Goal: Register for event/course

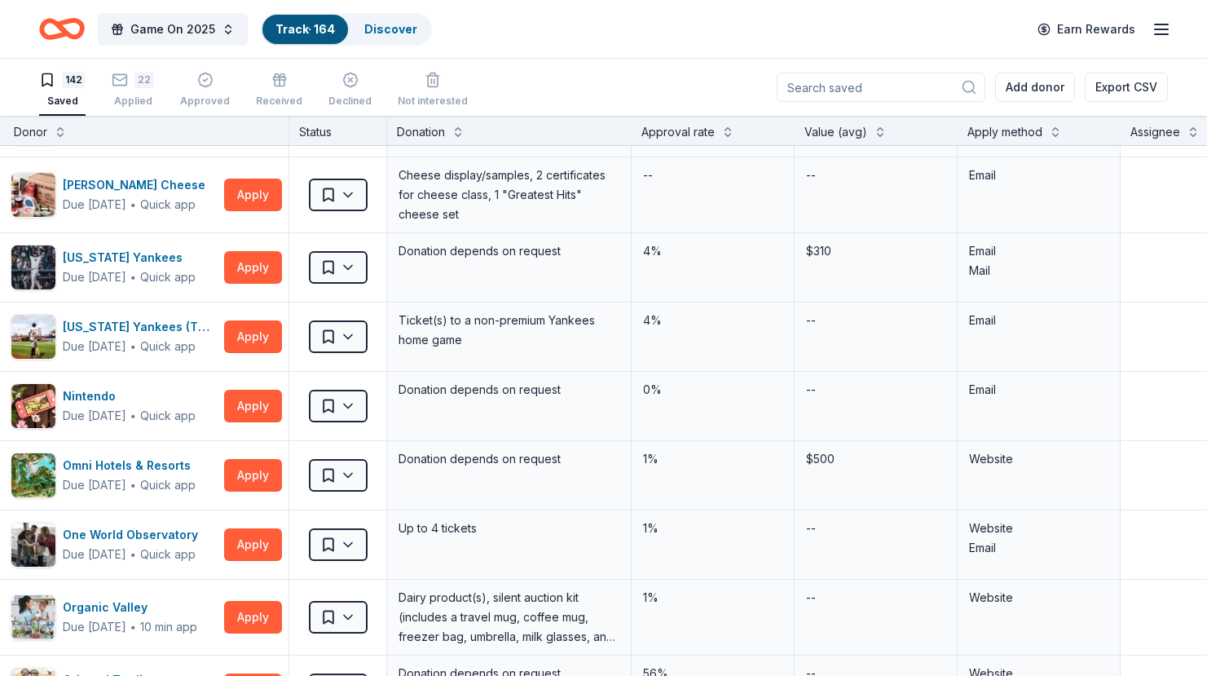
scroll to position [5897, 35]
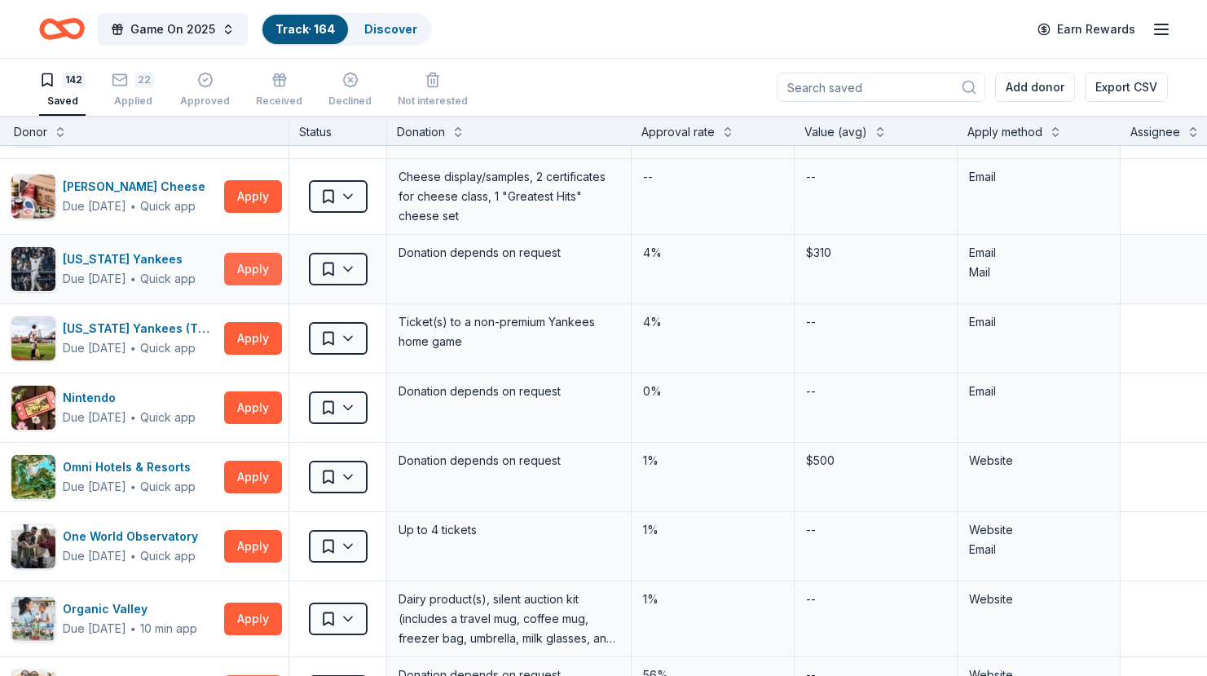
click at [251, 267] on button "Apply" at bounding box center [253, 269] width 58 height 33
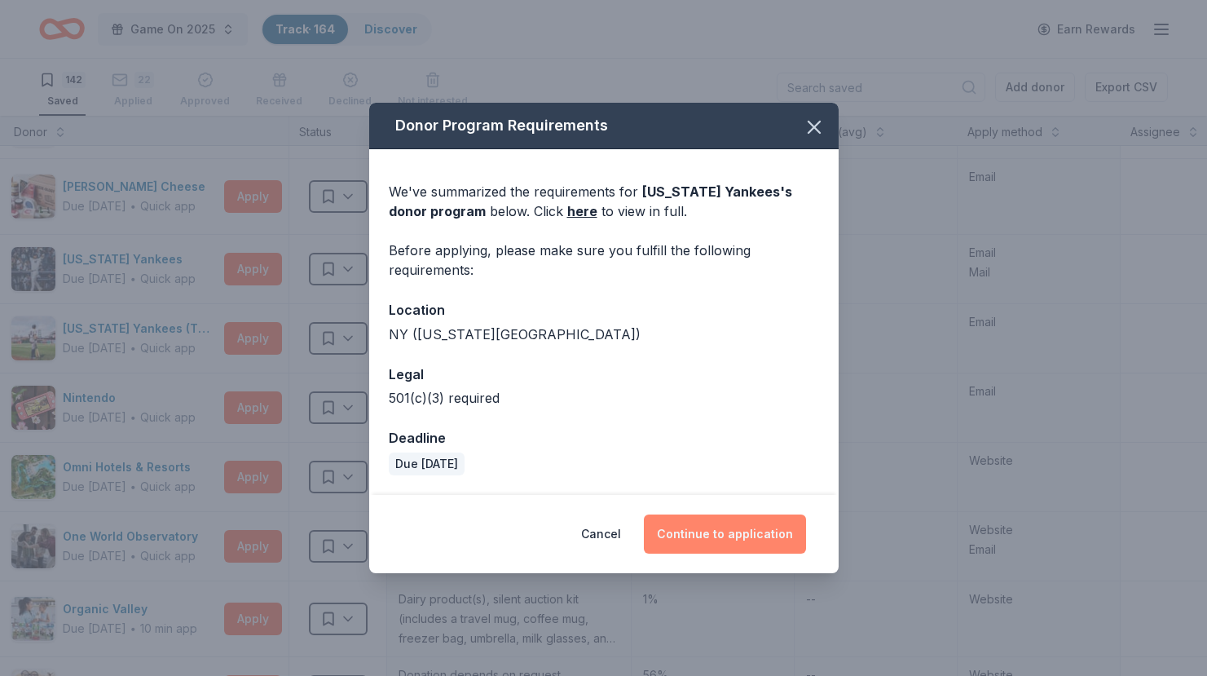
click at [704, 537] on button "Continue to application" at bounding box center [725, 533] width 162 height 39
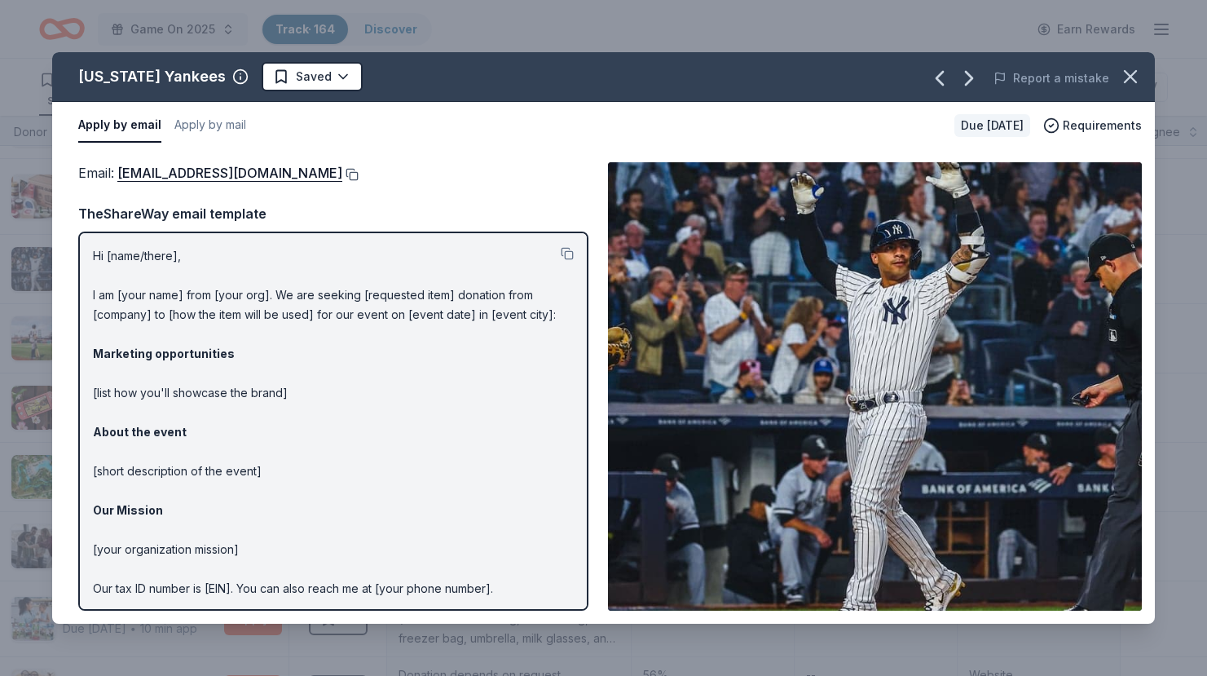
click at [342, 172] on button at bounding box center [350, 174] width 16 height 13
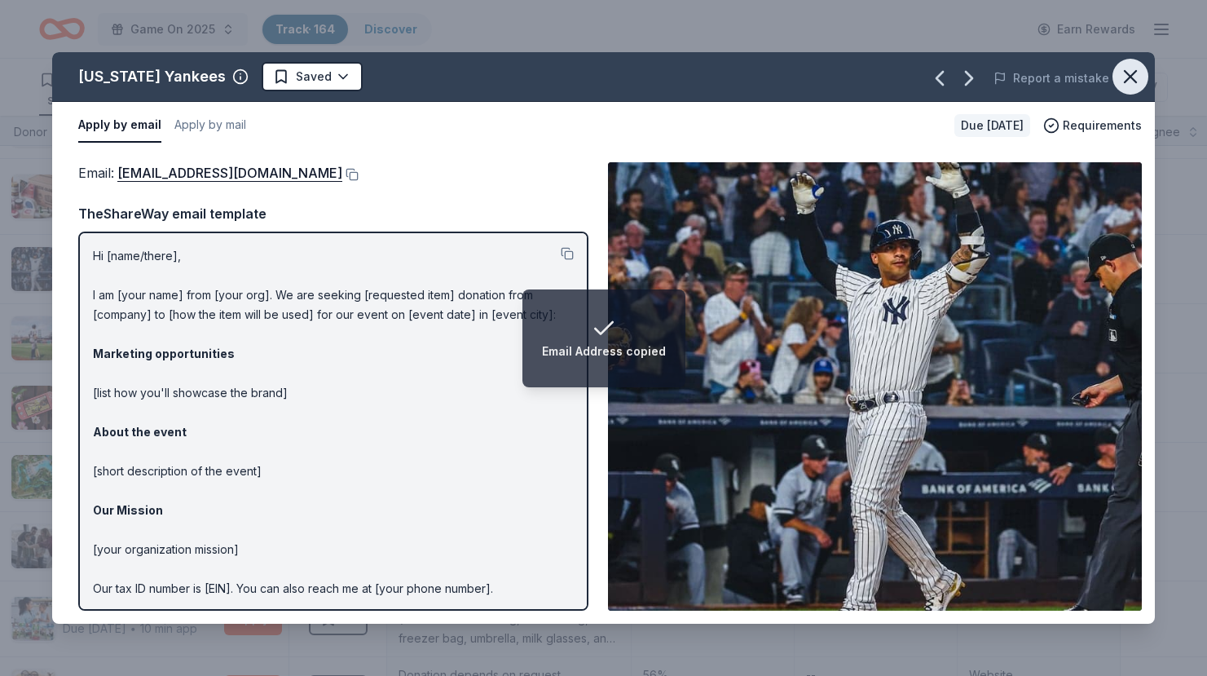
click at [1140, 72] on icon "button" at bounding box center [1130, 76] width 23 height 23
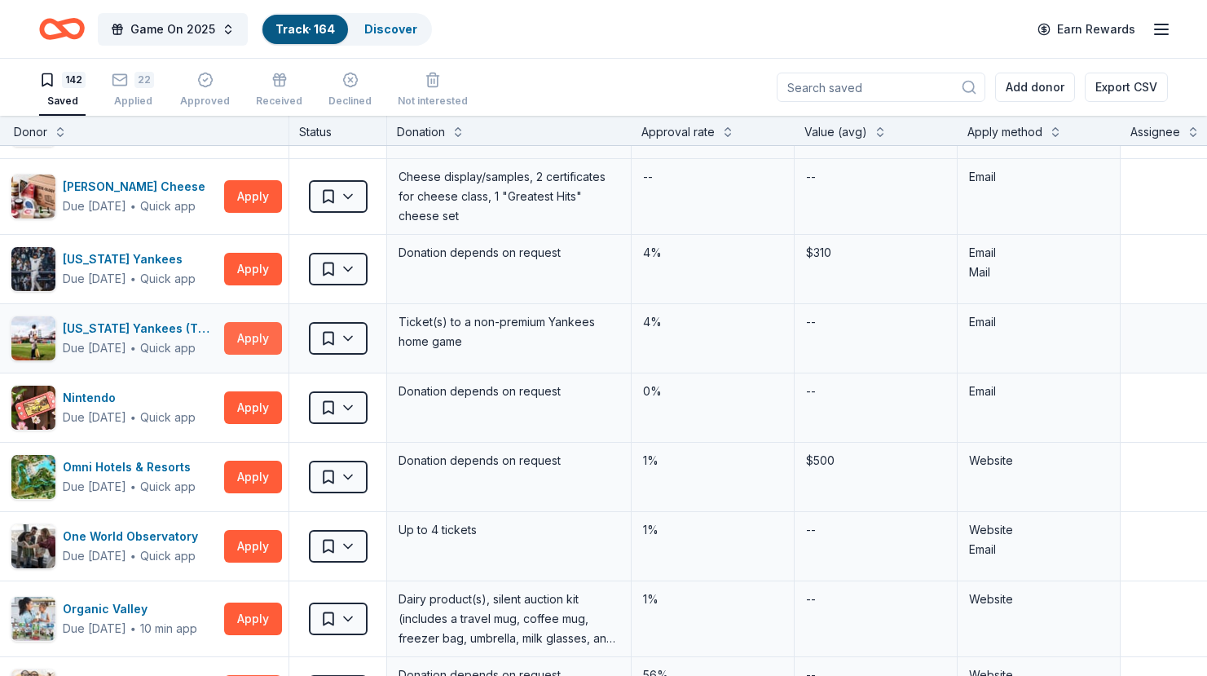
click at [248, 334] on button "Apply" at bounding box center [253, 338] width 58 height 33
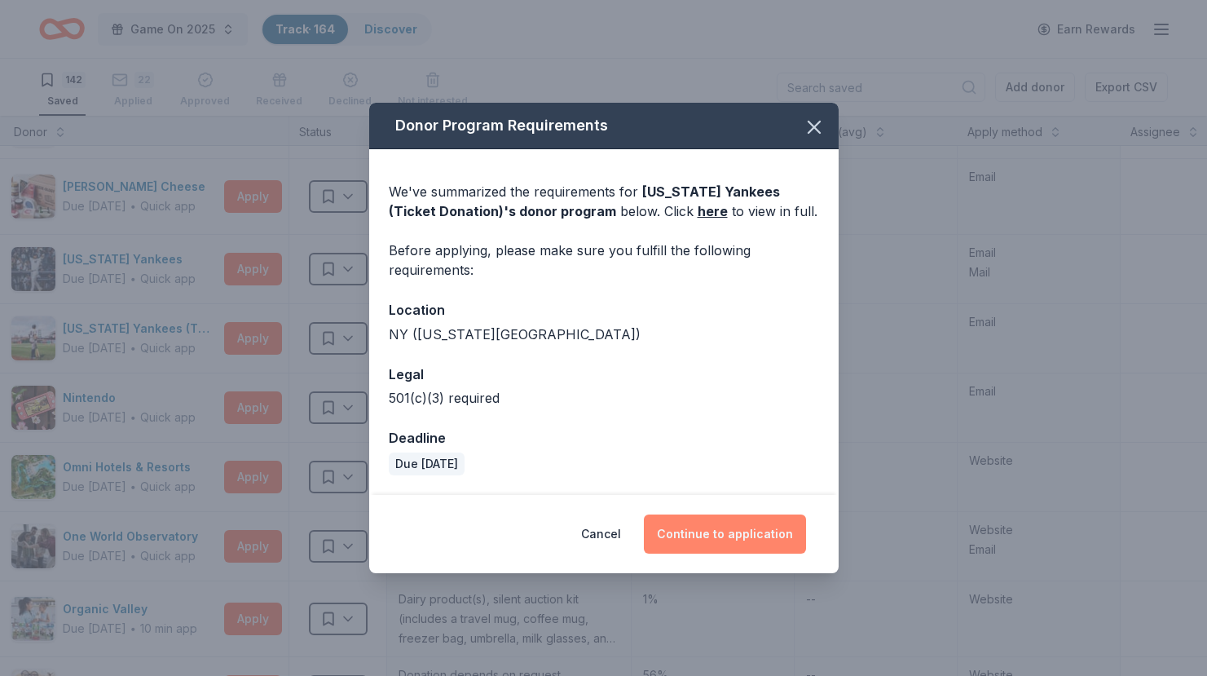
click at [762, 532] on button "Continue to application" at bounding box center [725, 533] width 162 height 39
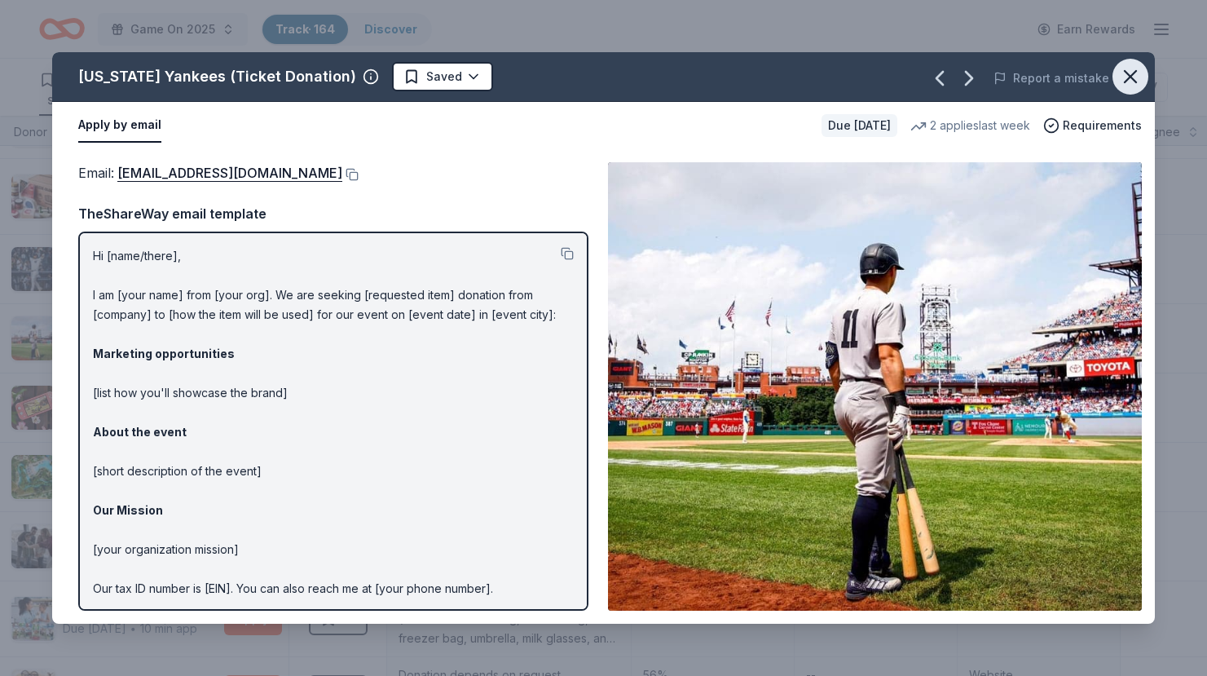
click at [1130, 80] on icon "button" at bounding box center [1130, 76] width 23 height 23
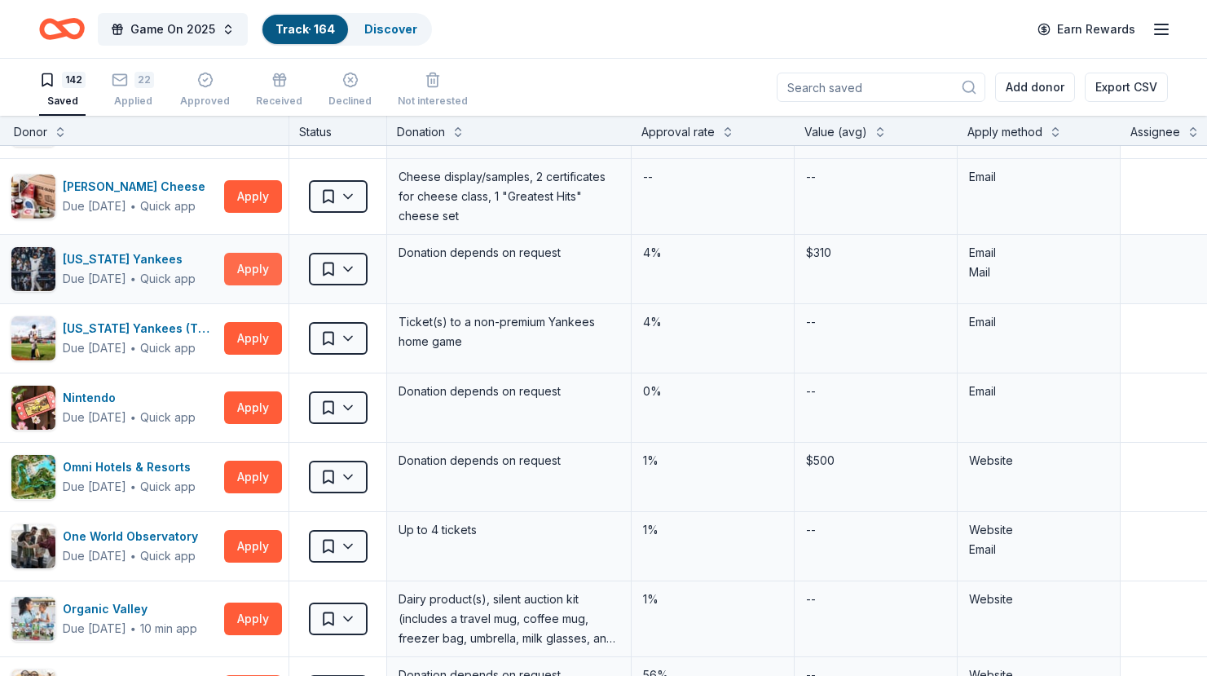
click at [249, 275] on button "Apply" at bounding box center [253, 269] width 58 height 33
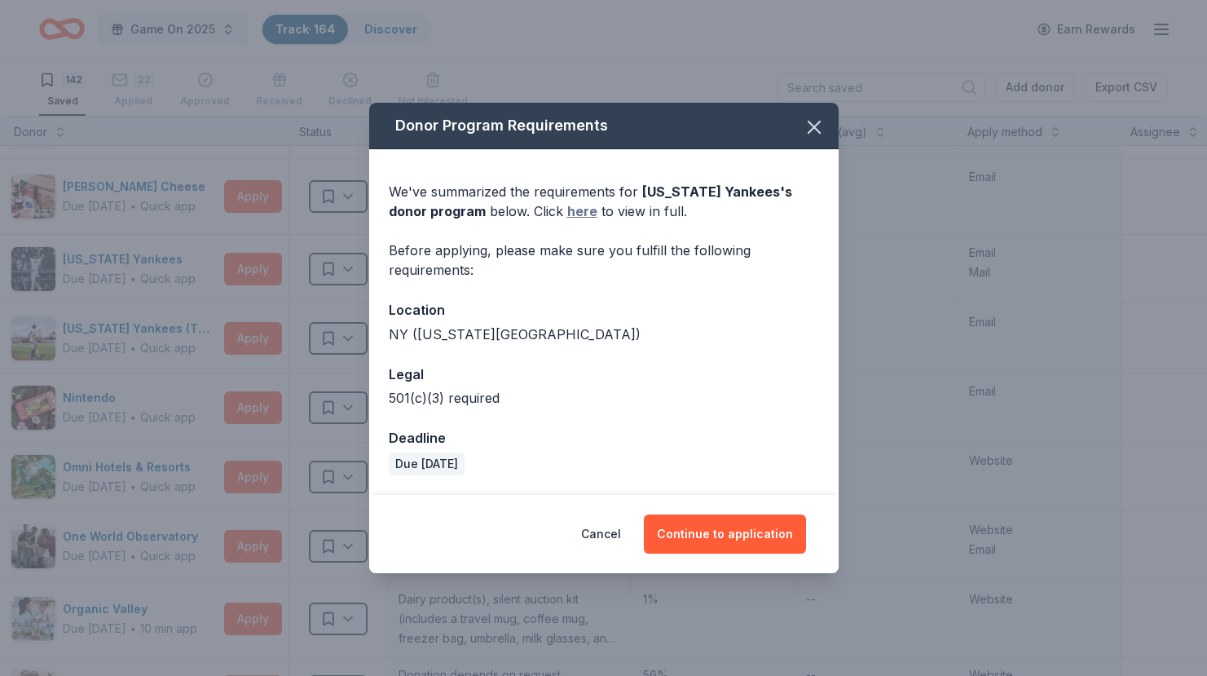
click at [567, 210] on link "here" at bounding box center [582, 211] width 30 height 20
click at [816, 135] on icon "button" at bounding box center [814, 127] width 23 height 23
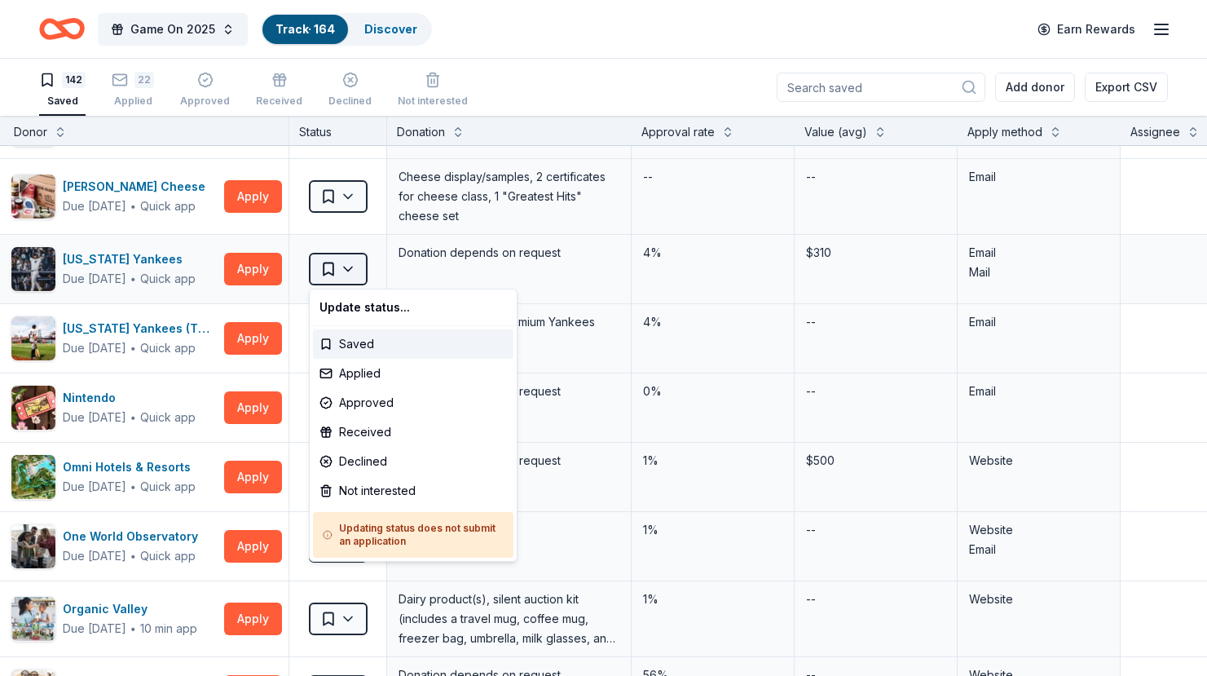
click at [347, 275] on html "Game On 2025 Track · 164 Discover Earn Rewards 142 Saved 22 Applied Approved Re…" at bounding box center [603, 338] width 1207 height 676
click at [363, 373] on div "Applied" at bounding box center [413, 373] width 201 height 29
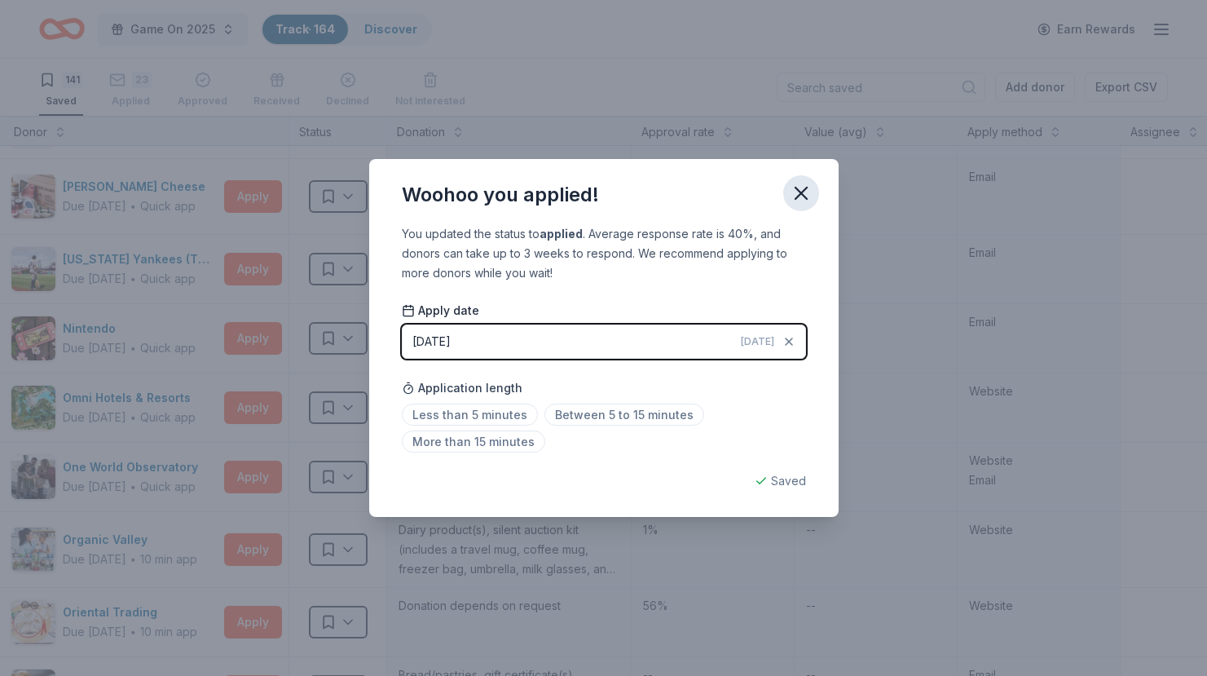
click at [800, 194] on icon "button" at bounding box center [801, 193] width 11 height 11
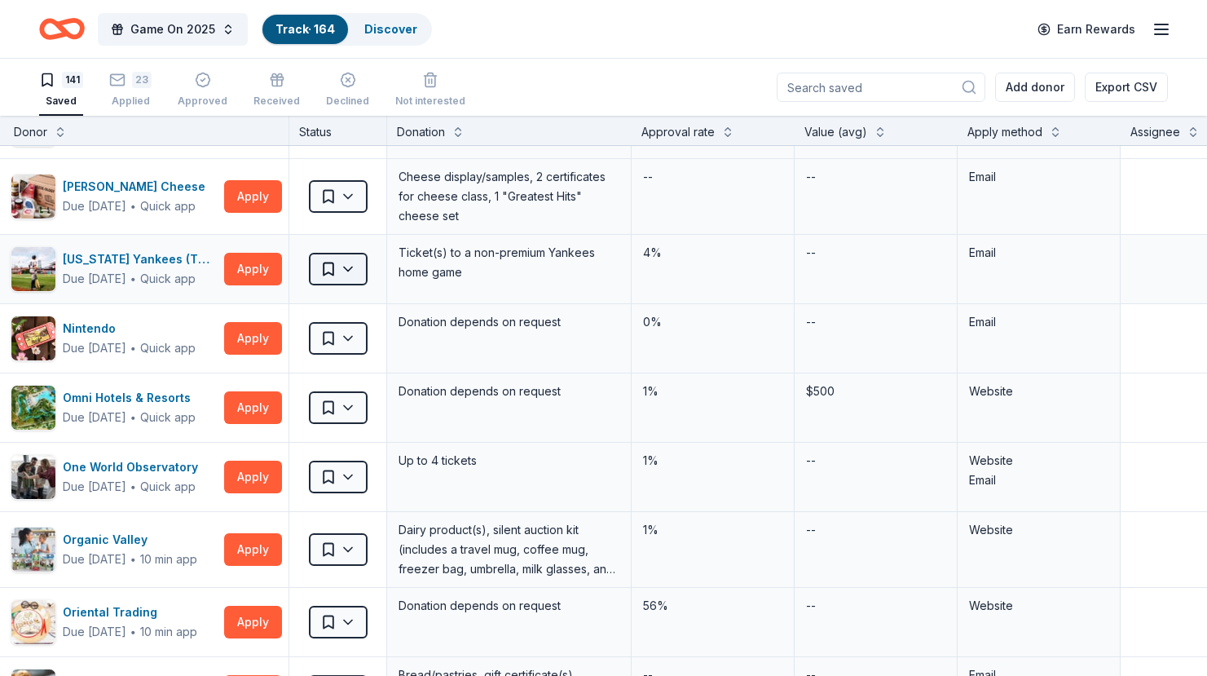
click at [336, 276] on html "Game On 2025 Track · 164 Discover Earn Rewards 141 Saved 23 Applied Approved Re…" at bounding box center [603, 338] width 1207 height 676
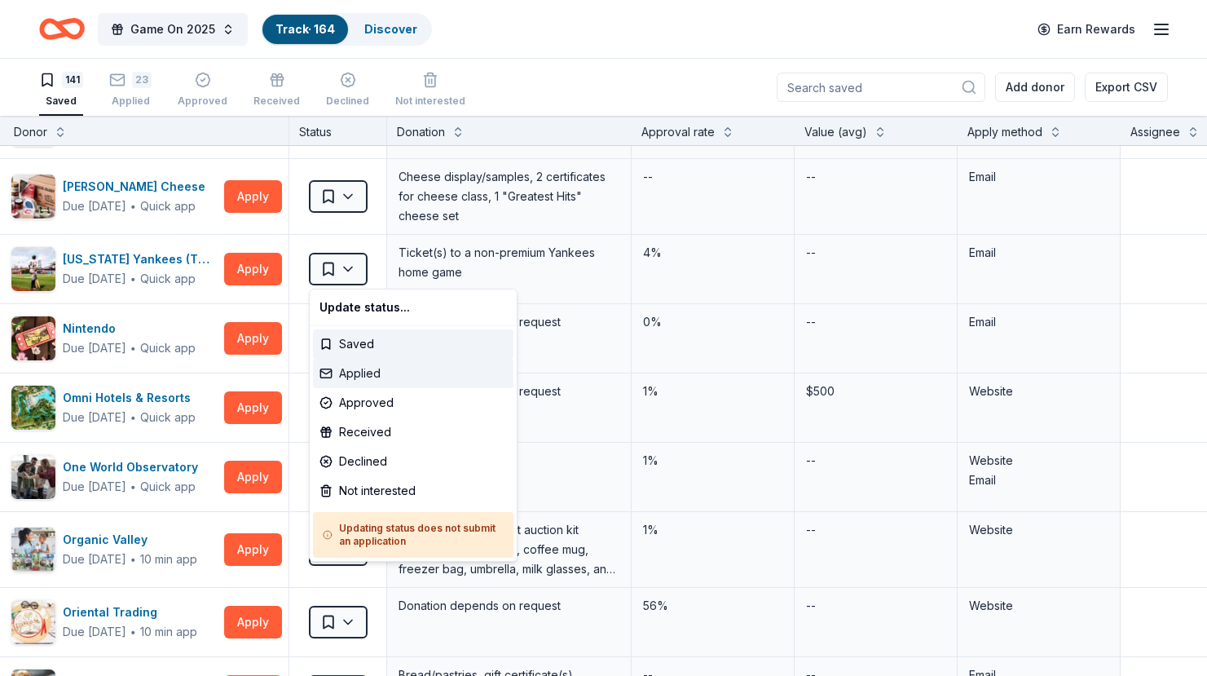
click at [388, 367] on div "Applied" at bounding box center [413, 373] width 201 height 29
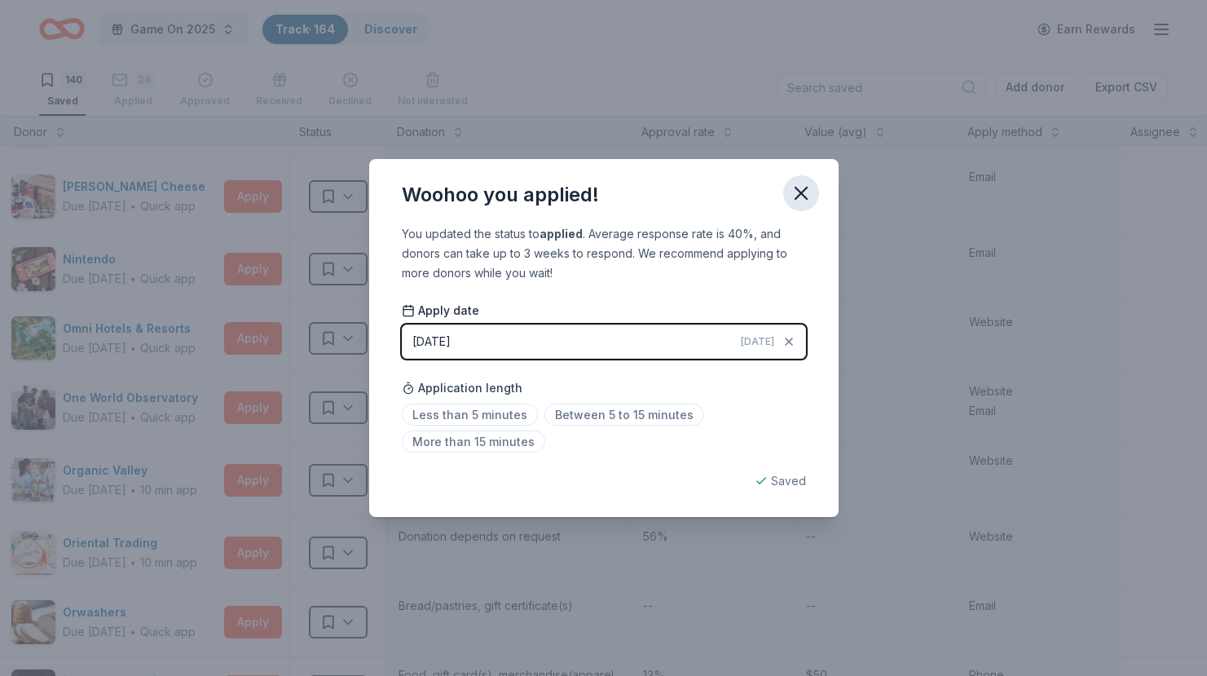
click at [803, 196] on icon "button" at bounding box center [801, 193] width 23 height 23
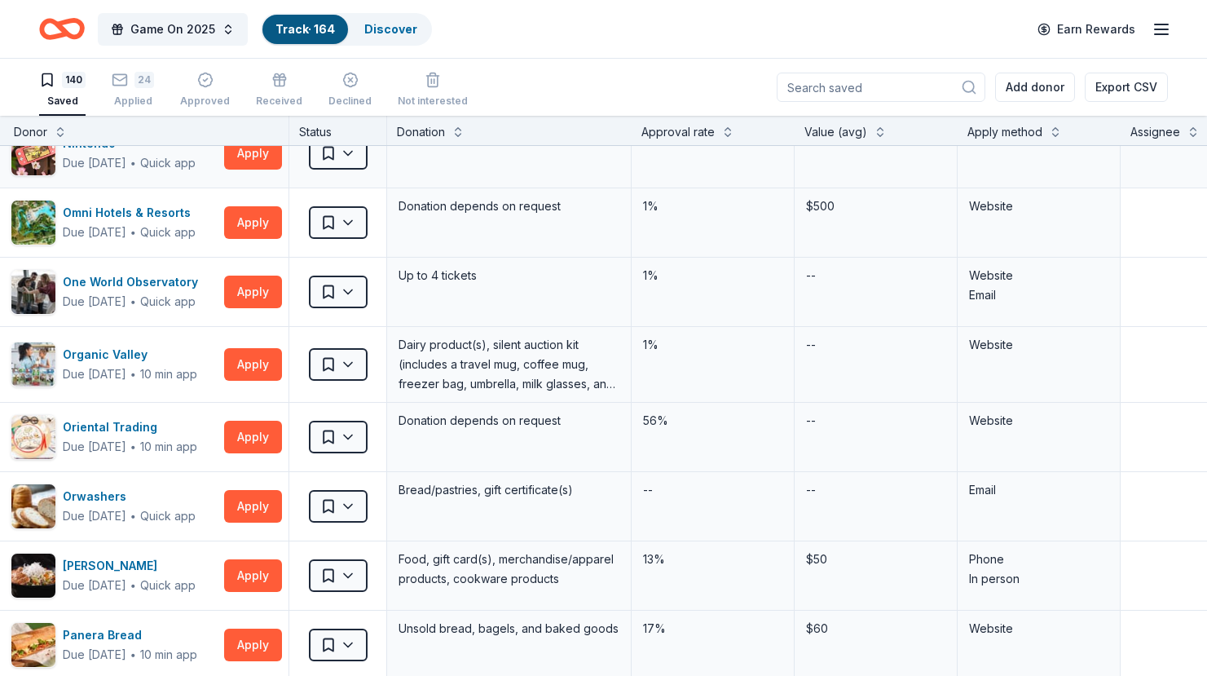
scroll to position [6014, 35]
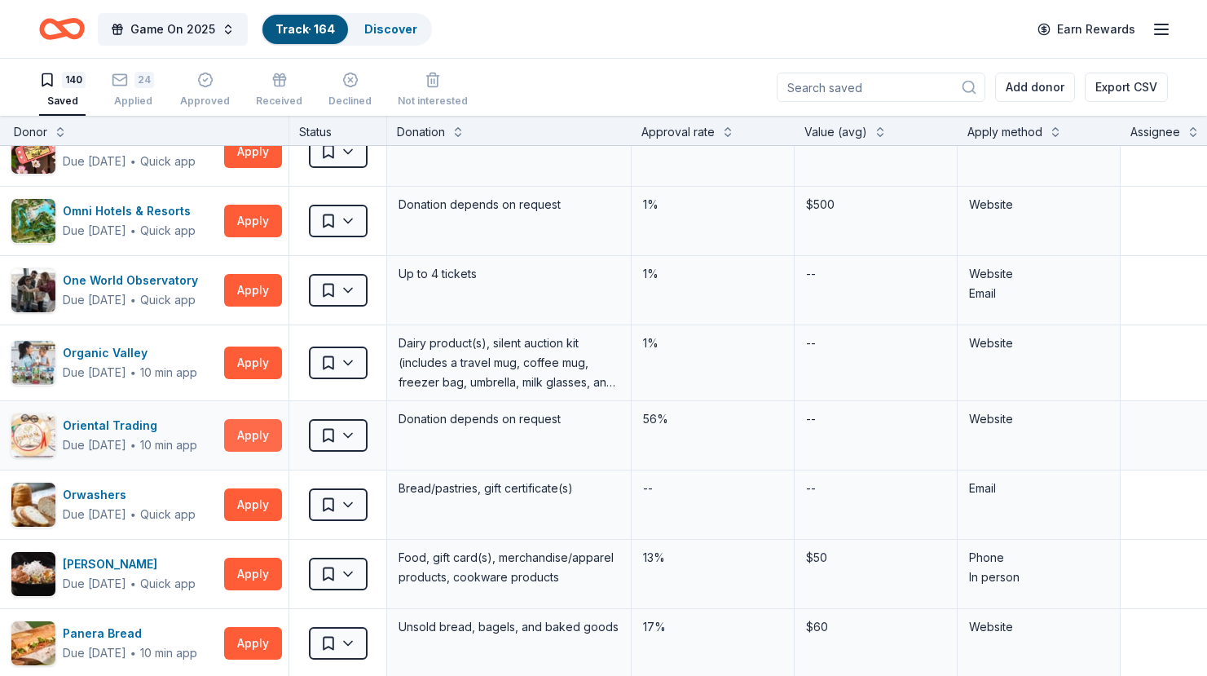
click at [245, 436] on button "Apply" at bounding box center [253, 435] width 58 height 33
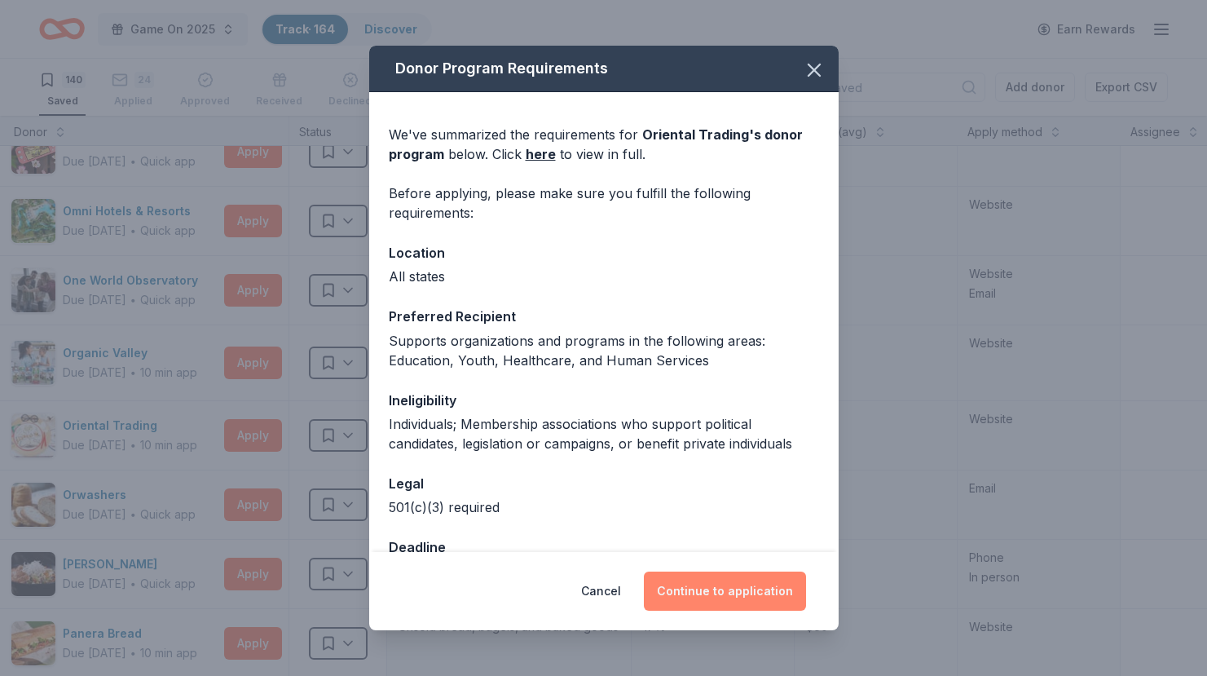
click at [723, 593] on button "Continue to application" at bounding box center [725, 590] width 162 height 39
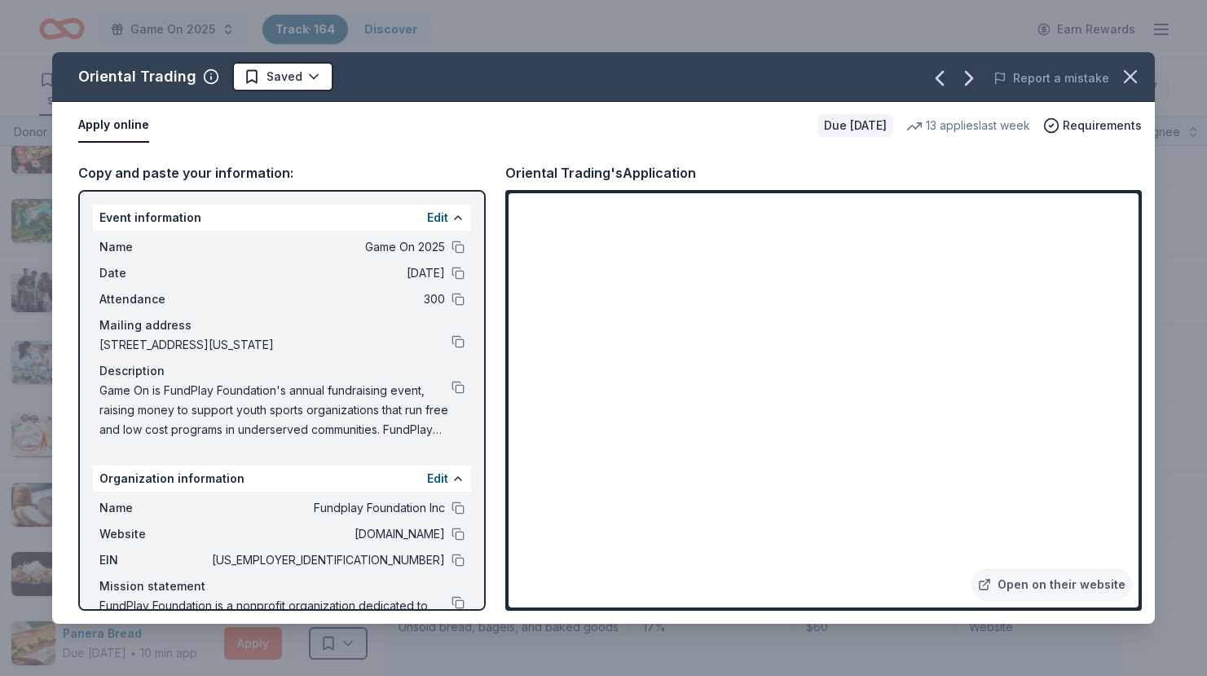
click at [470, 386] on div "Name Game On 2025 Date [DATE] Attendance 300 Mailing address [STREET_ADDRESS][U…" at bounding box center [282, 338] width 378 height 215
click at [302, 78] on html "Game On 2025 Track · 164 Discover Earn Rewards 140 Saved 24 Applied Approved Re…" at bounding box center [603, 337] width 1207 height 676
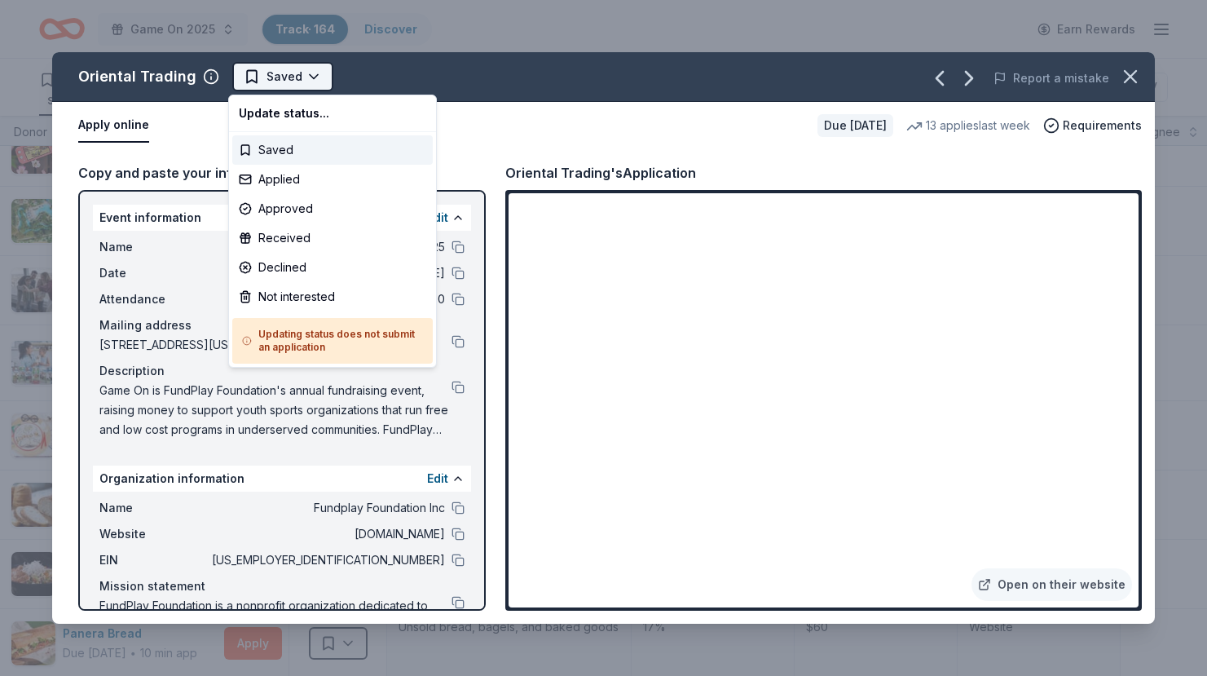
scroll to position [0, 0]
click at [297, 179] on div "Applied" at bounding box center [332, 179] width 201 height 29
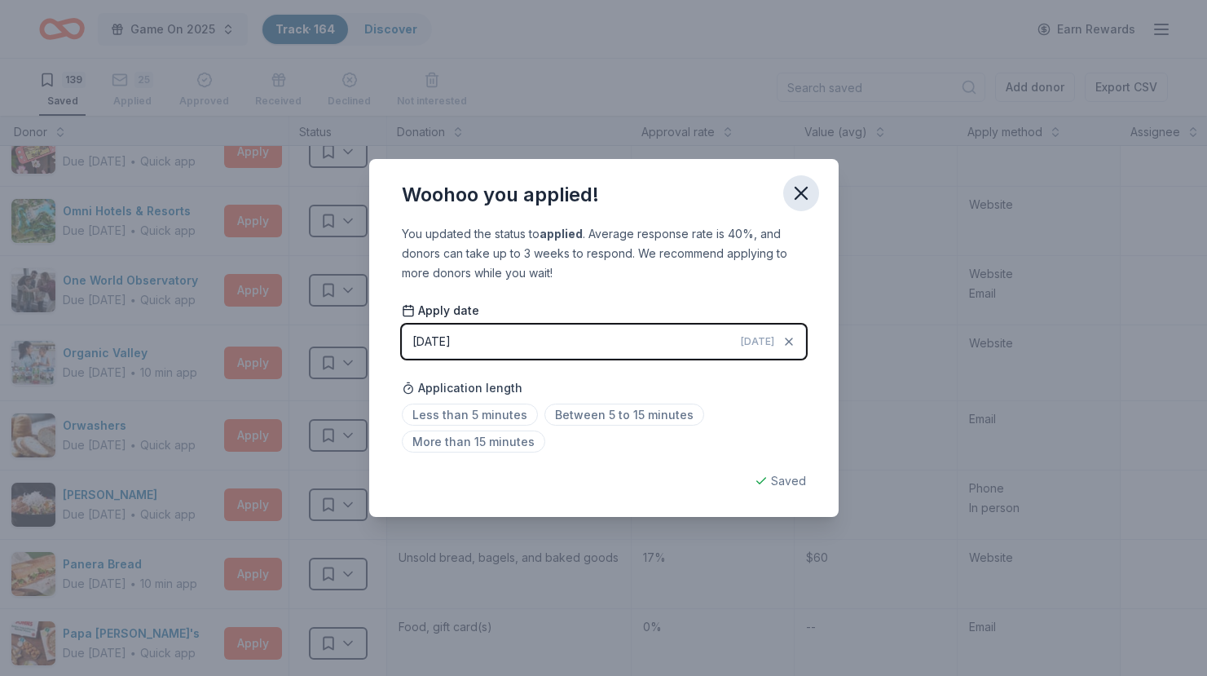
click at [798, 191] on icon "button" at bounding box center [801, 193] width 11 height 11
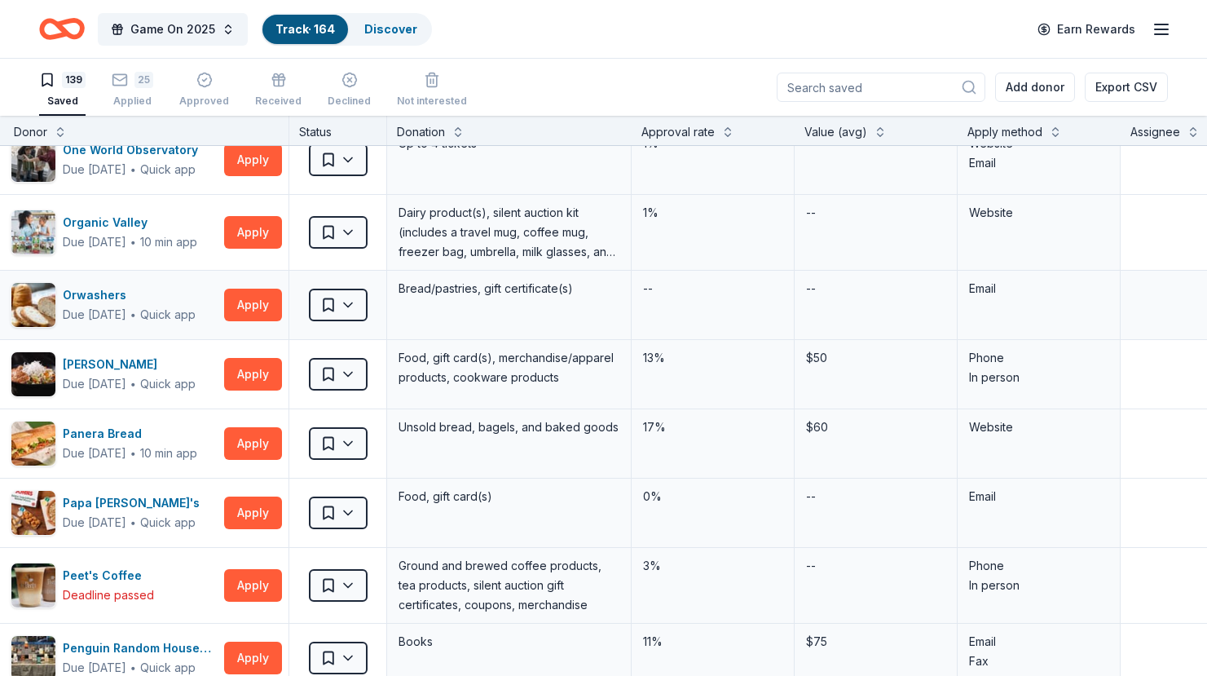
scroll to position [6157, 35]
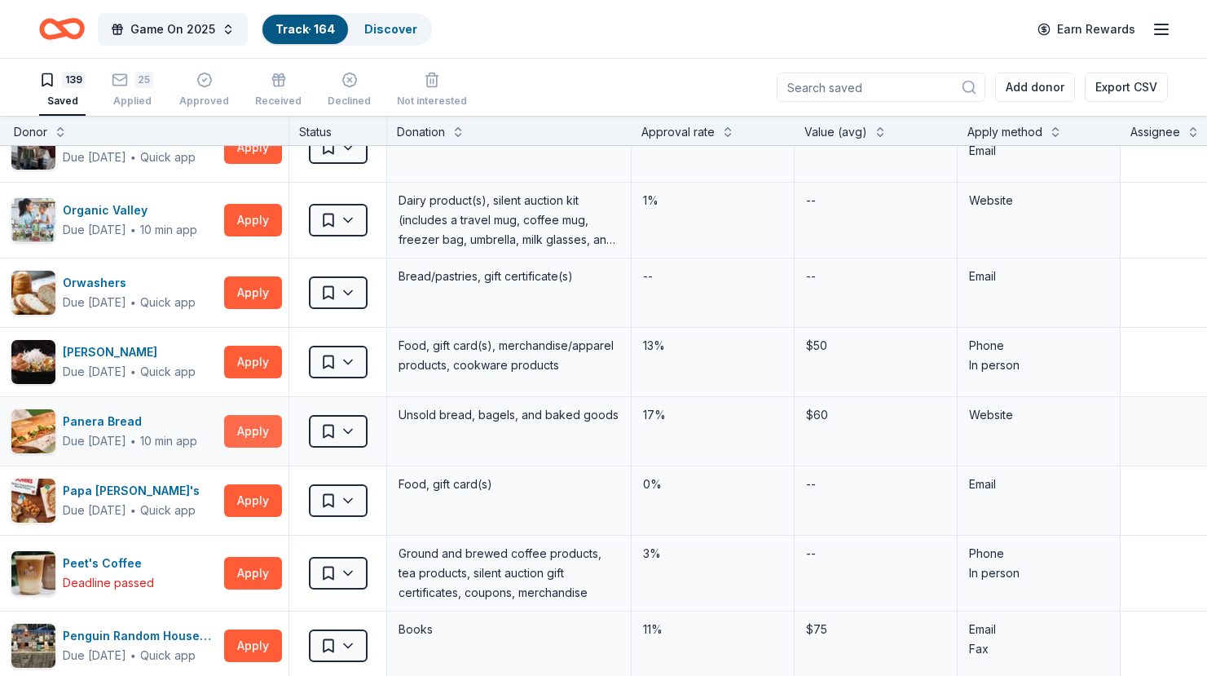
click at [248, 430] on button "Apply" at bounding box center [253, 431] width 58 height 33
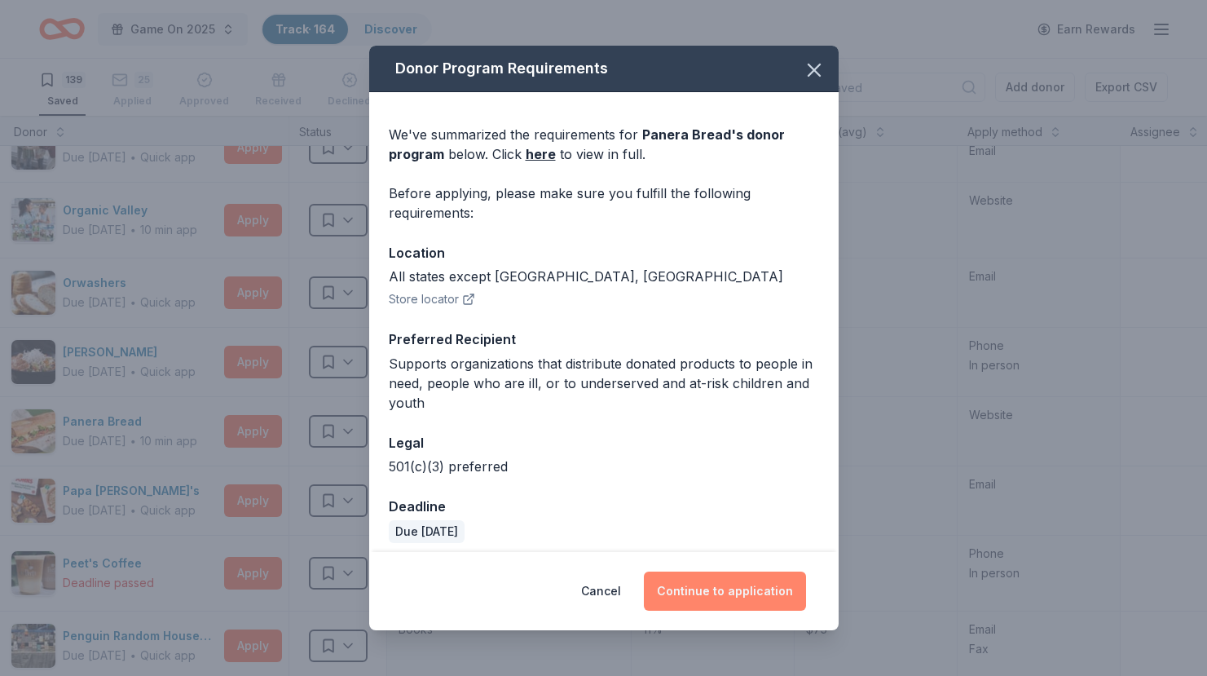
click at [686, 578] on button "Continue to application" at bounding box center [725, 590] width 162 height 39
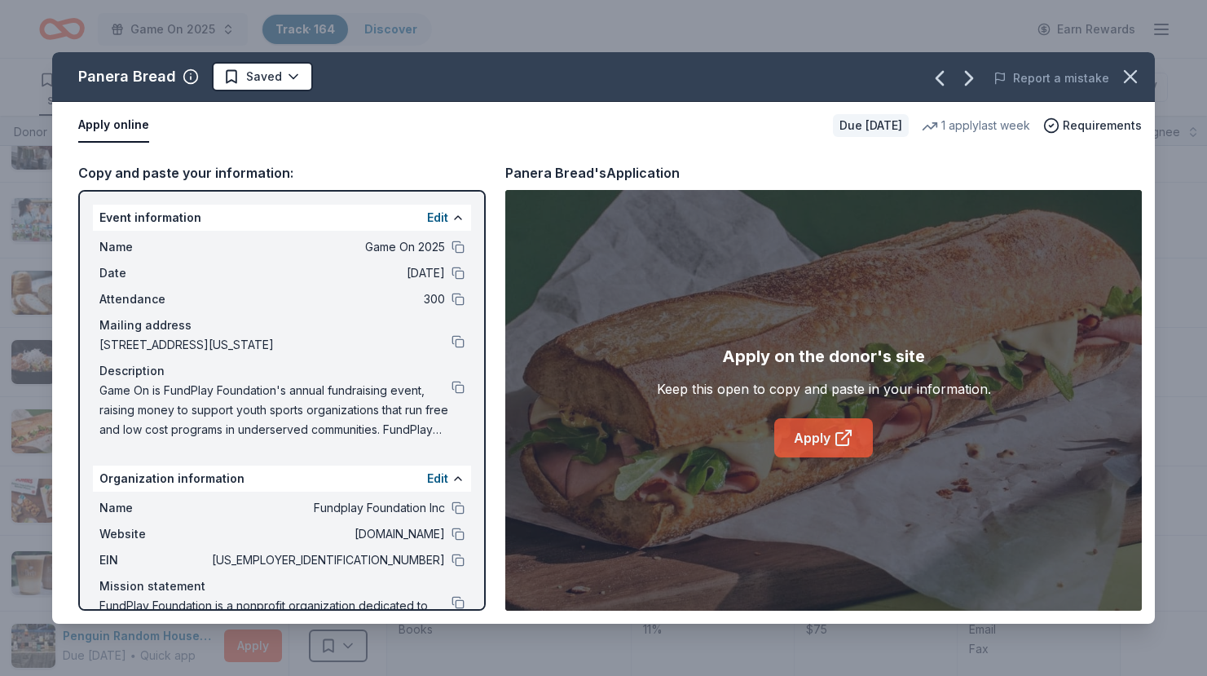
click at [807, 437] on link "Apply" at bounding box center [823, 437] width 99 height 39
click at [267, 89] on html "Game On 2025 Track · 164 Discover Earn Rewards 139 Saved 25 Applied Approved Re…" at bounding box center [603, 338] width 1207 height 676
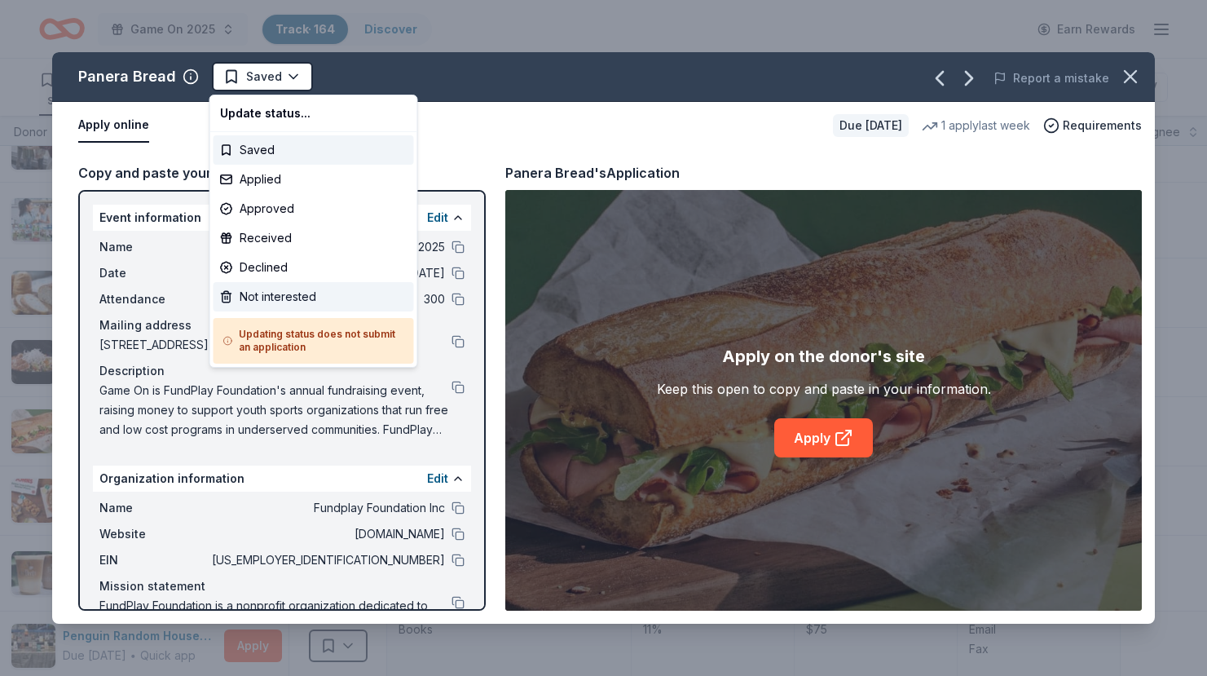
click at [303, 293] on div "Not interested" at bounding box center [314, 296] width 201 height 29
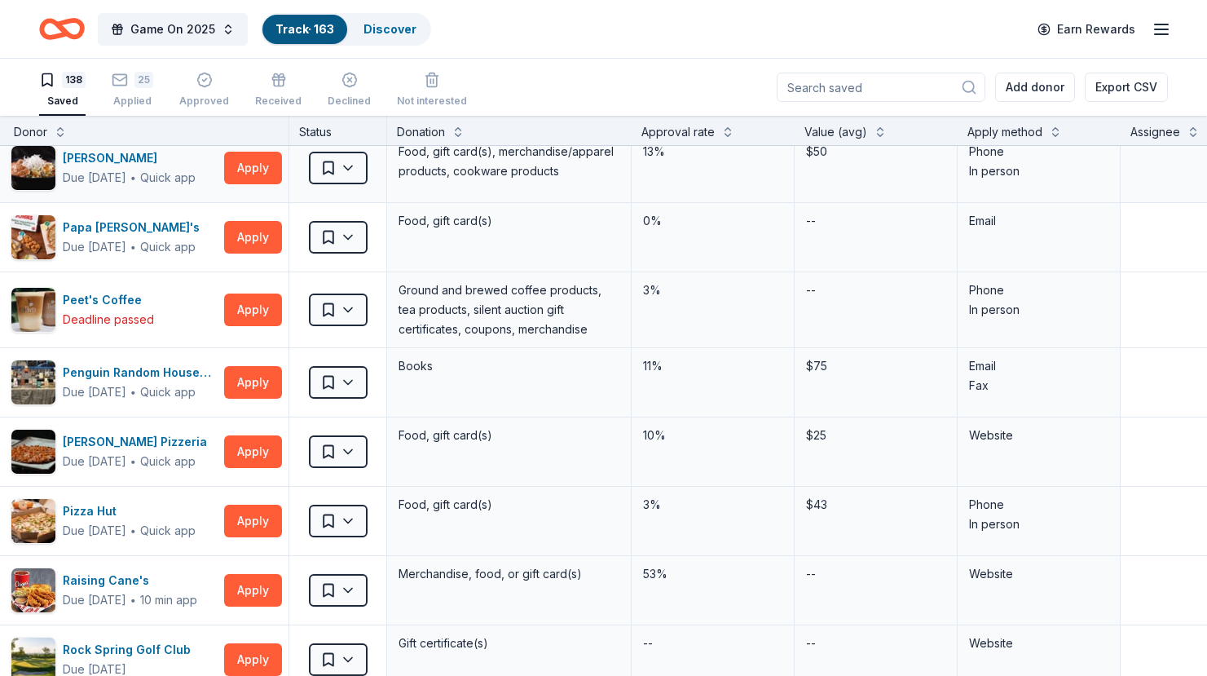
scroll to position [6368, 35]
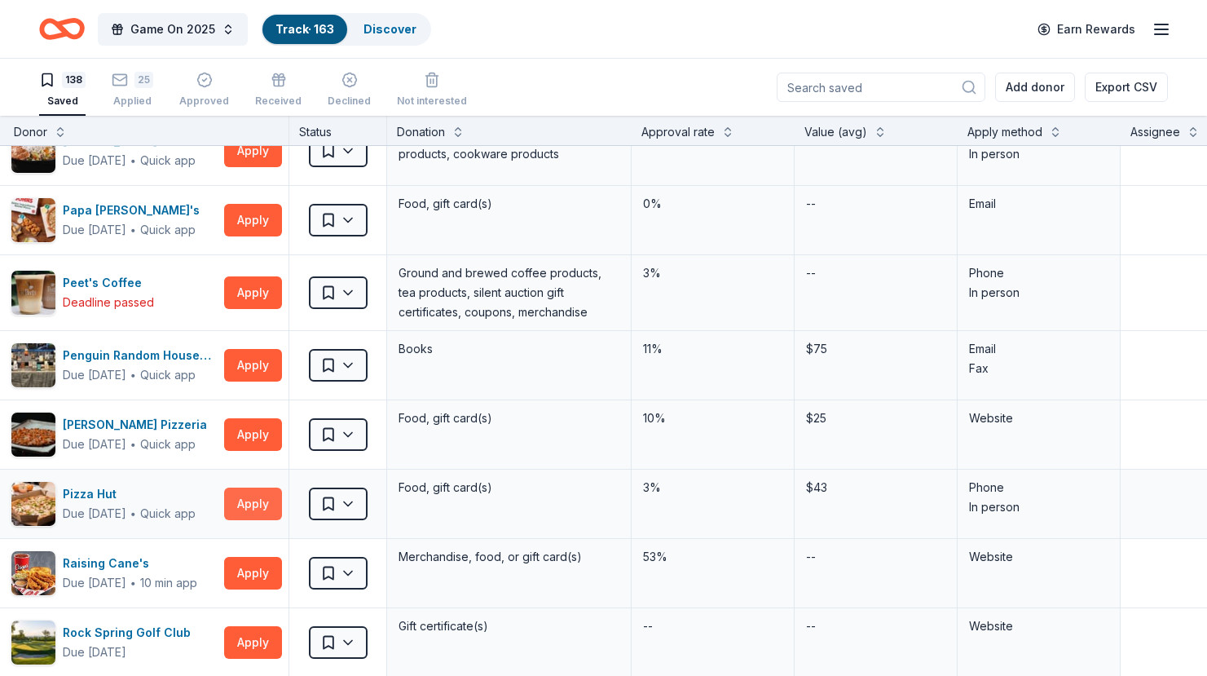
click at [269, 505] on button "Apply" at bounding box center [253, 504] width 58 height 33
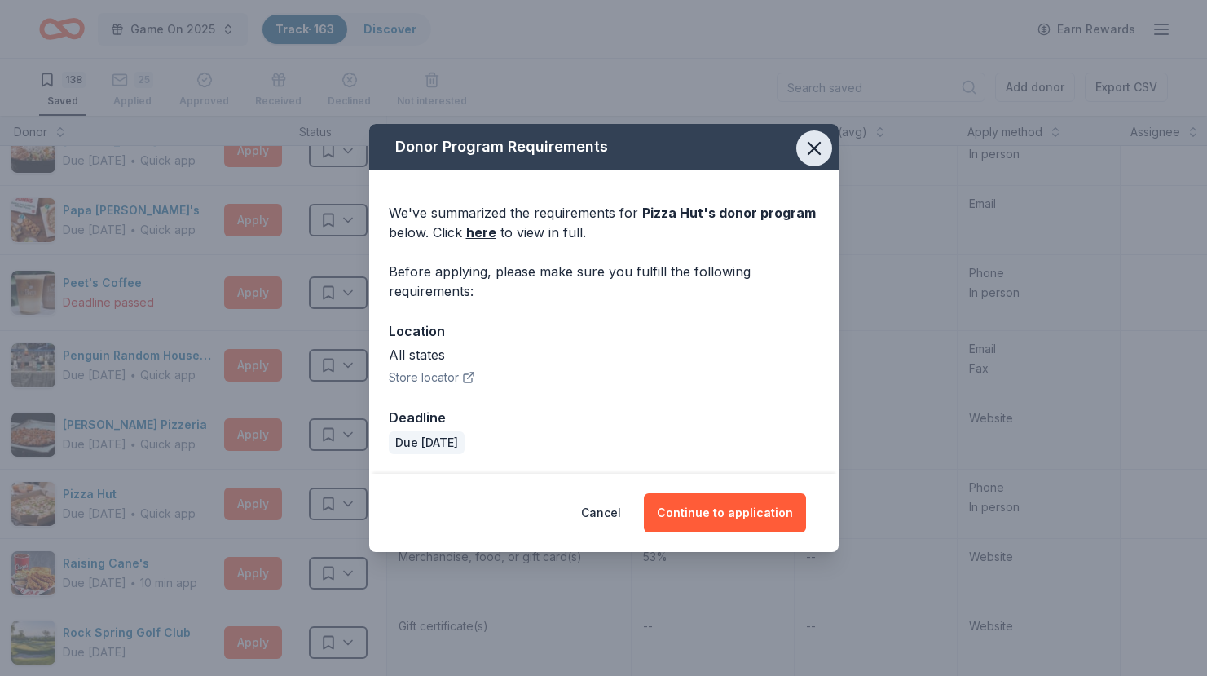
click at [814, 150] on icon "button" at bounding box center [814, 148] width 23 height 23
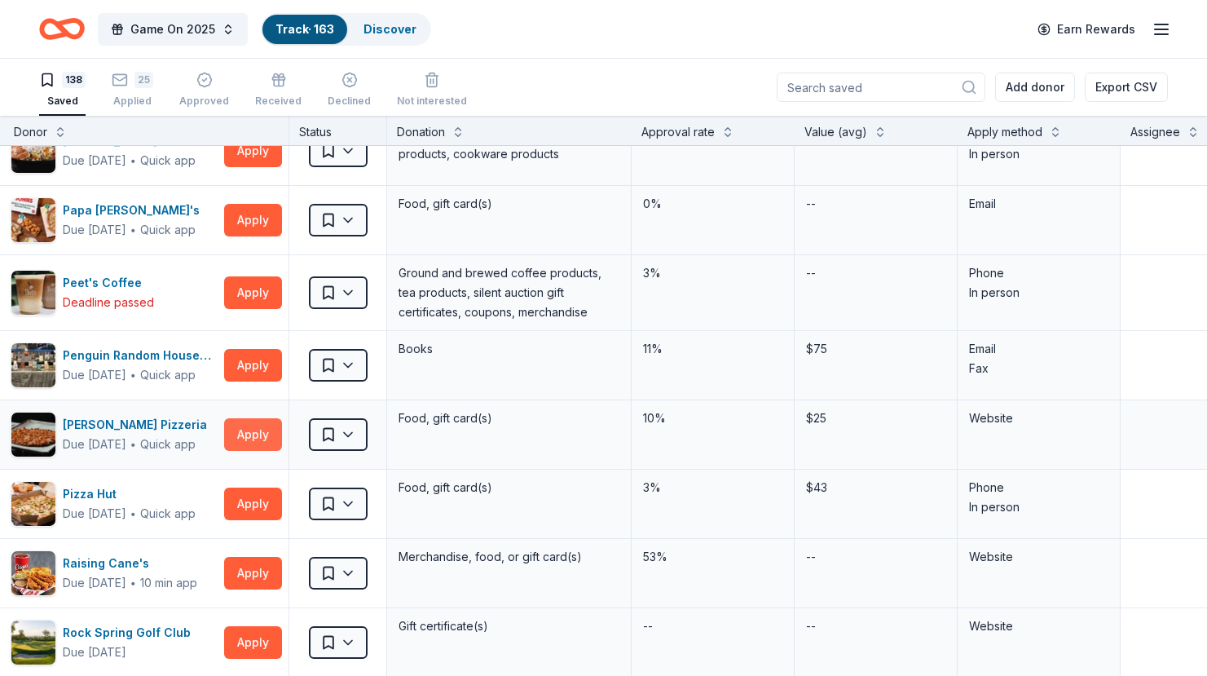
click at [267, 430] on button "Apply" at bounding box center [253, 434] width 58 height 33
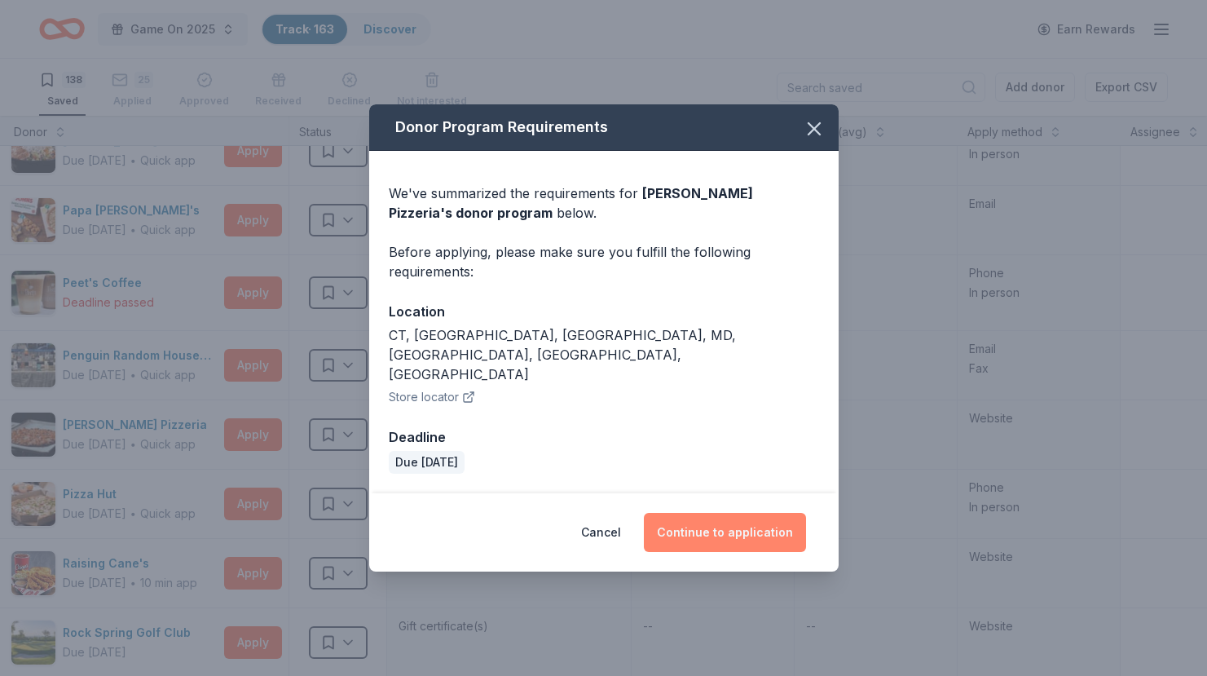
click at [720, 519] on button "Continue to application" at bounding box center [725, 532] width 162 height 39
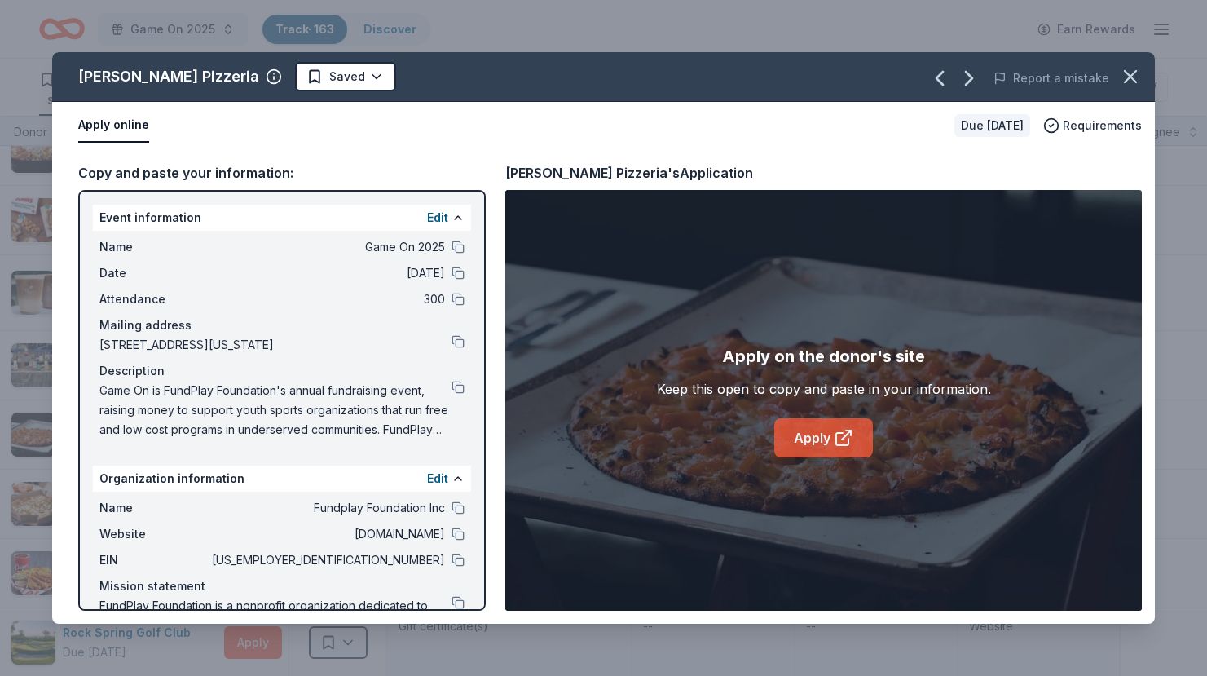
click at [815, 438] on link "Apply" at bounding box center [823, 437] width 99 height 39
click at [257, 75] on html "Game On 2025 Track · 163 Discover Earn Rewards 138 Saved 25 Applied Approved Re…" at bounding box center [603, 338] width 1207 height 676
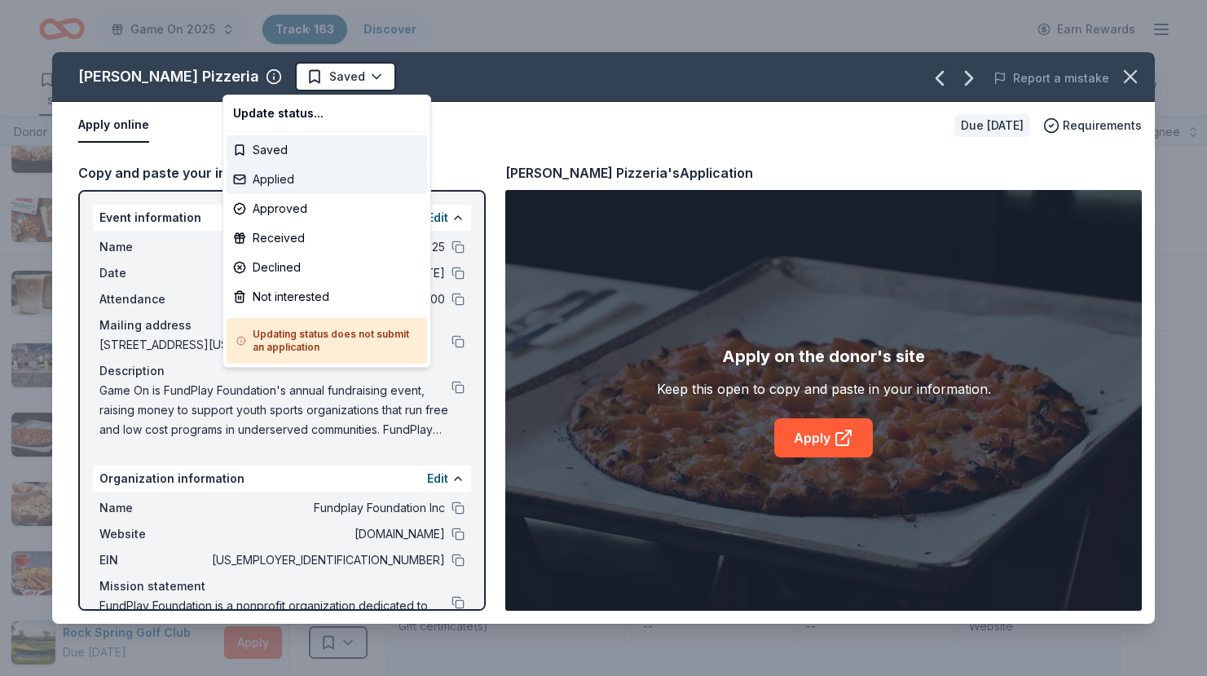
click at [276, 178] on div "Applied" at bounding box center [327, 179] width 201 height 29
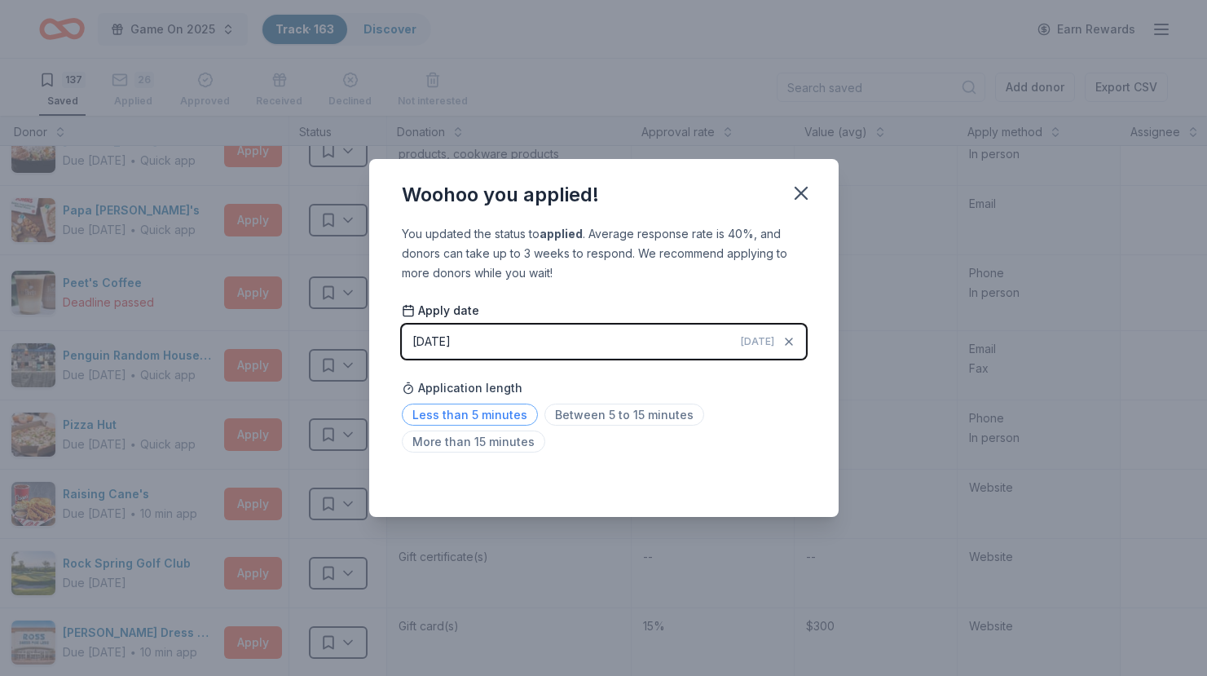
click at [479, 417] on span "Less than 5 minutes" at bounding box center [470, 415] width 136 height 22
click at [801, 186] on icon "button" at bounding box center [801, 193] width 23 height 23
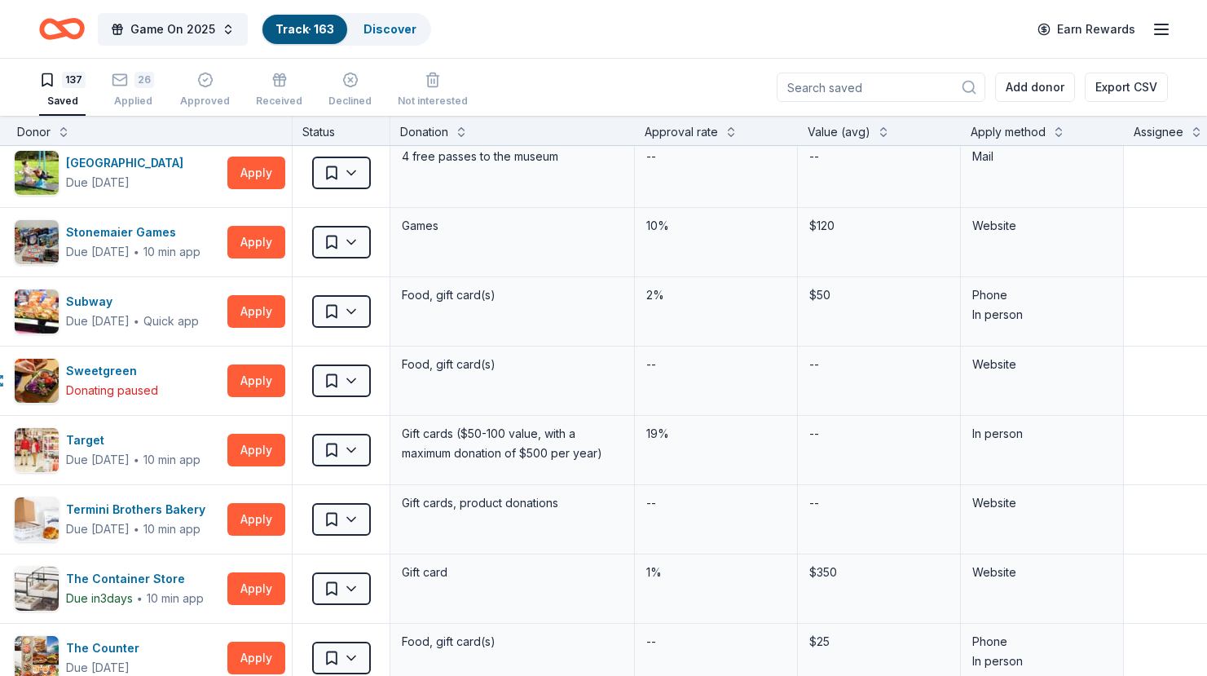
scroll to position [7898, 32]
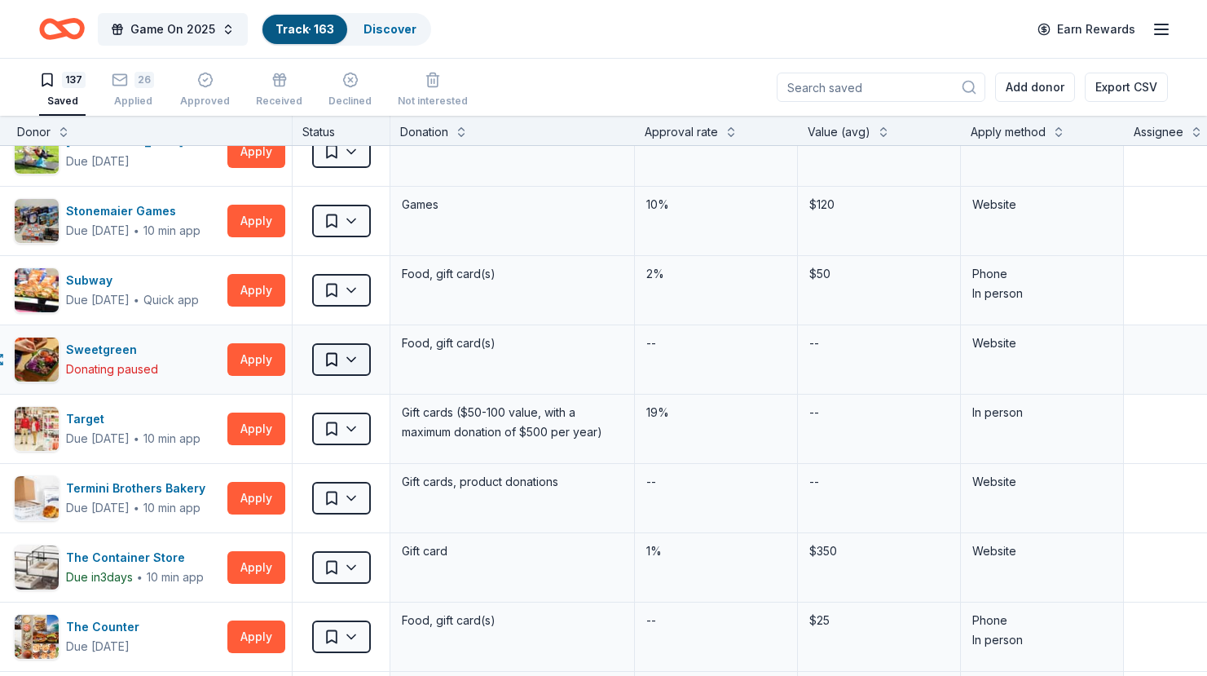
click at [320, 368] on html "Game On 2025 Track · 163 Discover Earn Rewards 137 Saved 26 Applied Approved Re…" at bounding box center [603, 338] width 1207 height 676
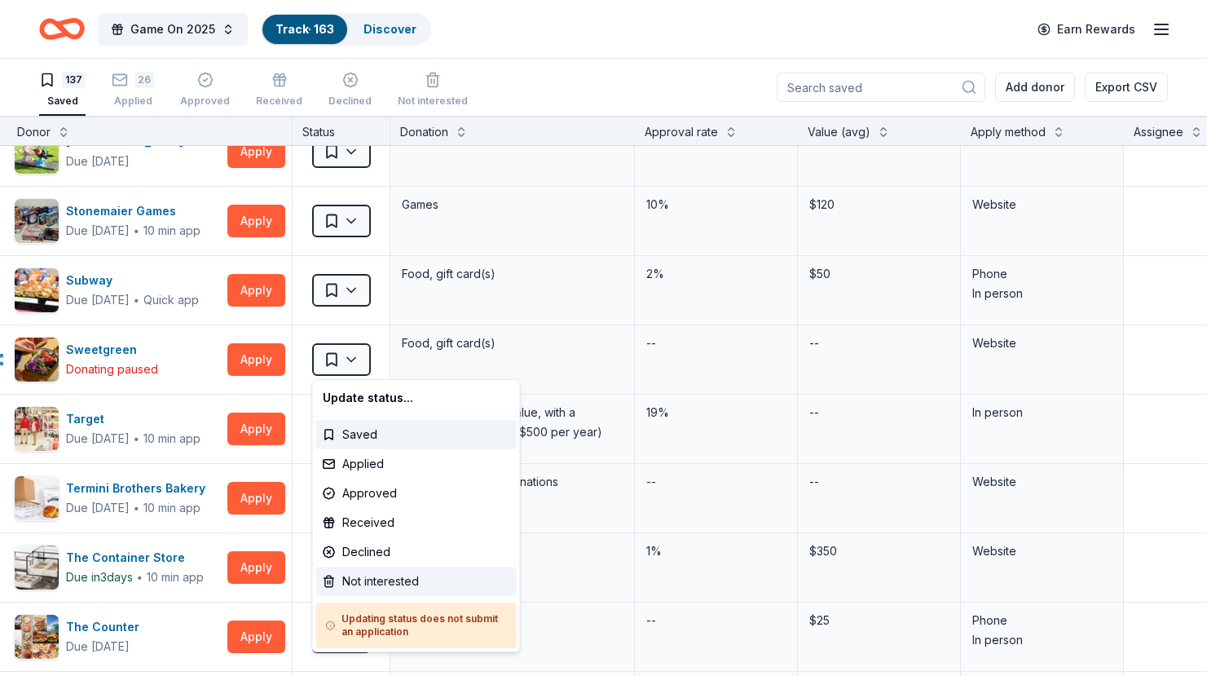
click at [354, 576] on div "Not interested" at bounding box center [416, 581] width 201 height 29
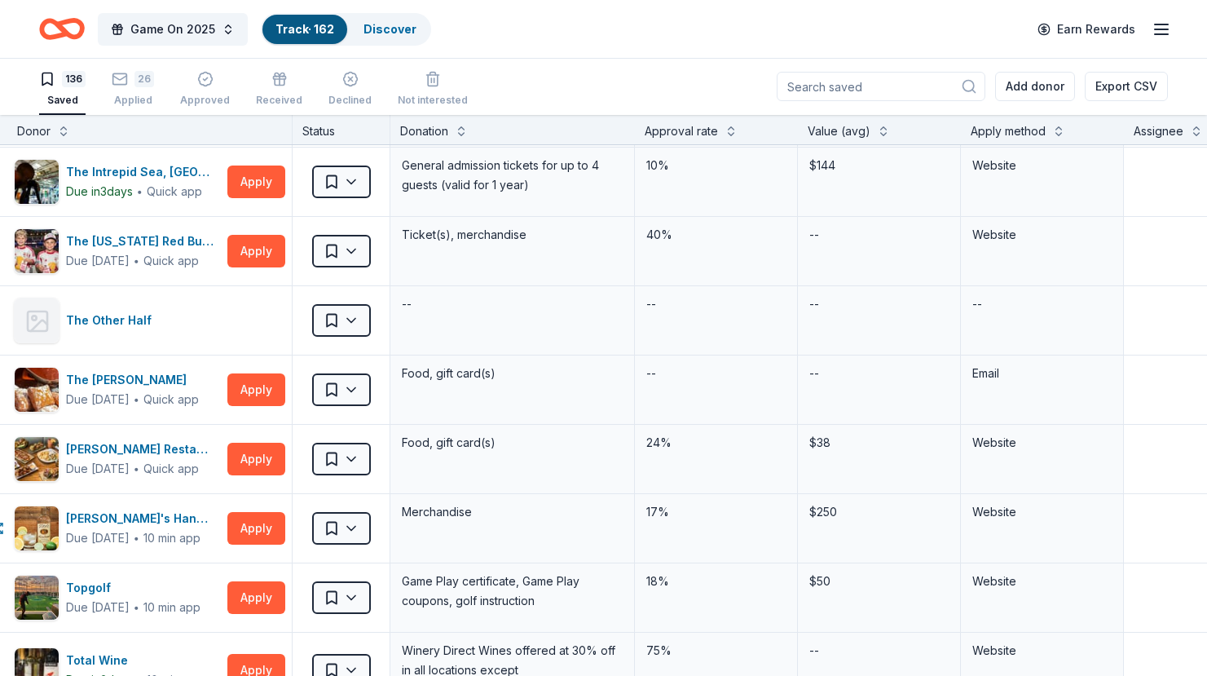
scroll to position [8358, 30]
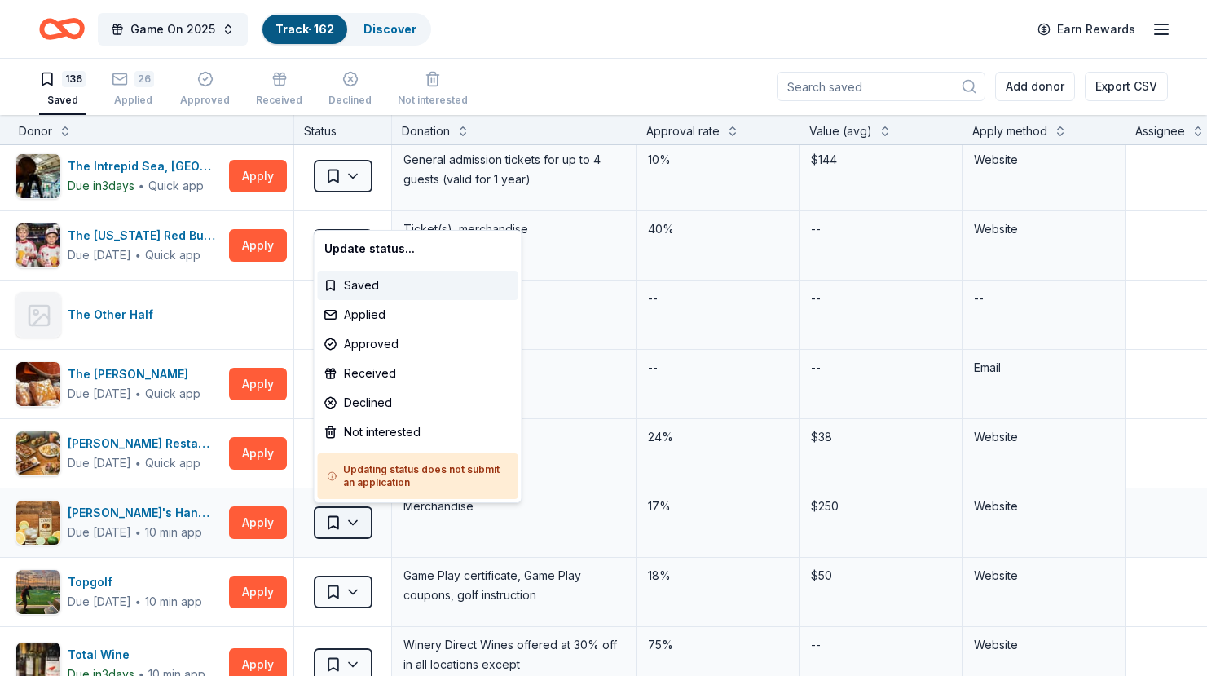
click at [355, 519] on html "Game On 2025 Track · 162 Discover Earn Rewards 136 Saved 26 Applied Approved Re…" at bounding box center [603, 337] width 1207 height 676
click at [380, 436] on div "Not interested" at bounding box center [418, 431] width 201 height 29
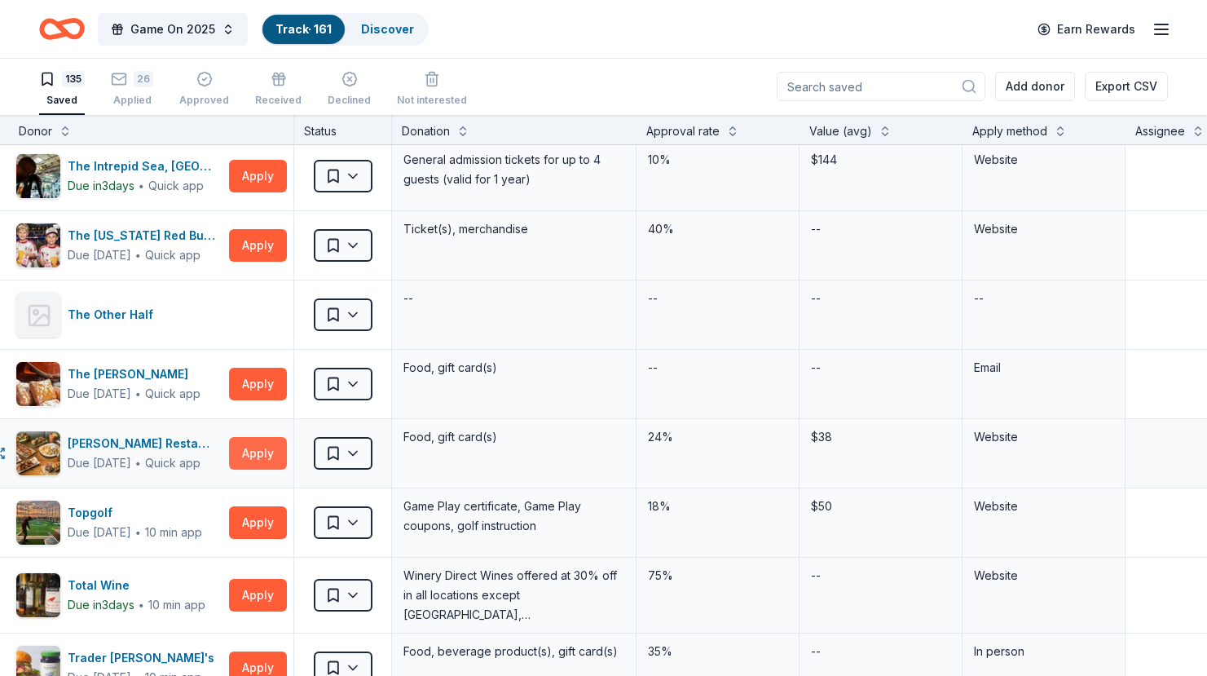
click at [270, 451] on button "Apply" at bounding box center [258, 453] width 58 height 33
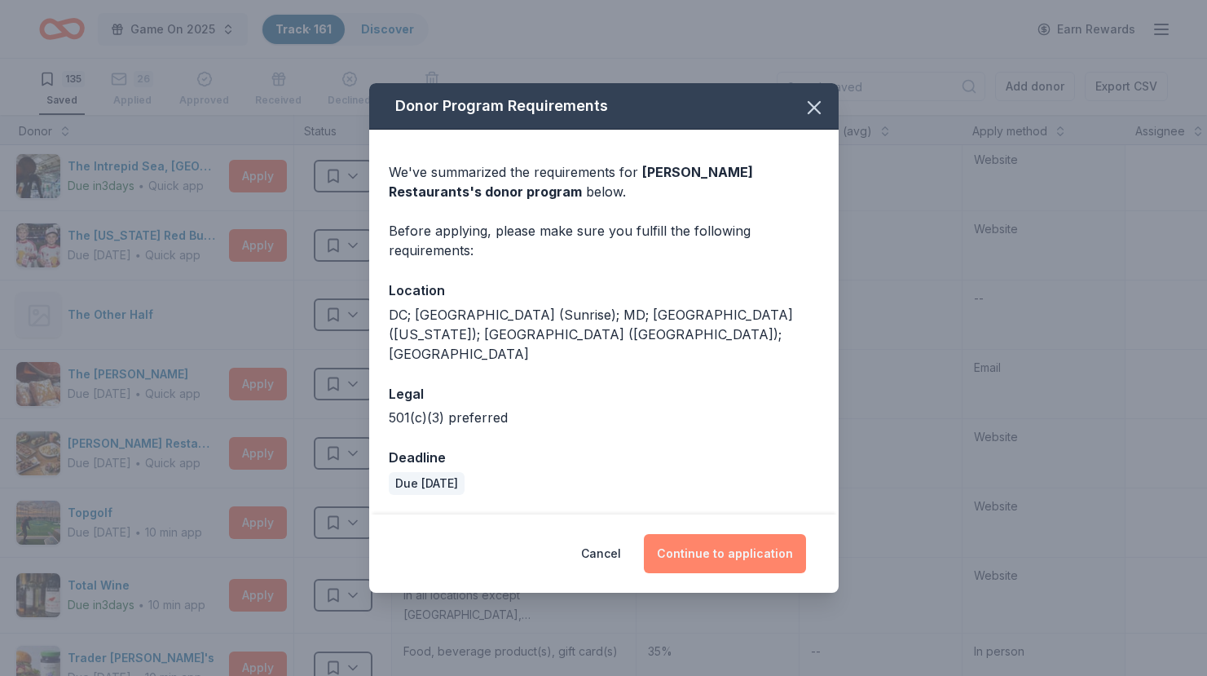
click at [765, 537] on button "Continue to application" at bounding box center [725, 553] width 162 height 39
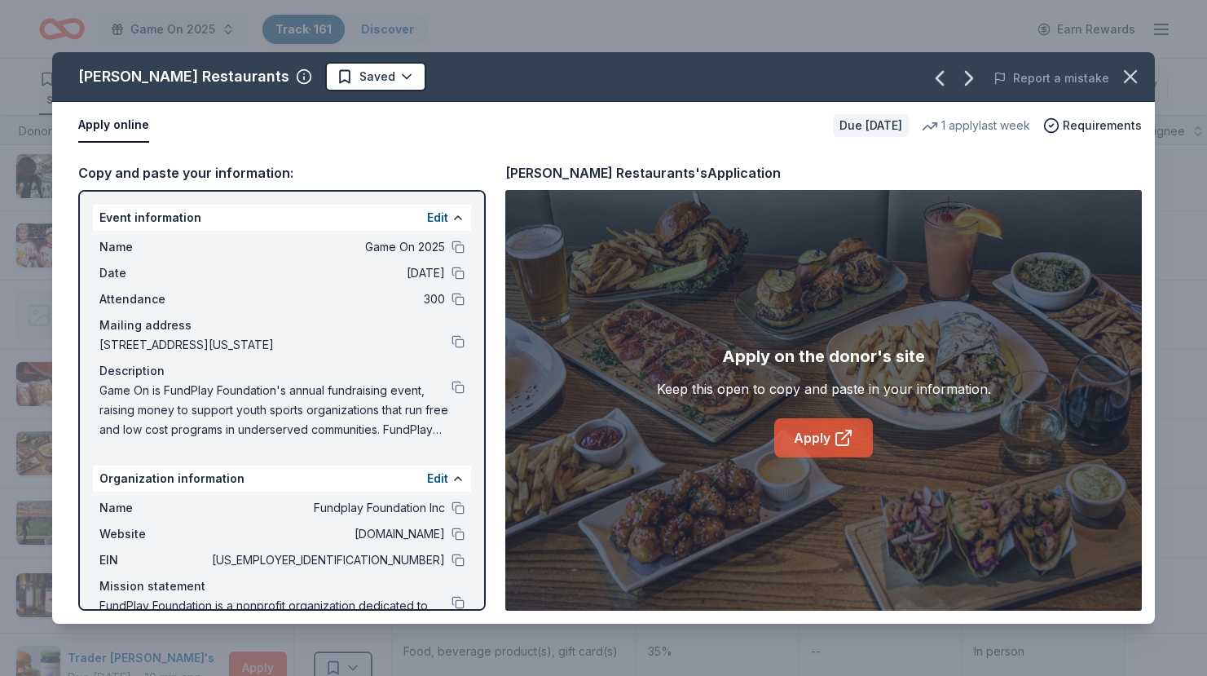
click at [828, 439] on link "Apply" at bounding box center [823, 437] width 99 height 39
click at [296, 83] on html "Game On 2025 Track · 161 Discover Earn Rewards 135 Saved 26 Applied Approved Re…" at bounding box center [603, 337] width 1207 height 676
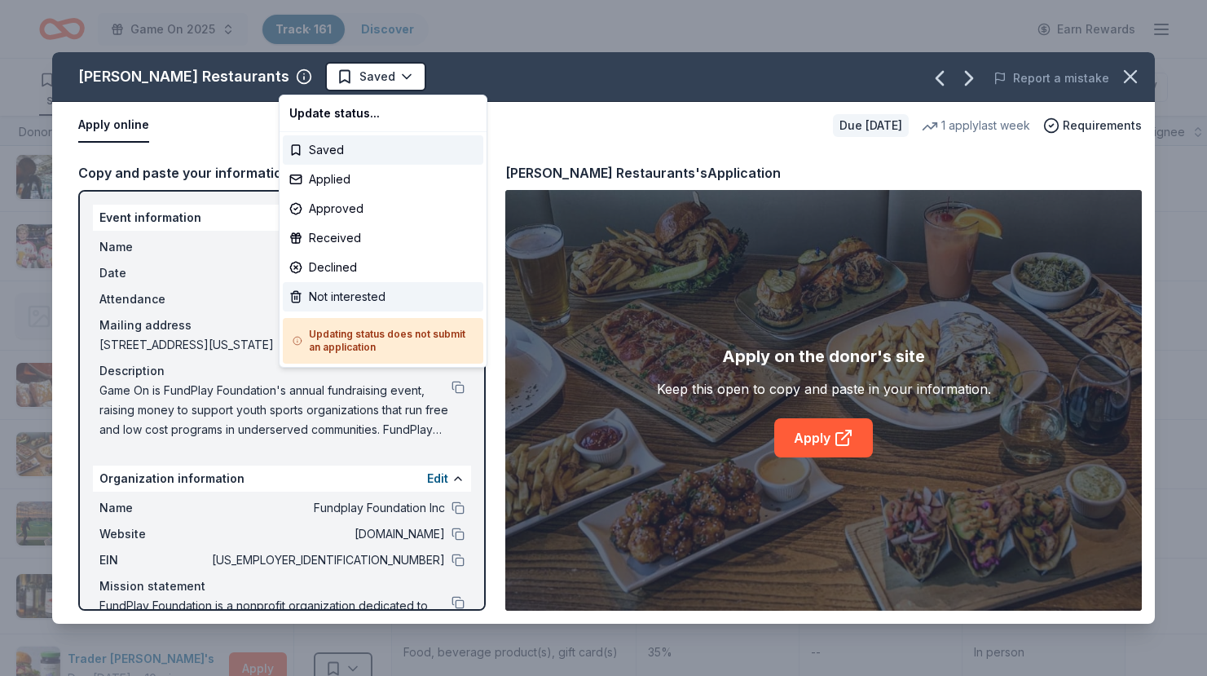
click at [316, 302] on div "Not interested" at bounding box center [383, 296] width 201 height 29
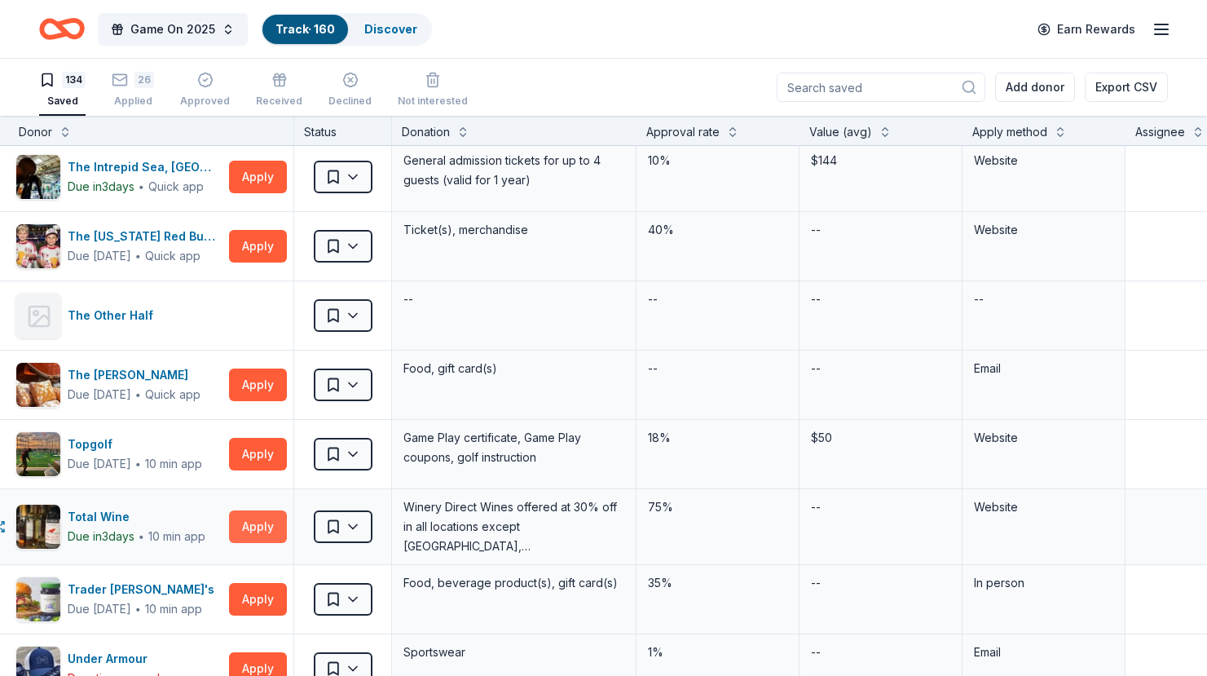
click at [249, 518] on button "Apply" at bounding box center [258, 526] width 58 height 33
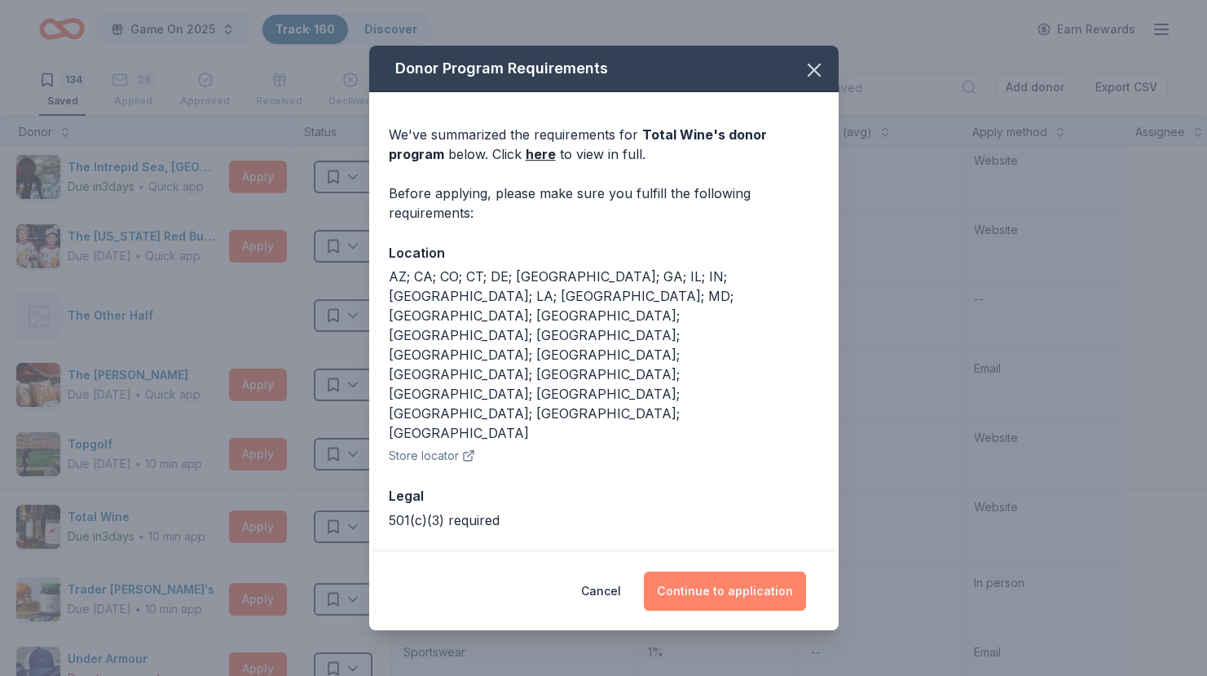
click at [754, 571] on button "Continue to application" at bounding box center [725, 590] width 162 height 39
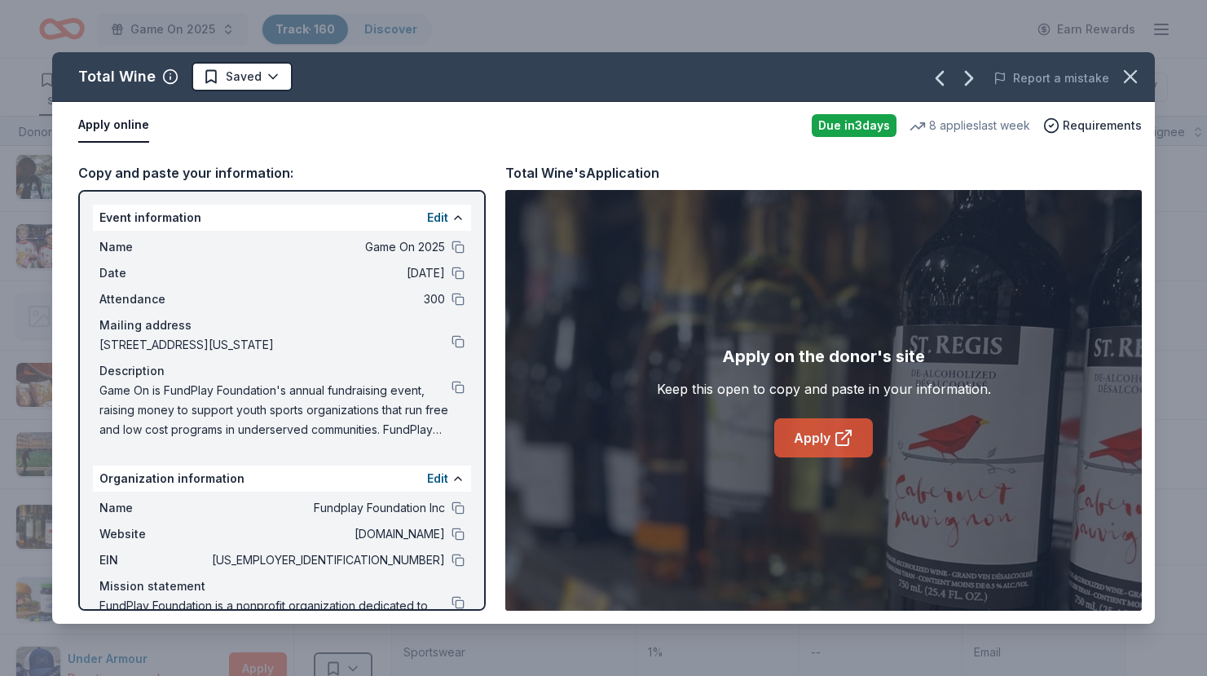
click at [823, 435] on link "Apply" at bounding box center [823, 437] width 99 height 39
click at [228, 81] on html "Game On 2025 Track · 160 Discover Earn Rewards 134 Saved 26 Applied Approved Re…" at bounding box center [603, 338] width 1207 height 676
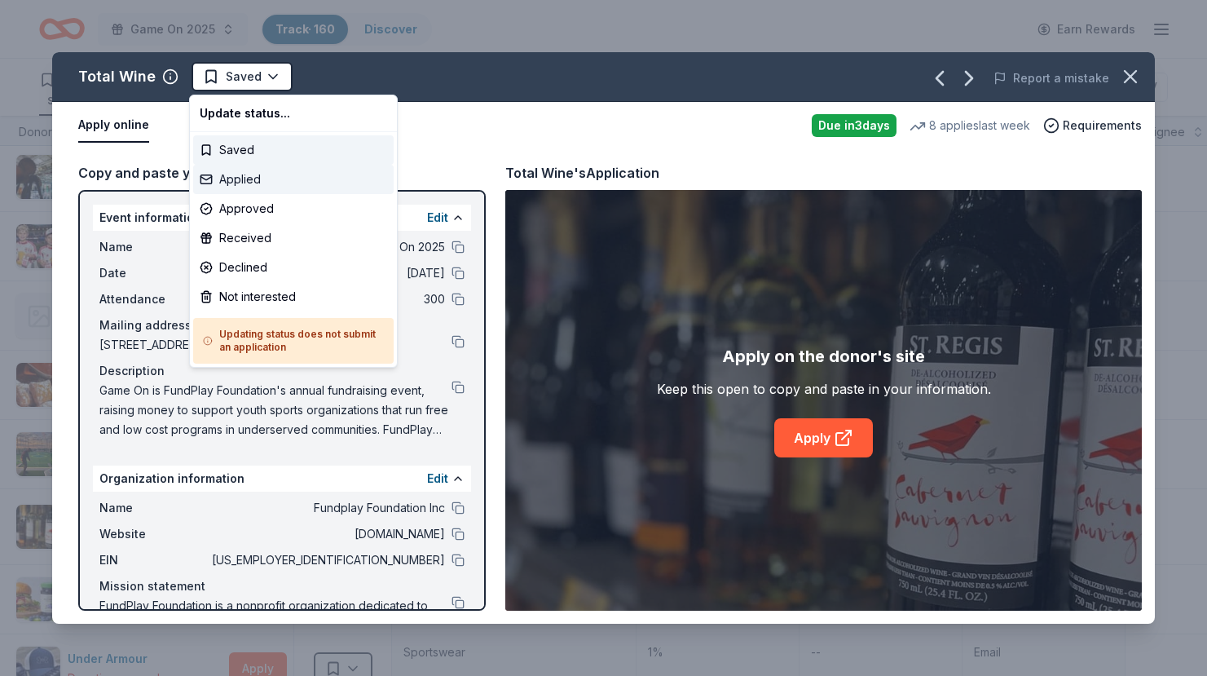
click at [261, 183] on div "Applied" at bounding box center [293, 179] width 201 height 29
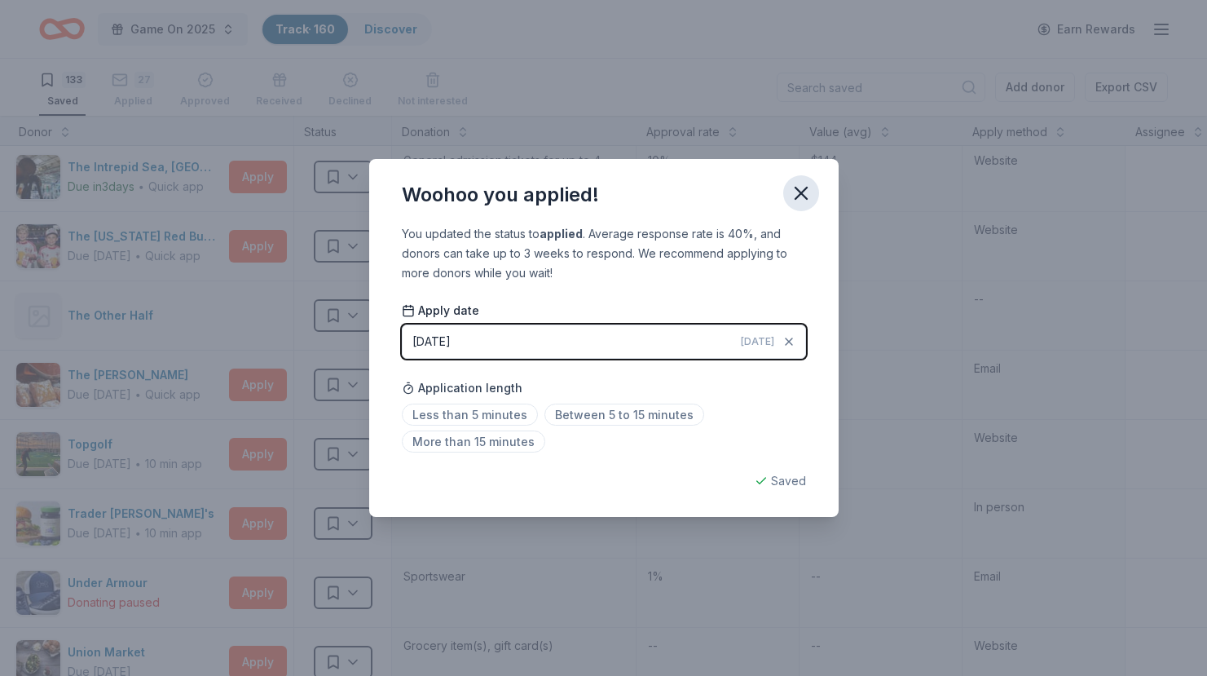
click at [797, 196] on icon "button" at bounding box center [801, 193] width 11 height 11
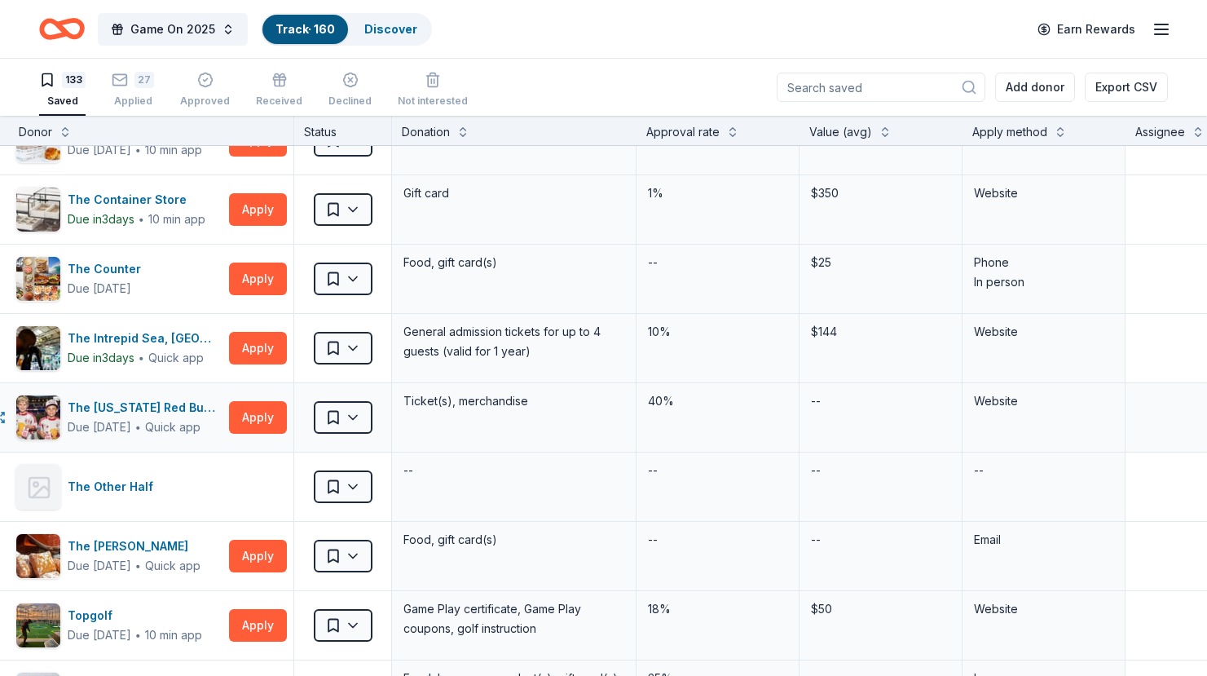
scroll to position [8183, 30]
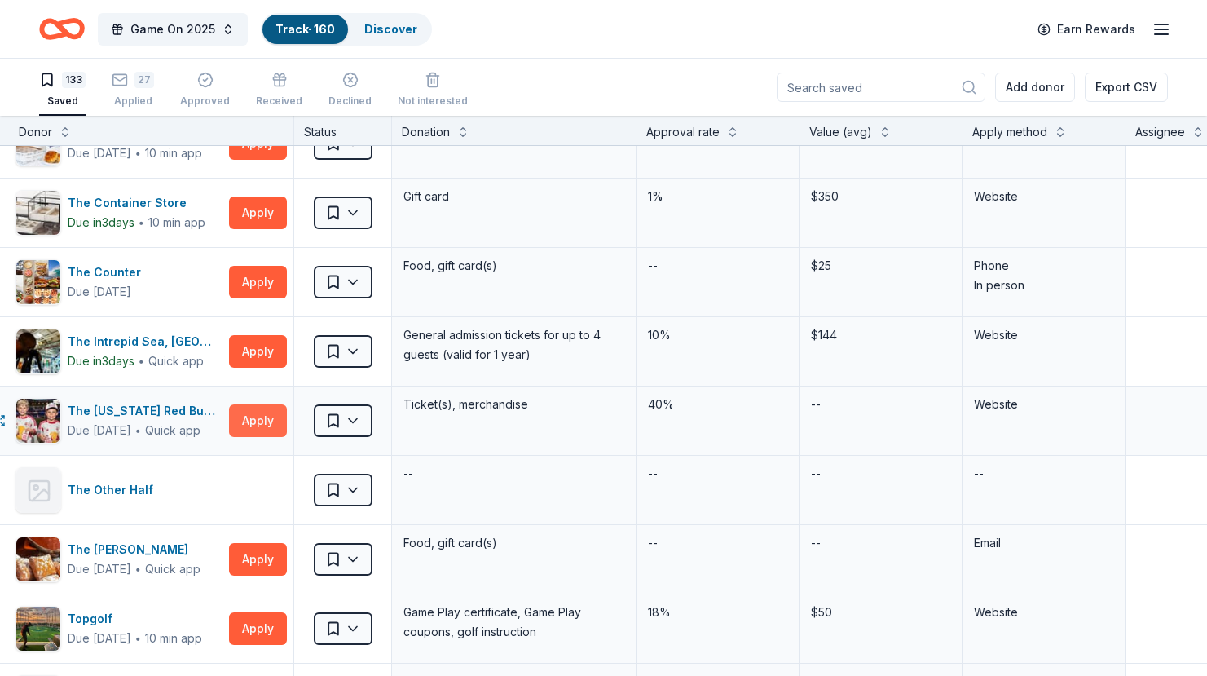
click at [255, 417] on button "Apply" at bounding box center [258, 420] width 58 height 33
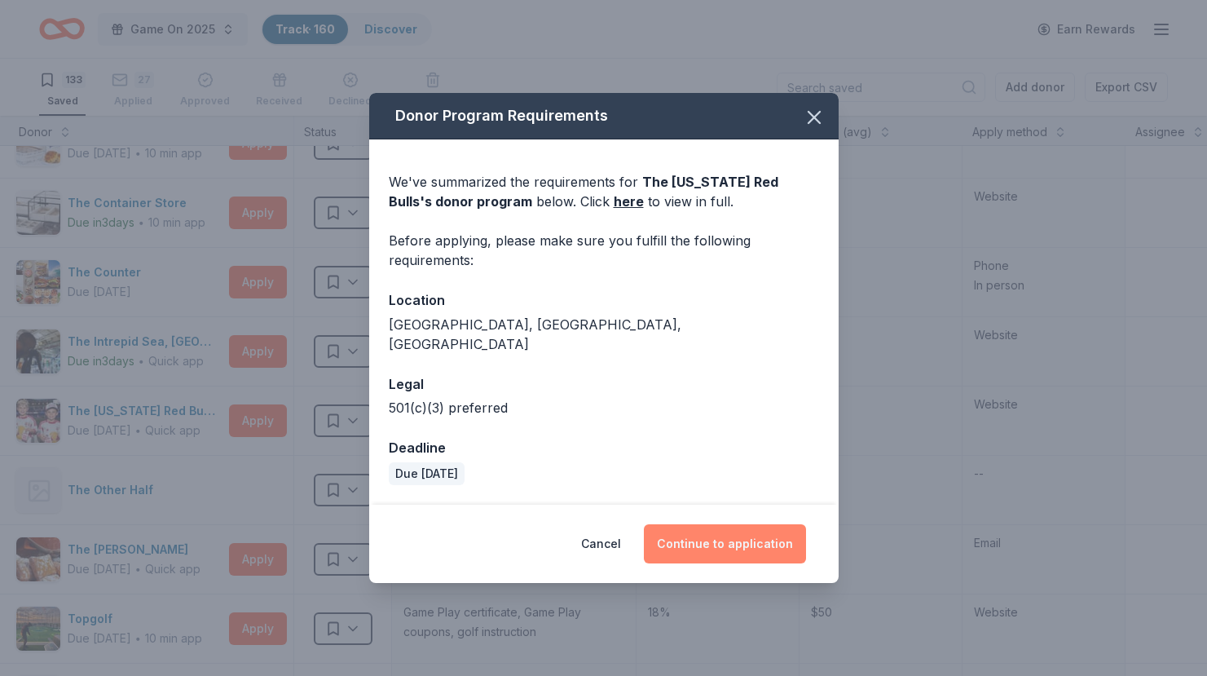
click at [742, 529] on button "Continue to application" at bounding box center [725, 543] width 162 height 39
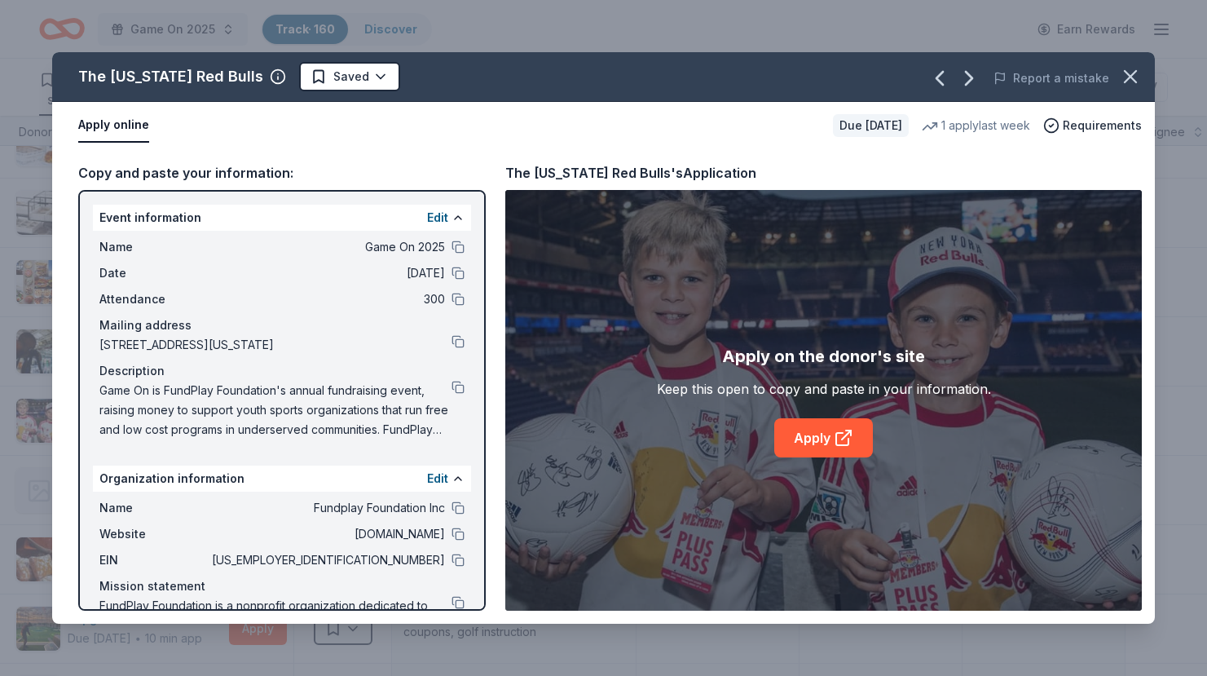
scroll to position [1, 0]
click at [818, 438] on link "Apply" at bounding box center [823, 437] width 99 height 39
click at [322, 87] on html "Game On 2025 Track · 160 Discover Earn Rewards 133 Saved 27 Applied Approved Re…" at bounding box center [603, 337] width 1207 height 676
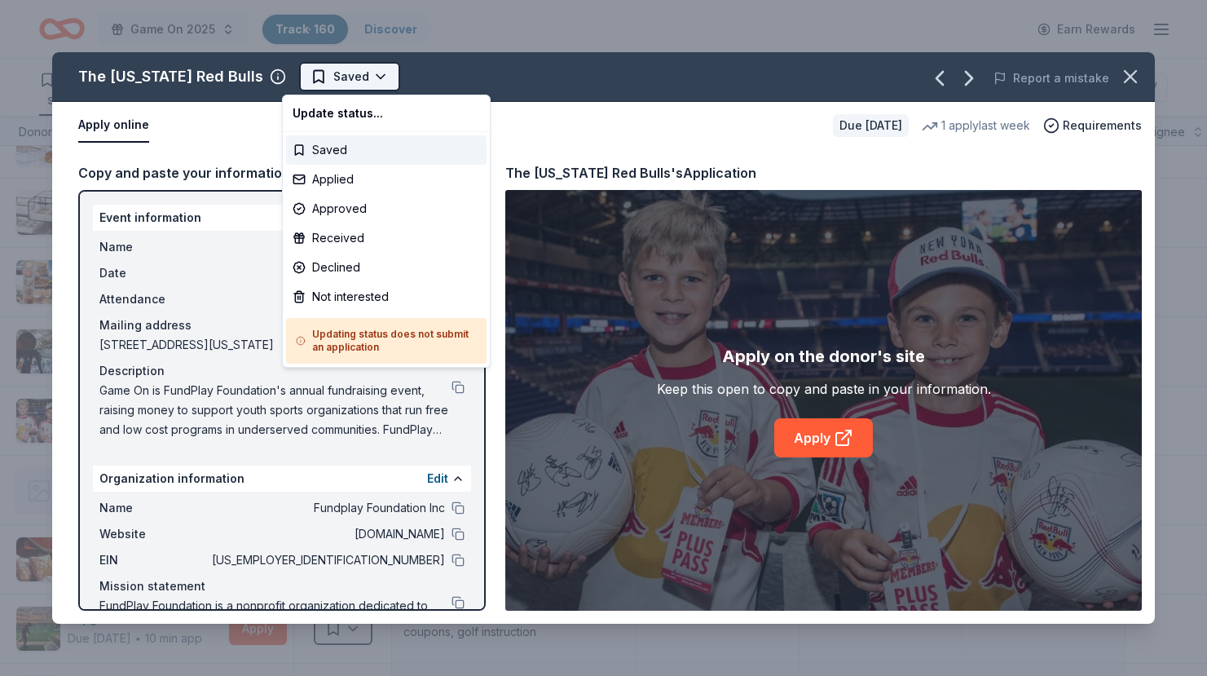
scroll to position [0, 0]
click at [318, 169] on div "Applied" at bounding box center [386, 179] width 201 height 29
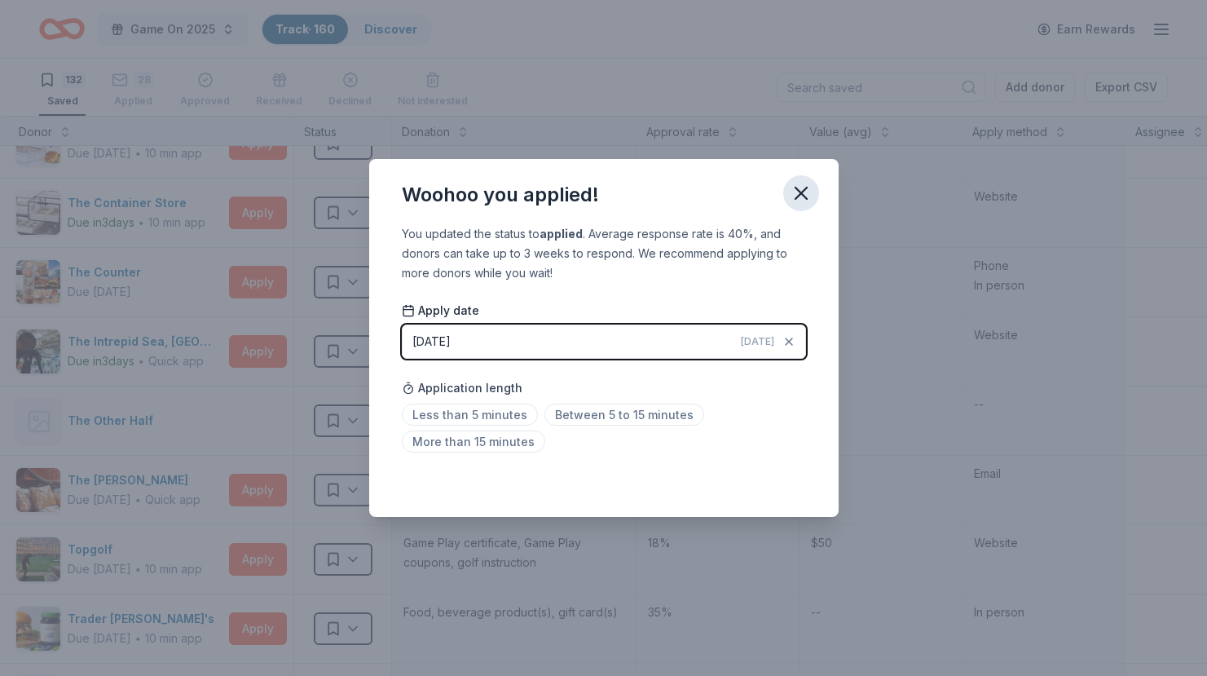
click at [803, 188] on icon "button" at bounding box center [801, 193] width 23 height 23
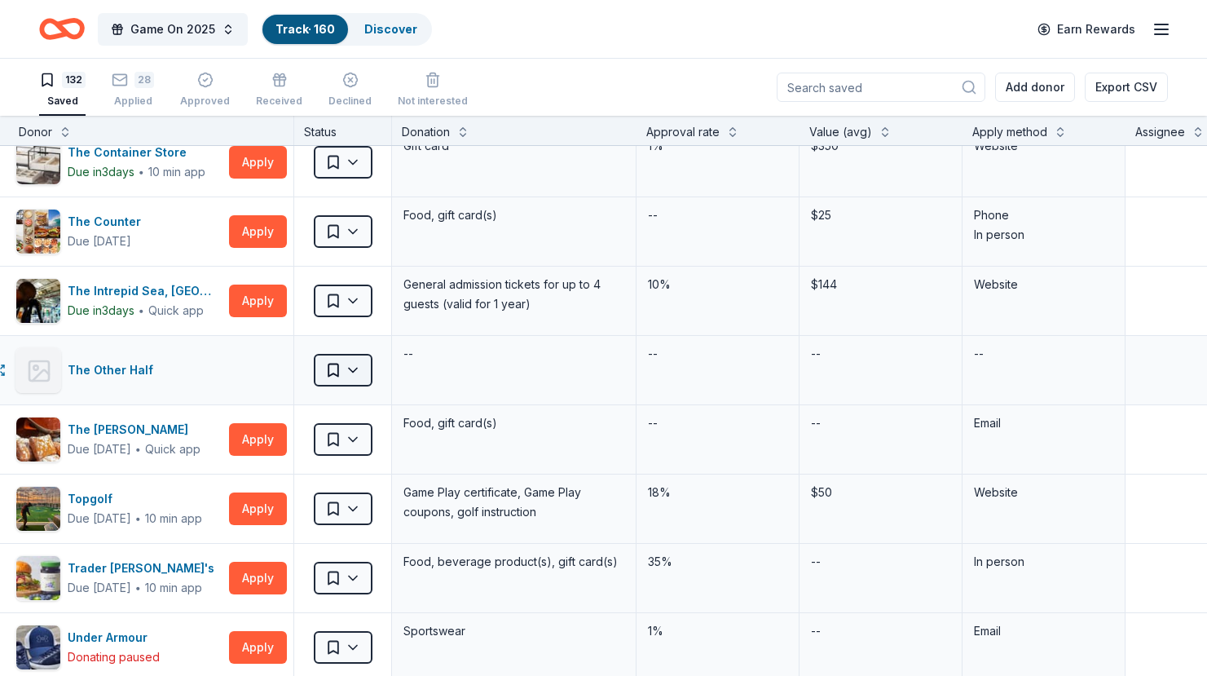
scroll to position [8237, 30]
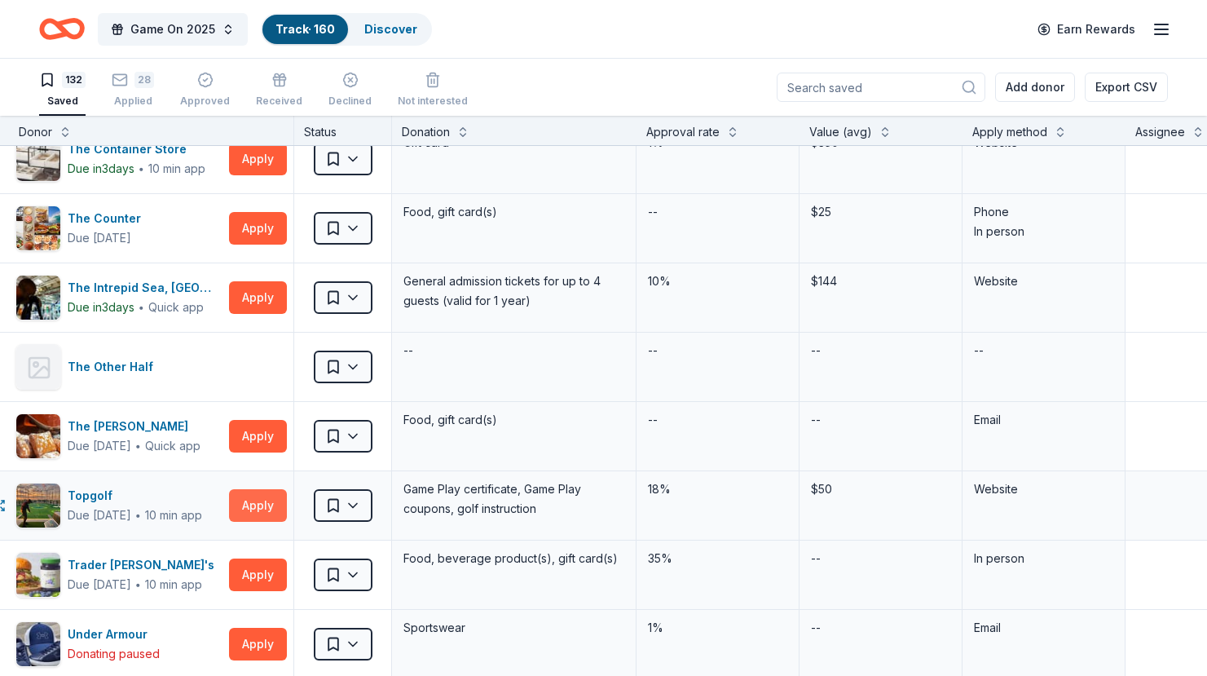
click at [263, 507] on button "Apply" at bounding box center [258, 505] width 58 height 33
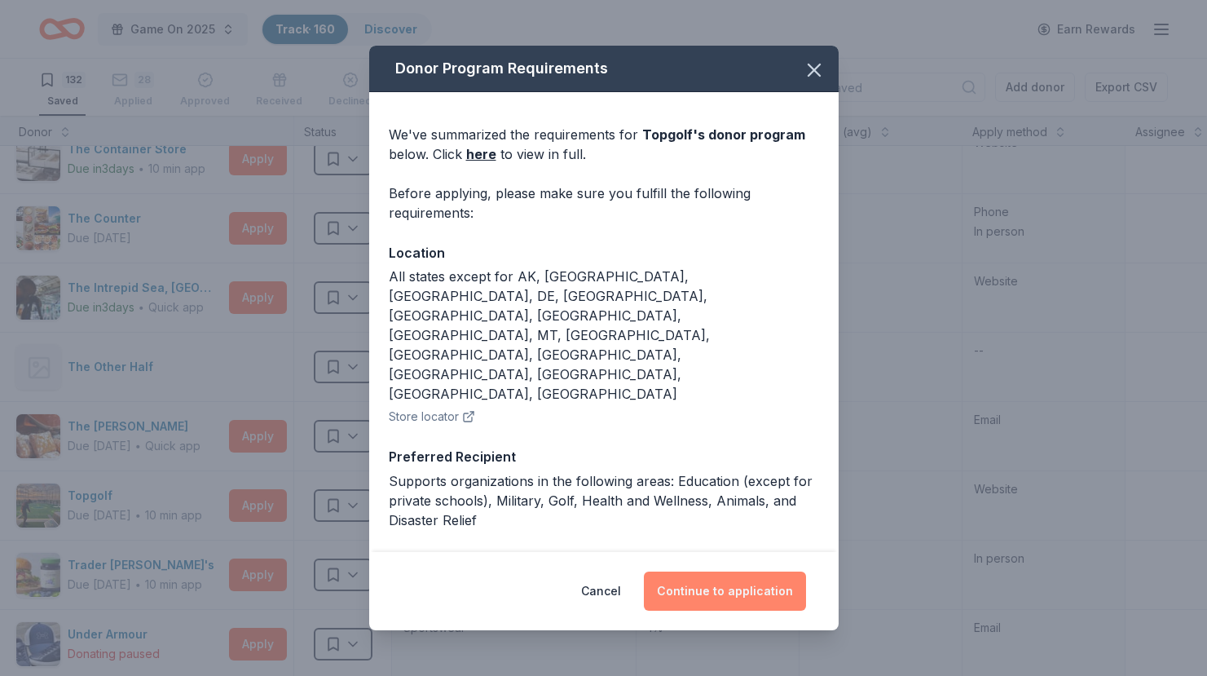
click at [743, 598] on button "Continue to application" at bounding box center [725, 590] width 162 height 39
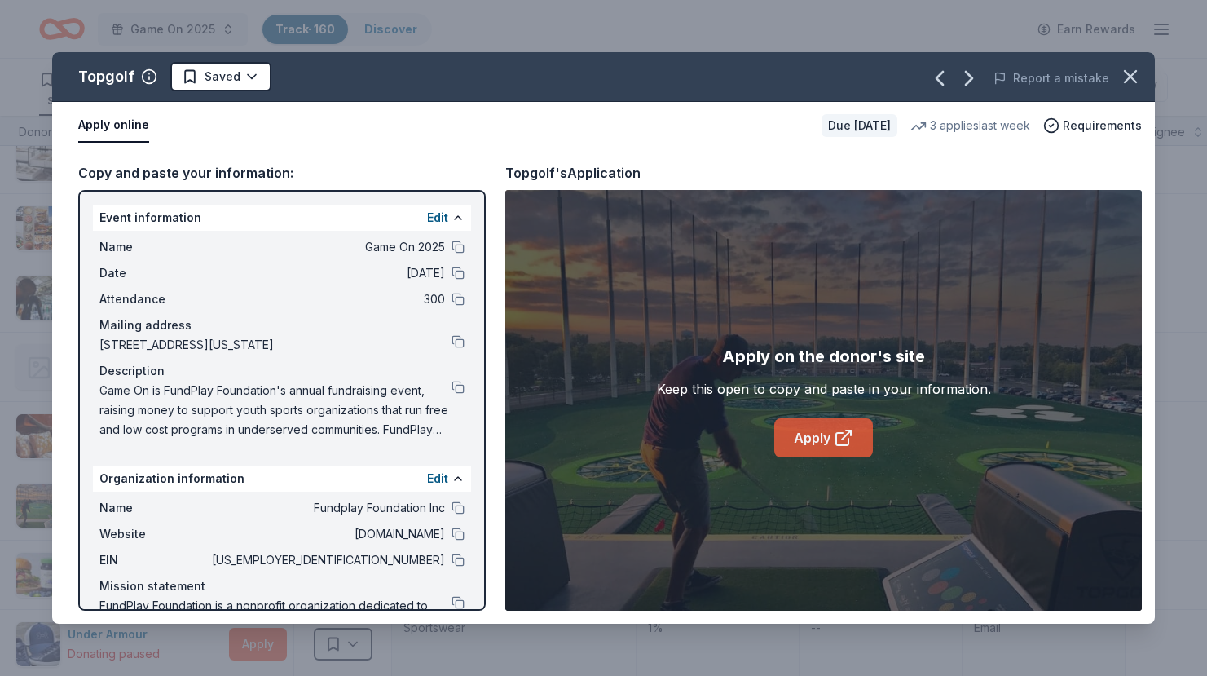
click at [823, 435] on link "Apply" at bounding box center [823, 437] width 99 height 39
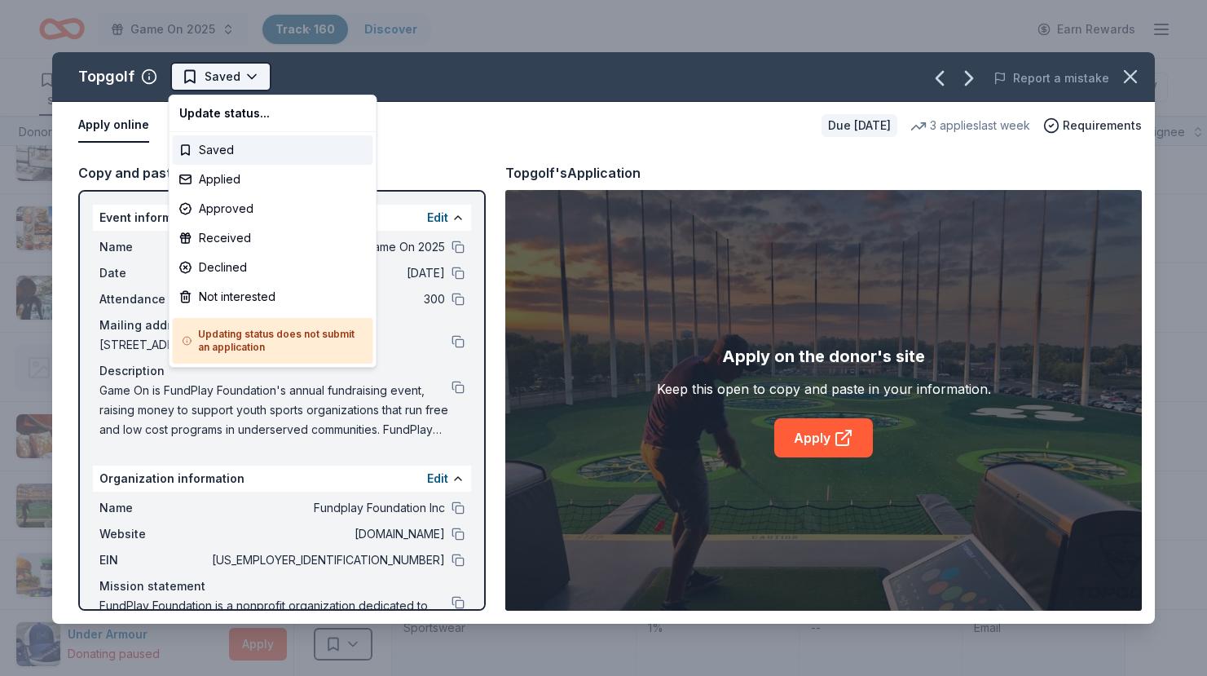
click at [244, 68] on html "Game On 2025 Track · 160 Discover Earn Rewards 132 Saved 28 Applied Approved Re…" at bounding box center [603, 338] width 1207 height 676
click at [233, 179] on div "Applied" at bounding box center [273, 179] width 201 height 29
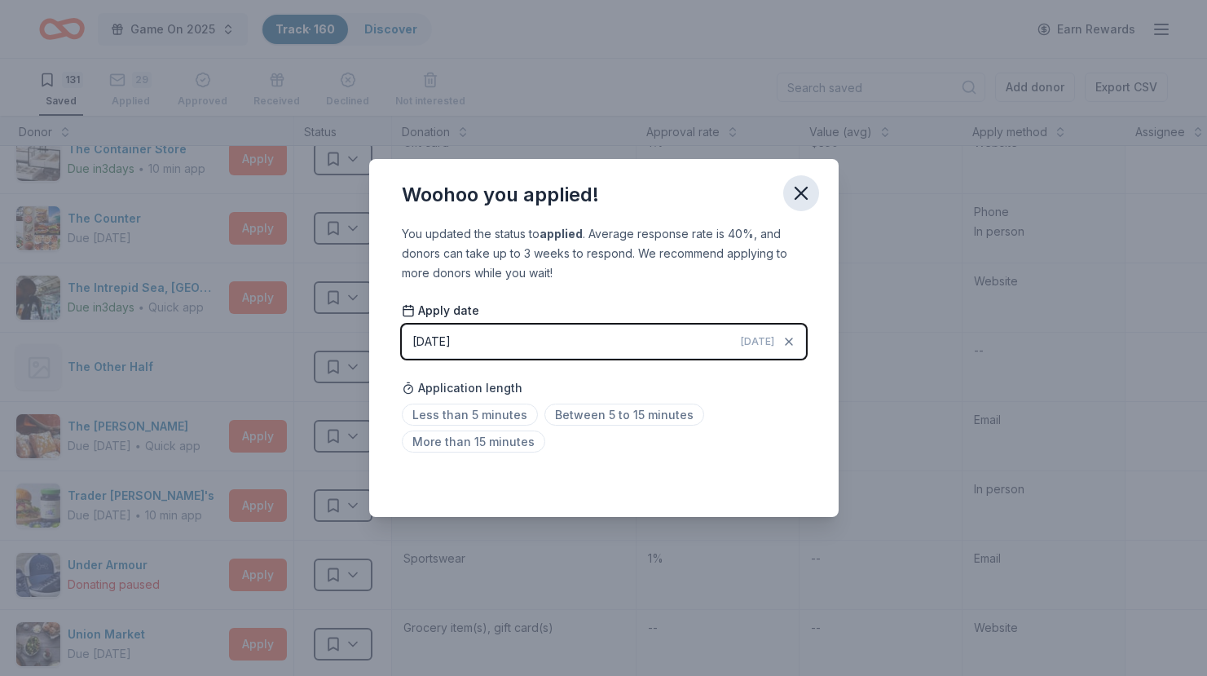
click at [803, 195] on icon "button" at bounding box center [801, 193] width 11 height 11
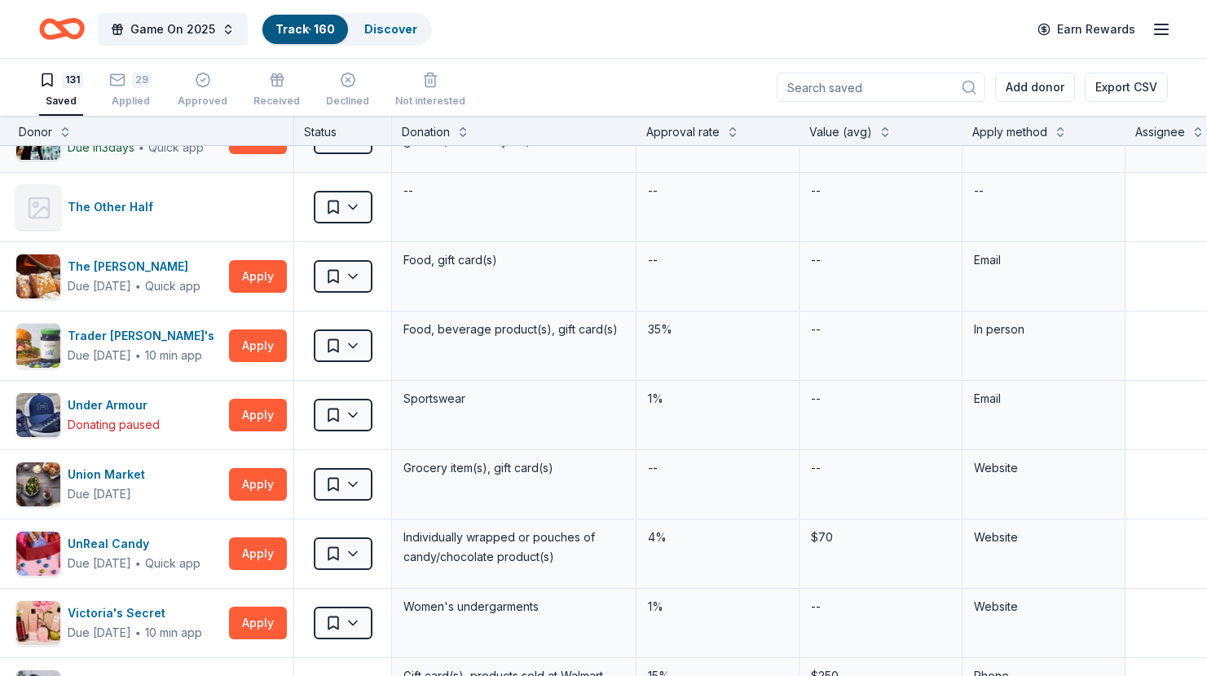
scroll to position [8414, 30]
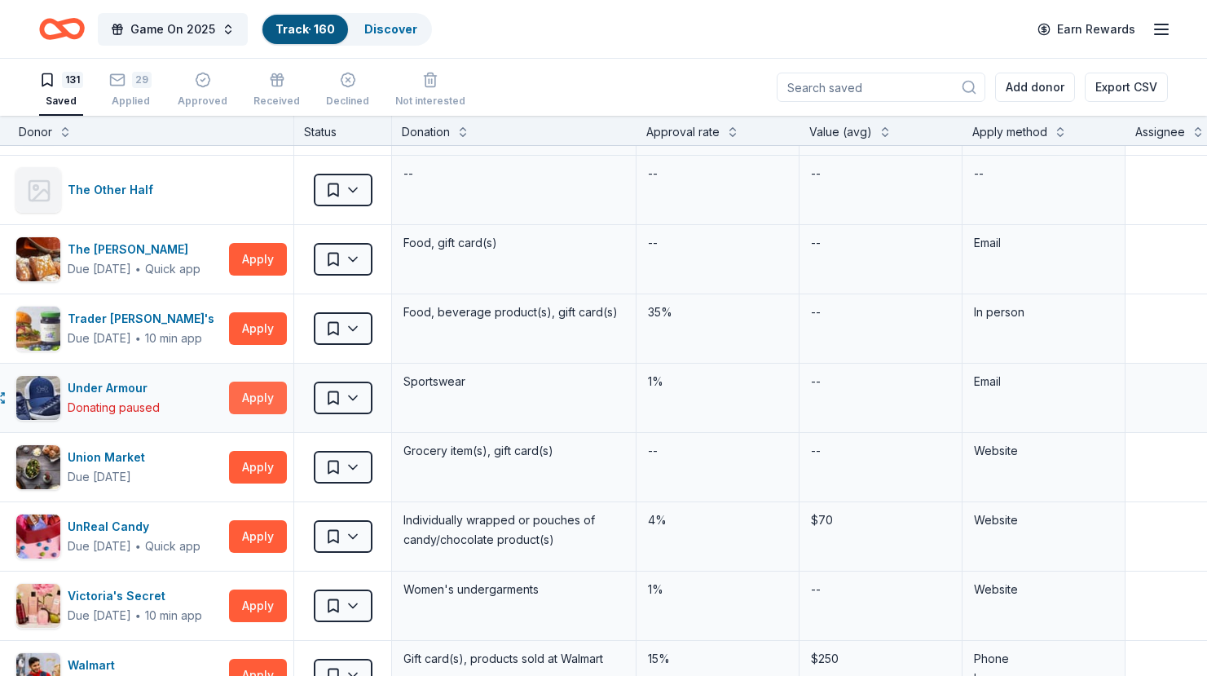
click at [275, 403] on button "Apply" at bounding box center [258, 398] width 58 height 33
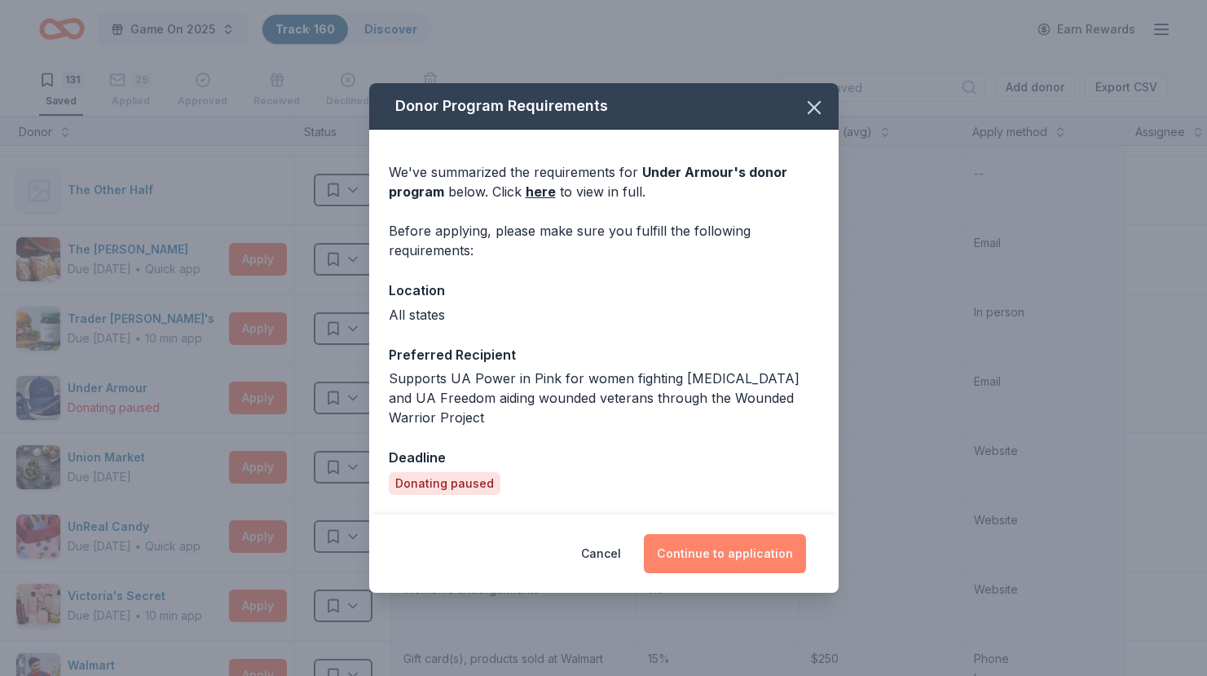
click at [711, 541] on button "Continue to application" at bounding box center [725, 553] width 162 height 39
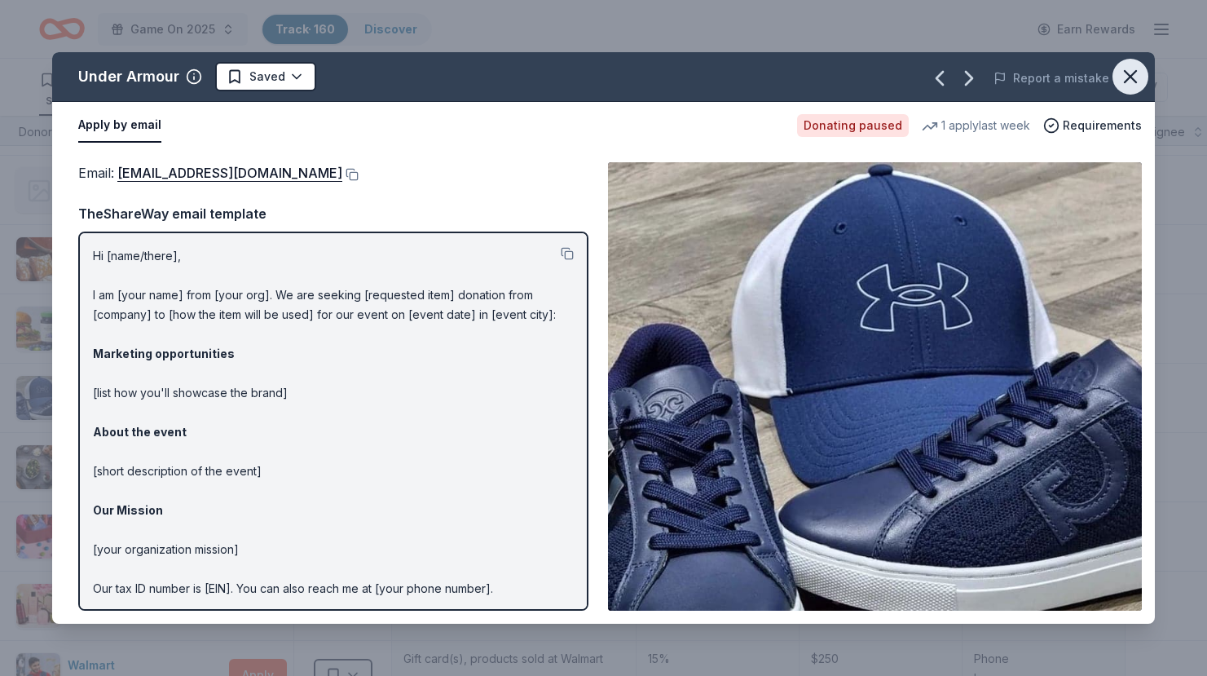
scroll to position [1, 0]
click at [1137, 73] on icon "button" at bounding box center [1130, 76] width 23 height 23
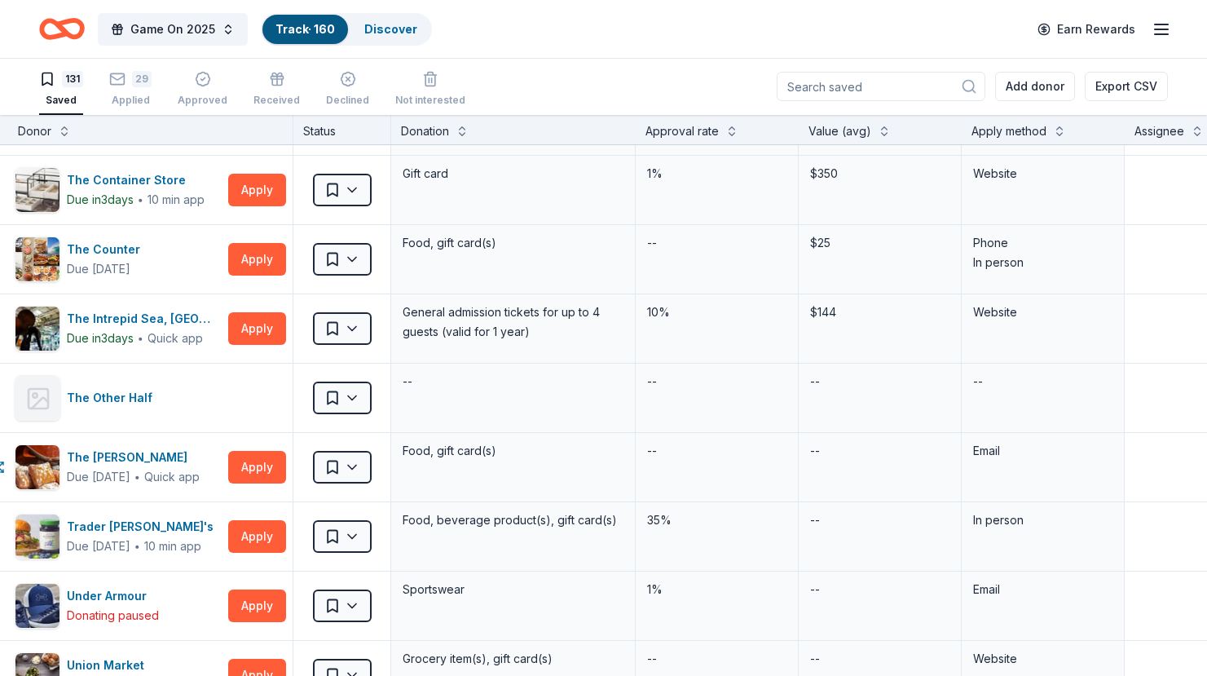
scroll to position [8205, 31]
click at [275, 327] on button "Apply" at bounding box center [257, 329] width 58 height 33
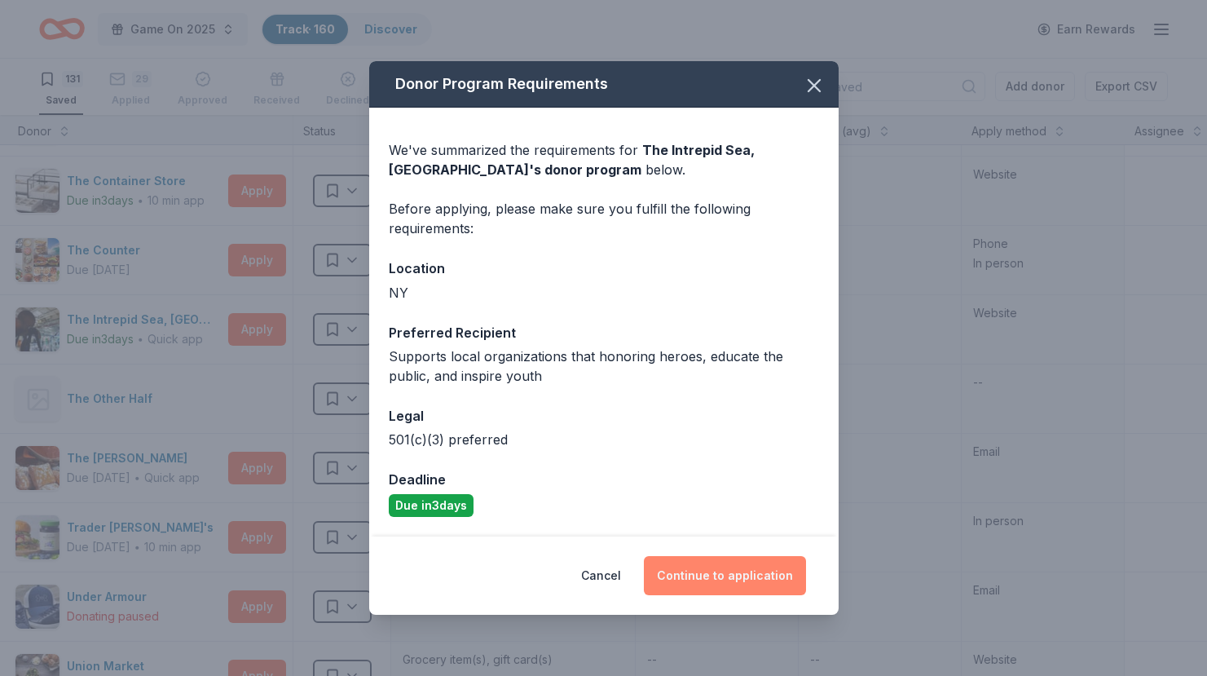
click at [704, 579] on button "Continue to application" at bounding box center [725, 575] width 162 height 39
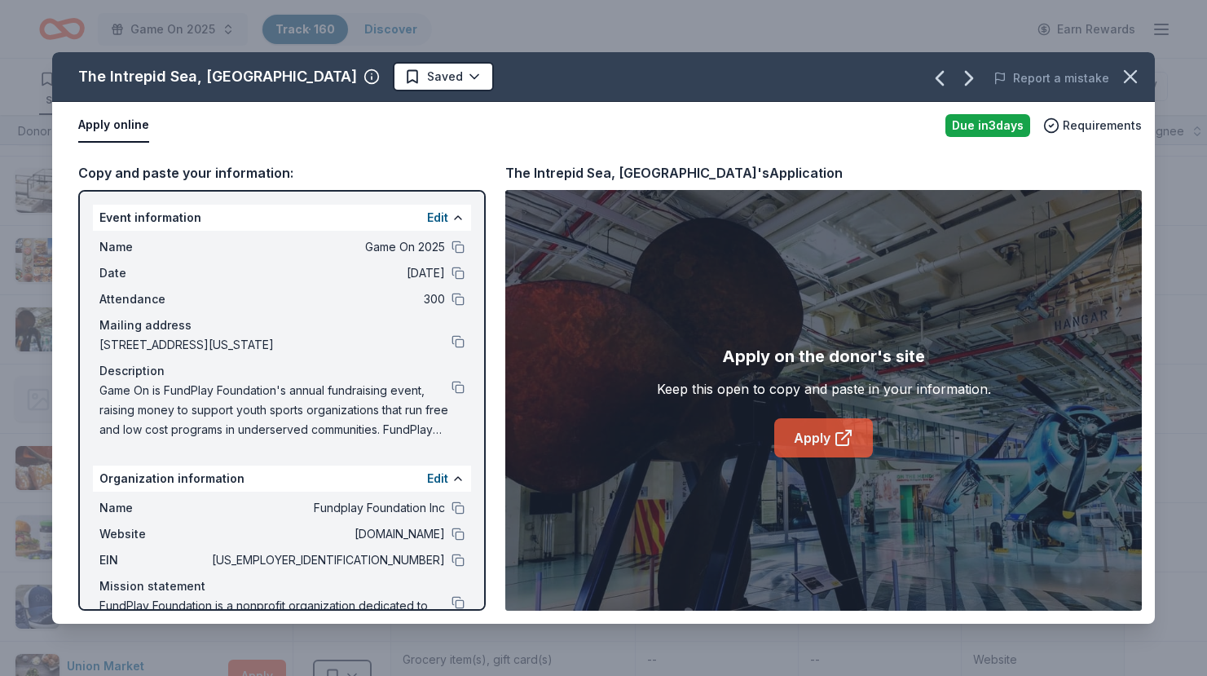
click at [806, 449] on link "Apply" at bounding box center [823, 437] width 99 height 39
click at [392, 81] on html "Game On 2025 Track · 160 Discover Earn Rewards 131 Saved 29 Applied Approved Re…" at bounding box center [603, 337] width 1207 height 676
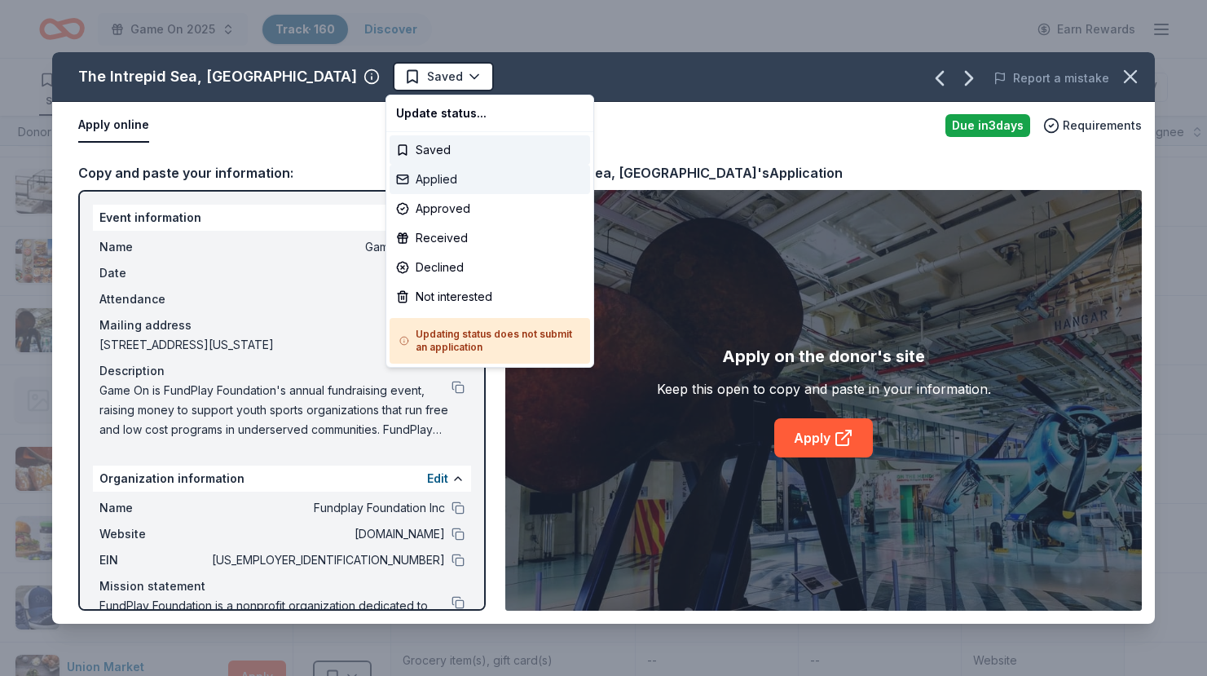
click at [435, 169] on div "Applied" at bounding box center [490, 179] width 201 height 29
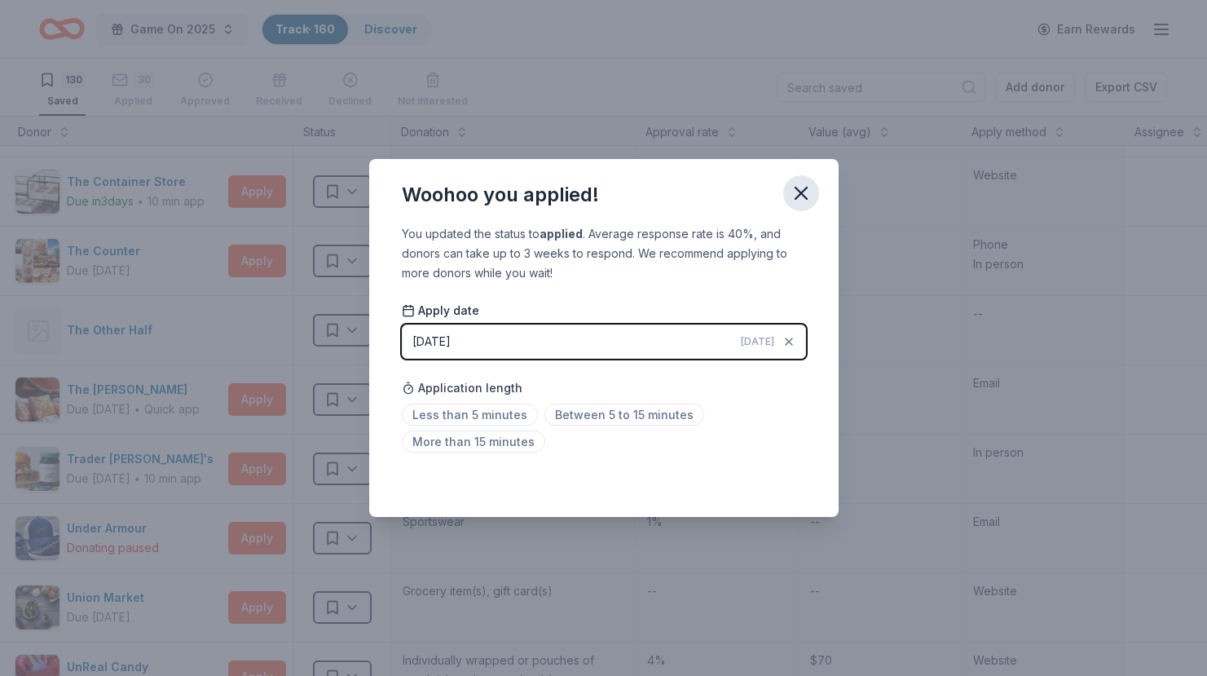
click at [804, 197] on icon "button" at bounding box center [801, 193] width 11 height 11
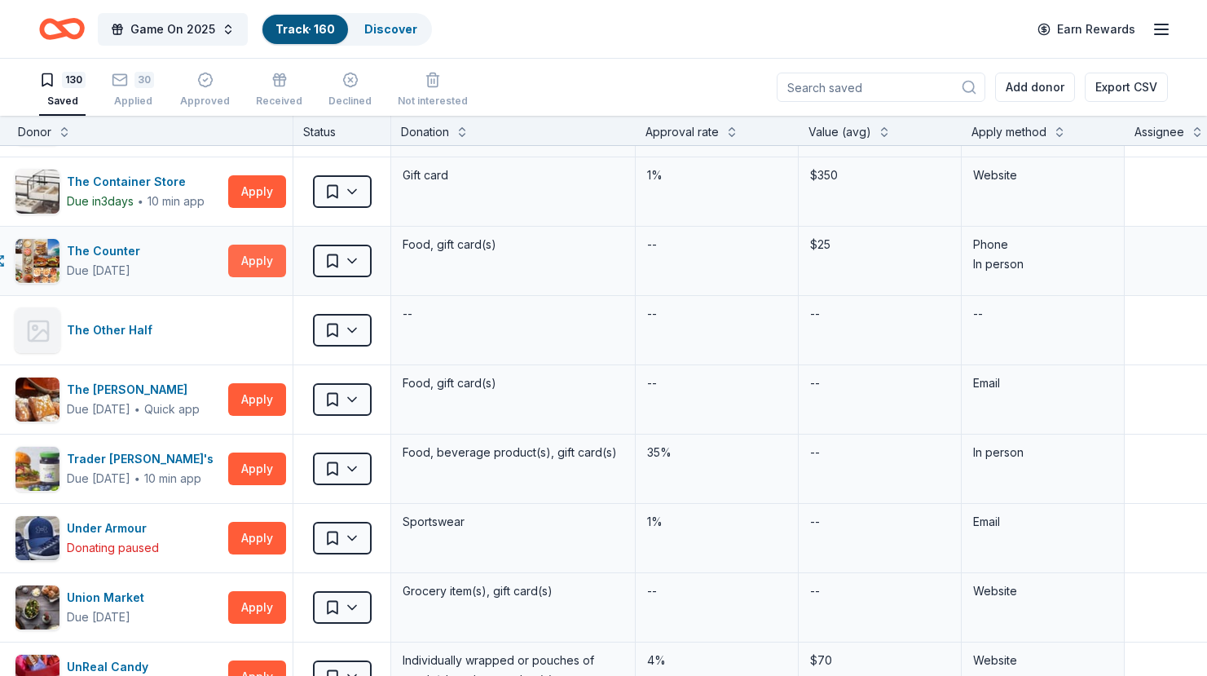
click at [268, 267] on button "Apply" at bounding box center [257, 261] width 58 height 33
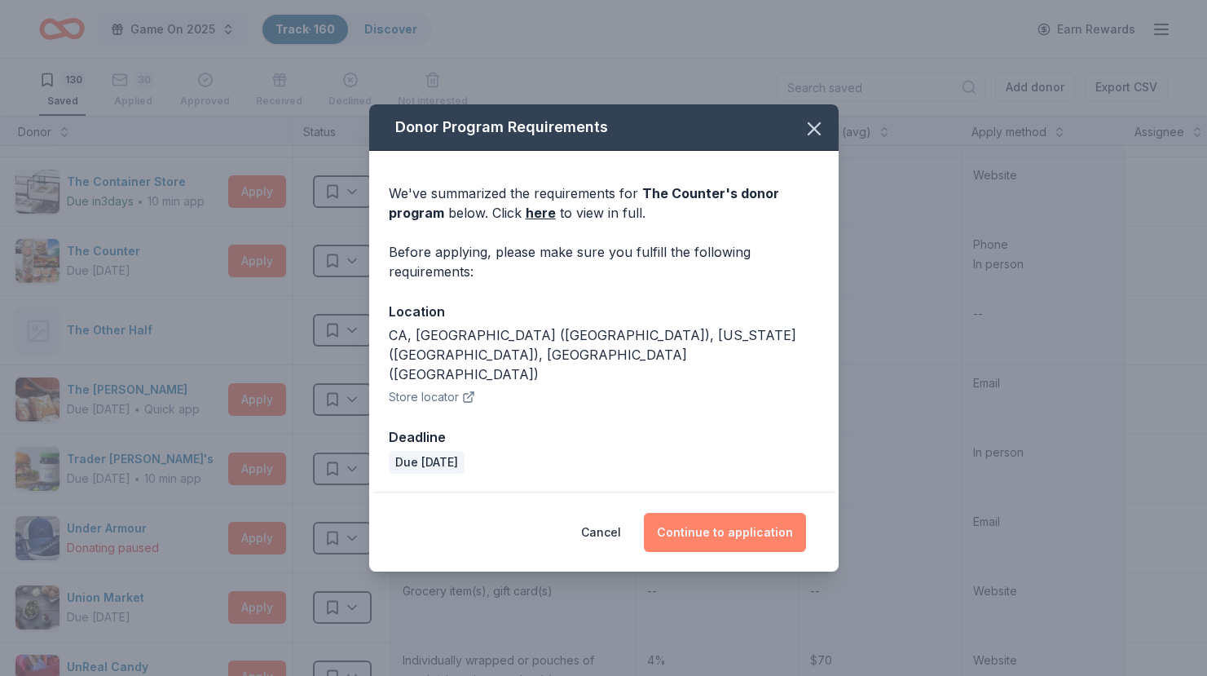
click at [723, 519] on button "Continue to application" at bounding box center [725, 532] width 162 height 39
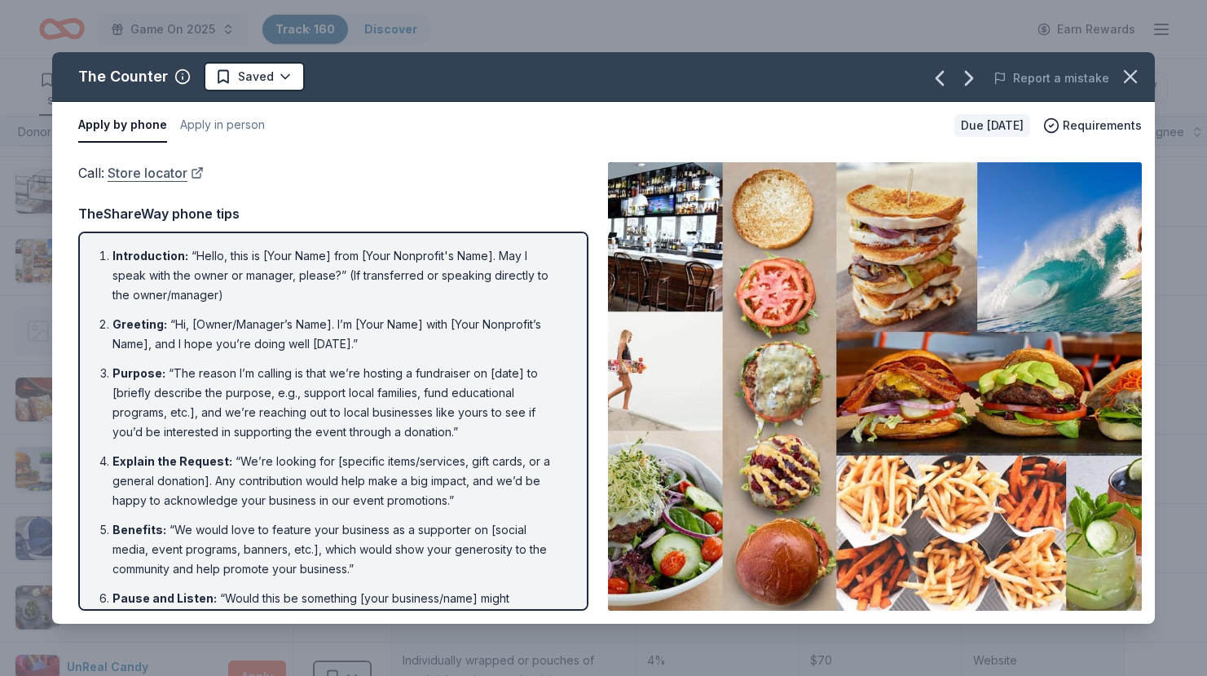
click at [139, 163] on link "Store locator" at bounding box center [156, 172] width 96 height 21
click at [222, 75] on html "Game On 2025 Track · 160 Discover Earn Rewards 130 Saved 30 Applied Approved Re…" at bounding box center [603, 338] width 1207 height 676
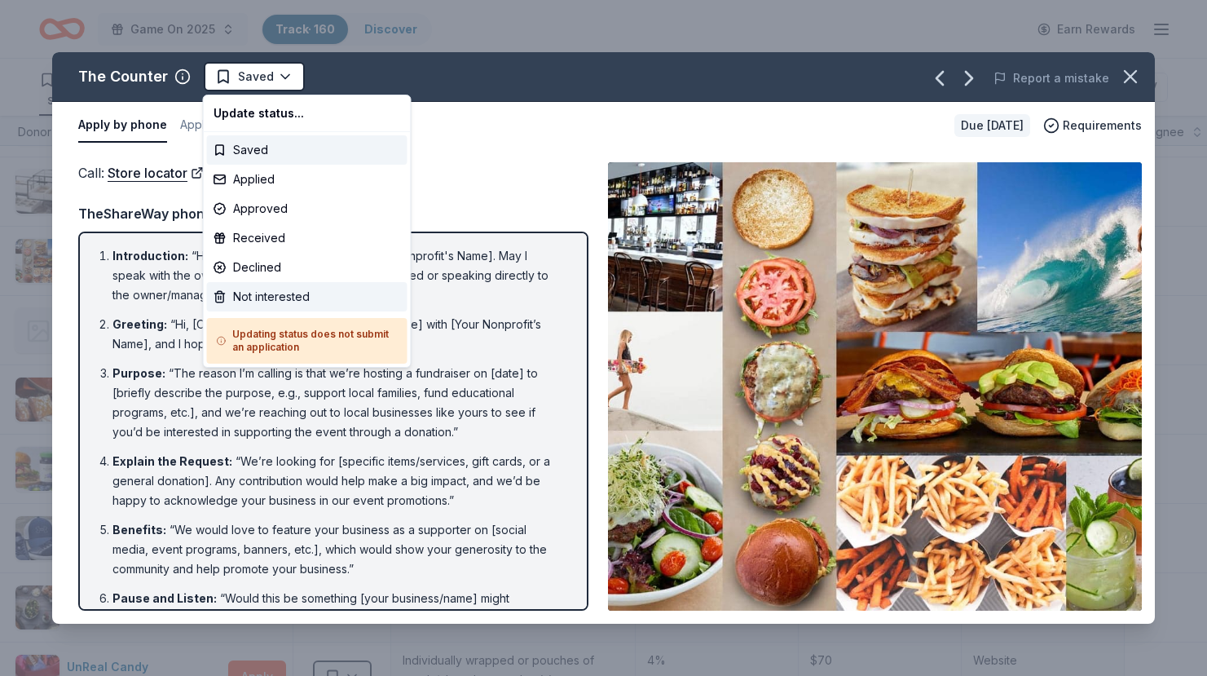
click at [249, 289] on div "Not interested" at bounding box center [307, 296] width 201 height 29
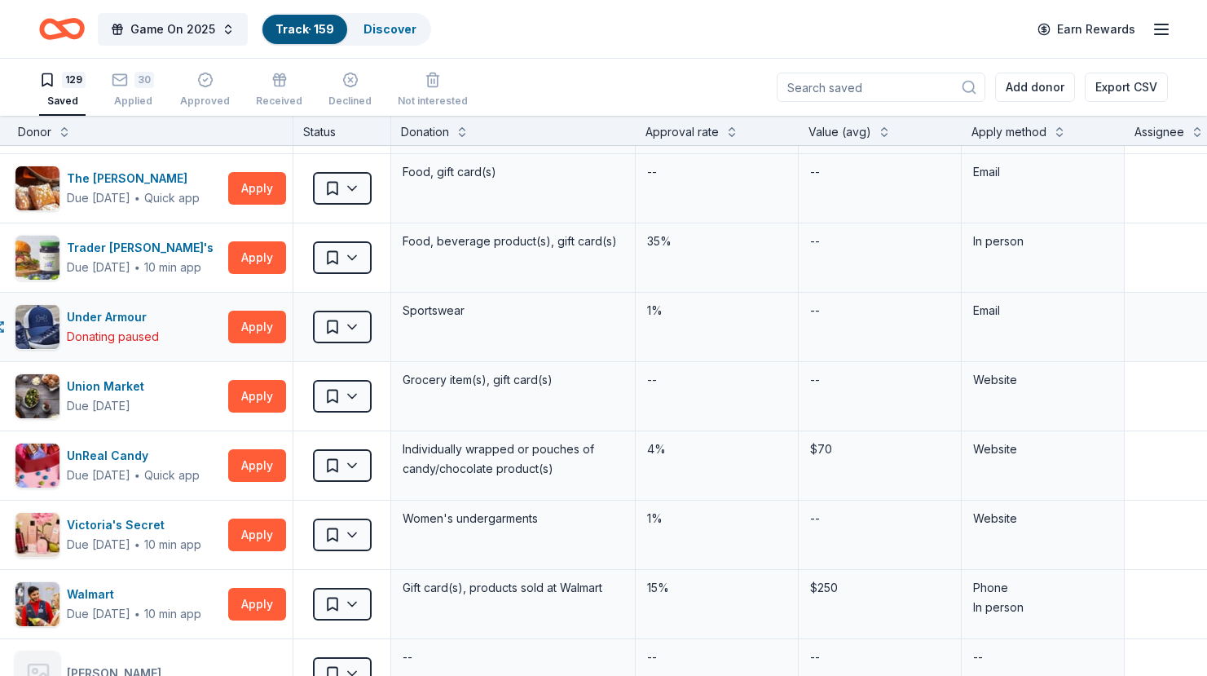
scroll to position [8364, 31]
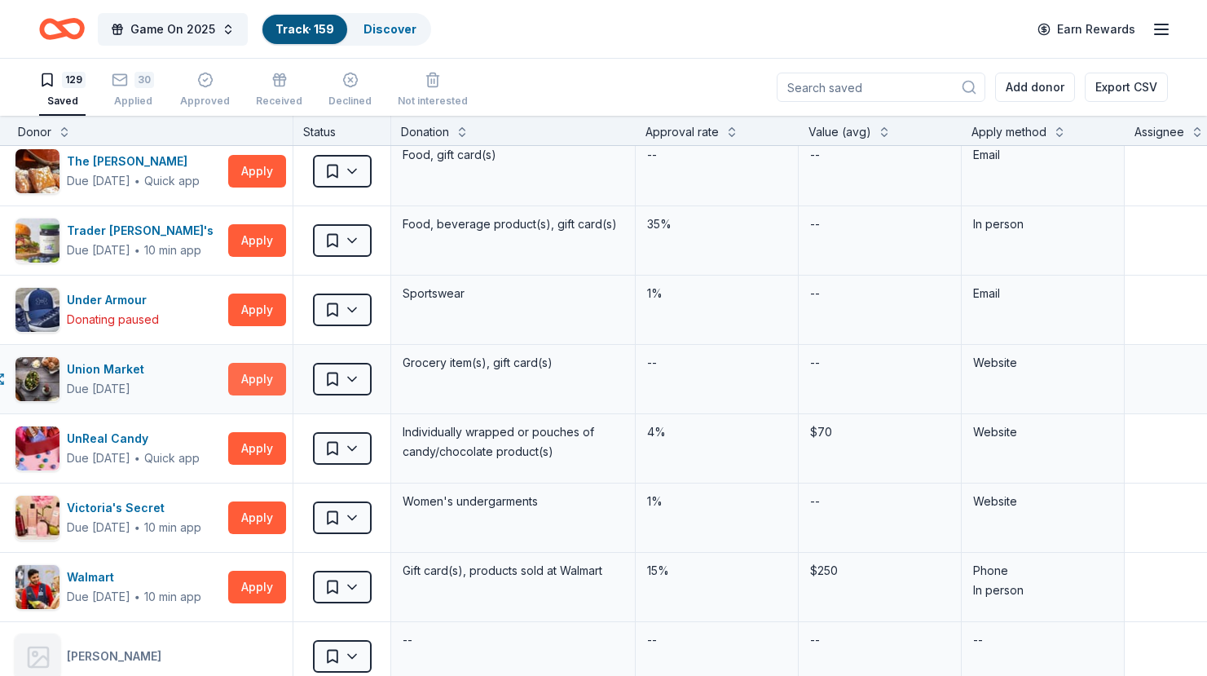
click at [258, 381] on button "Apply" at bounding box center [257, 379] width 58 height 33
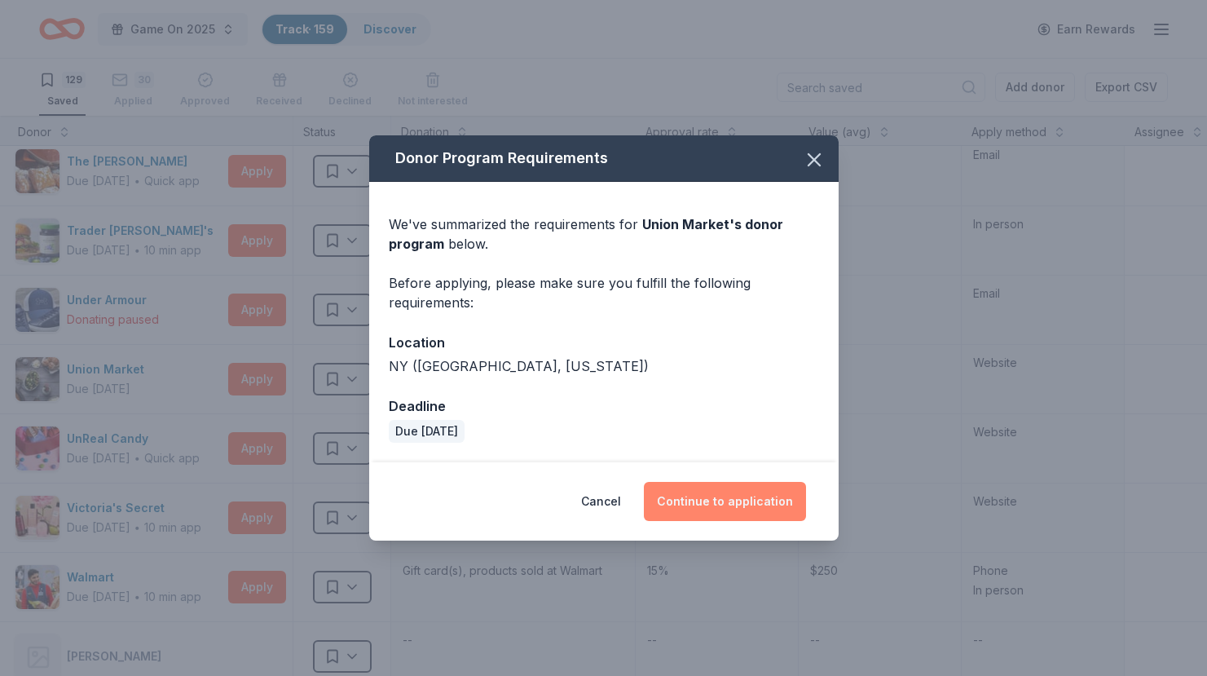
click at [747, 505] on button "Continue to application" at bounding box center [725, 501] width 162 height 39
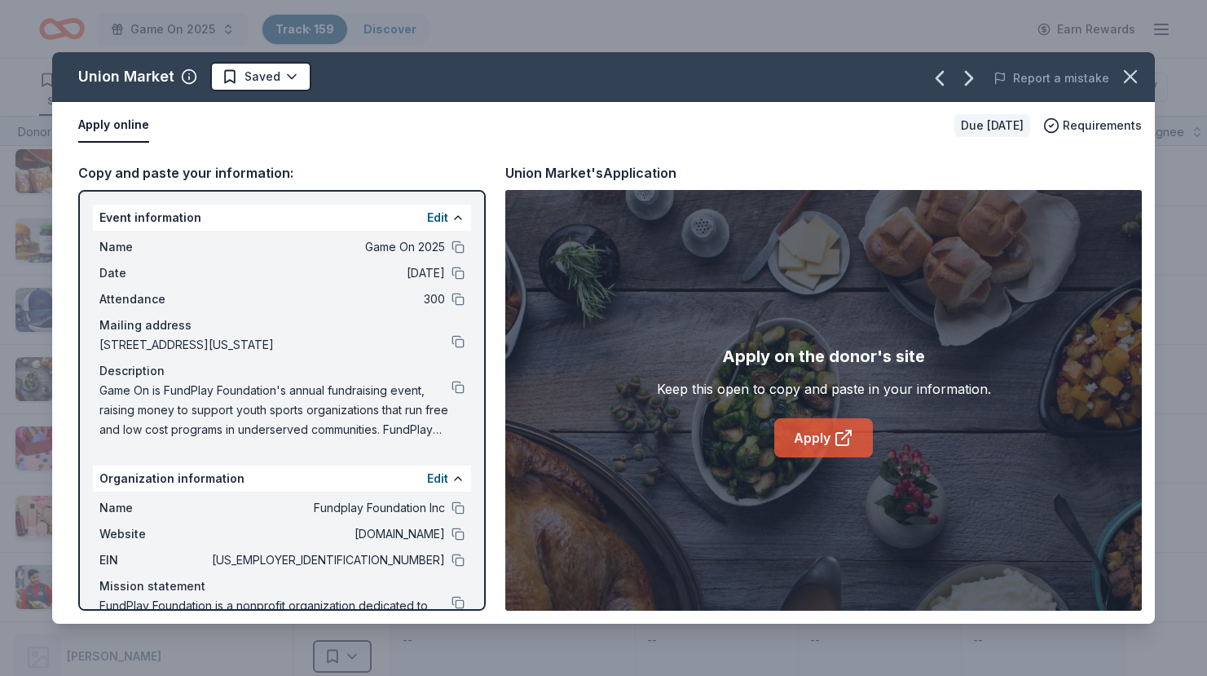
click at [832, 434] on link "Apply" at bounding box center [823, 437] width 99 height 39
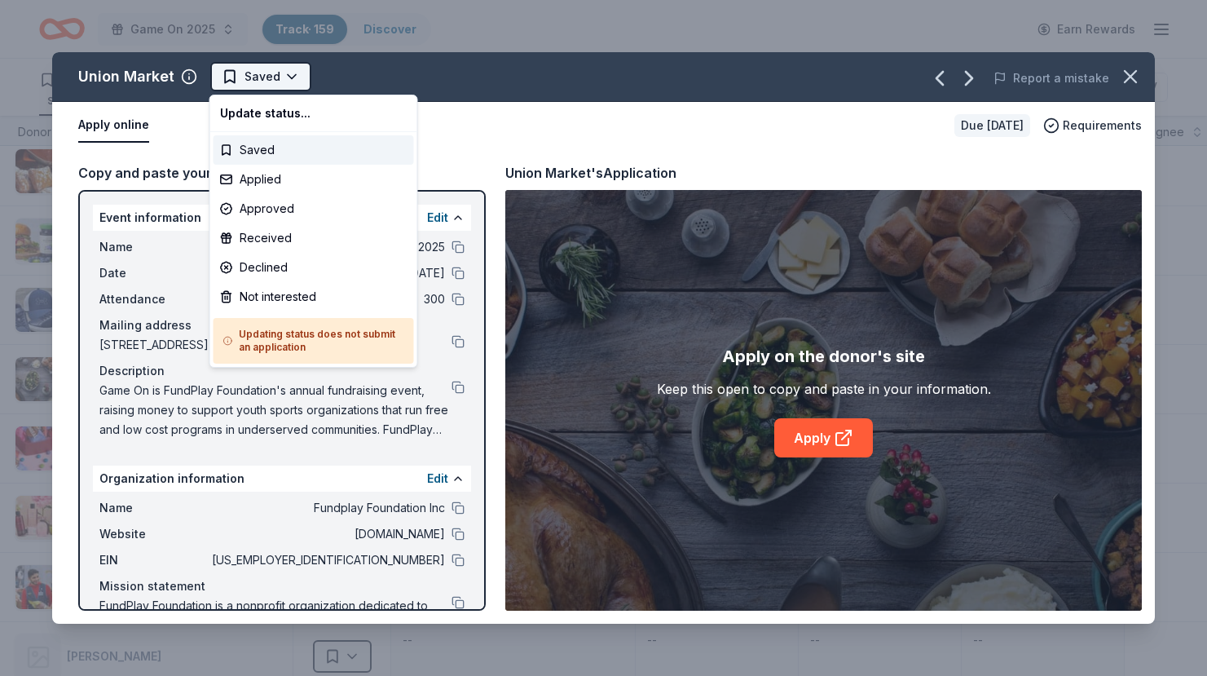
click at [264, 79] on html "Game On 2025 Track · 159 Discover Earn Rewards 129 Saved 30 Applied Approved Re…" at bounding box center [603, 338] width 1207 height 676
click at [264, 175] on div "Applied" at bounding box center [314, 179] width 201 height 29
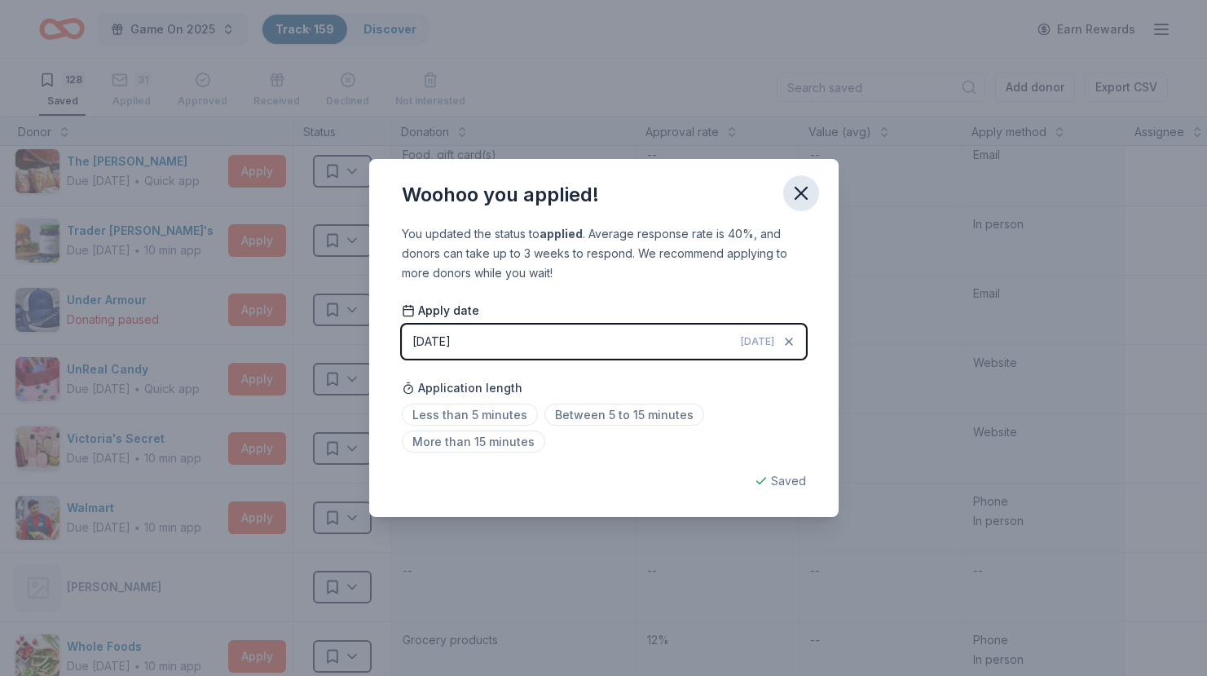
click at [798, 191] on icon "button" at bounding box center [801, 193] width 11 height 11
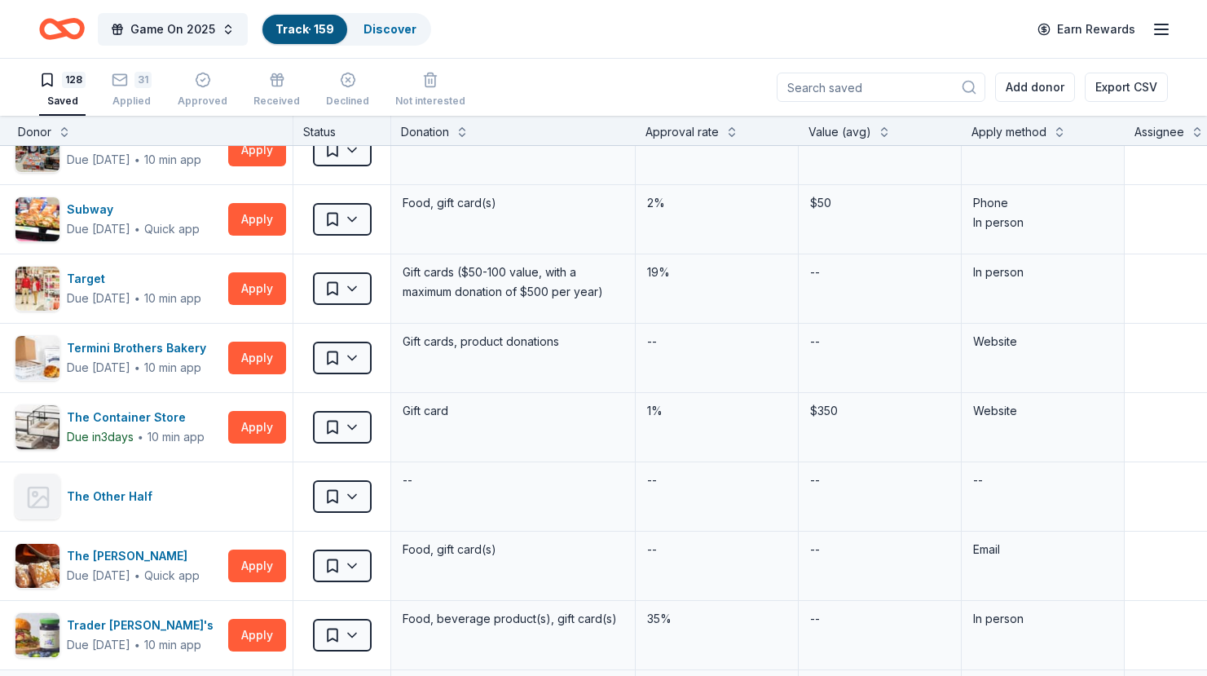
scroll to position [7961, 31]
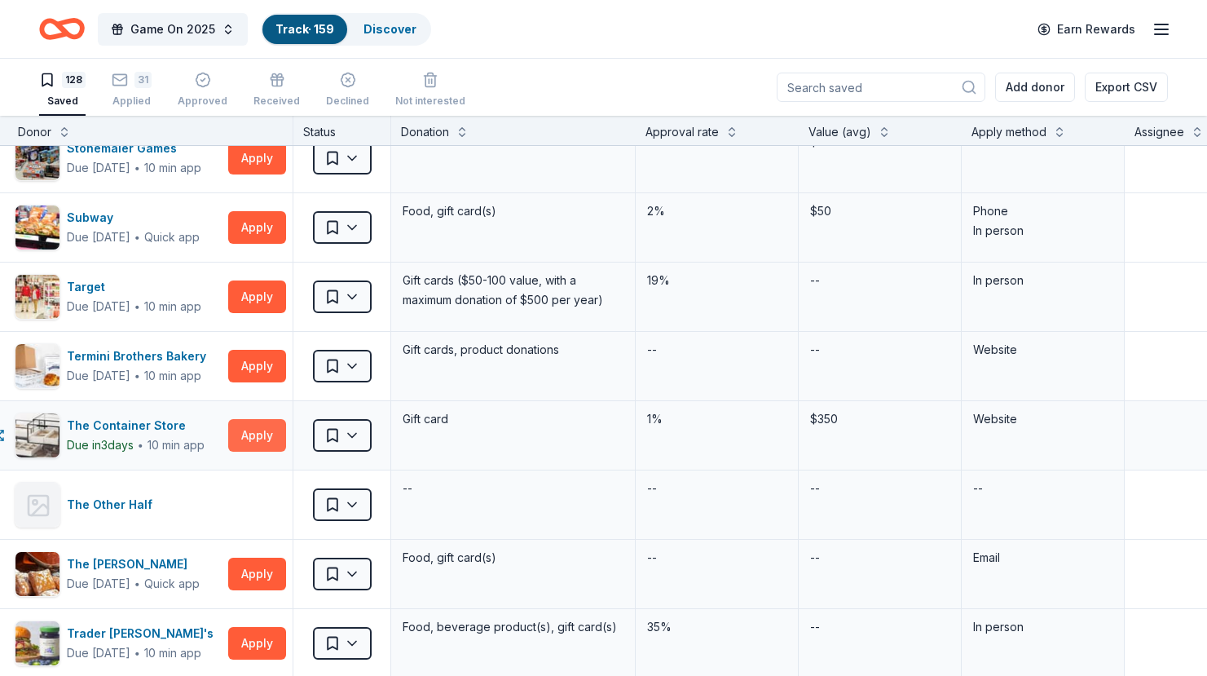
click at [254, 430] on button "Apply" at bounding box center [257, 435] width 58 height 33
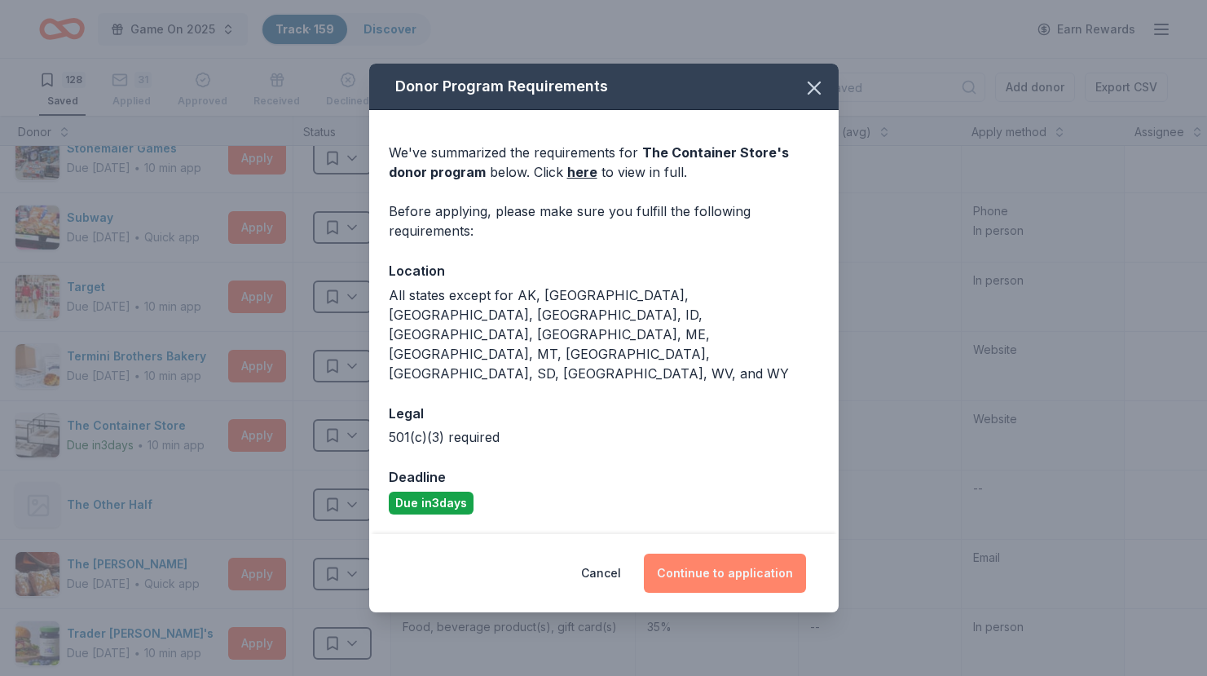
click at [767, 554] on button "Continue to application" at bounding box center [725, 573] width 162 height 39
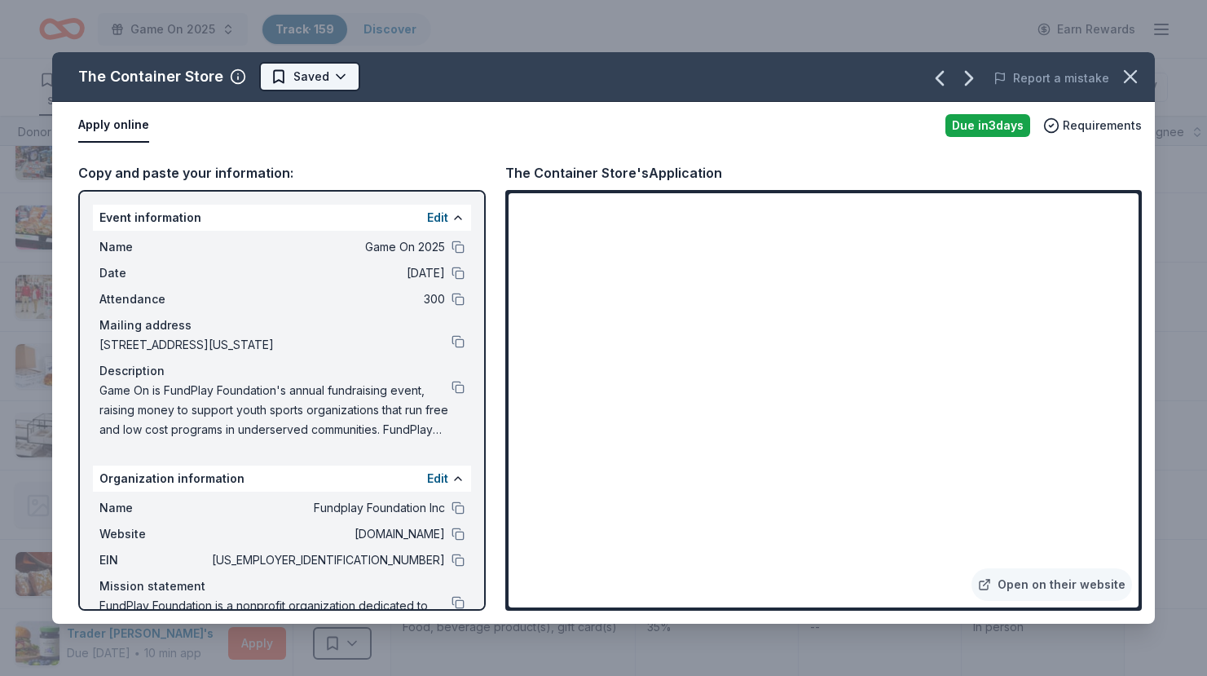
click at [290, 67] on html "Game On 2025 Track · 159 Discover Earn Rewards 128 Saved 31 Applied Approved Re…" at bounding box center [603, 338] width 1207 height 676
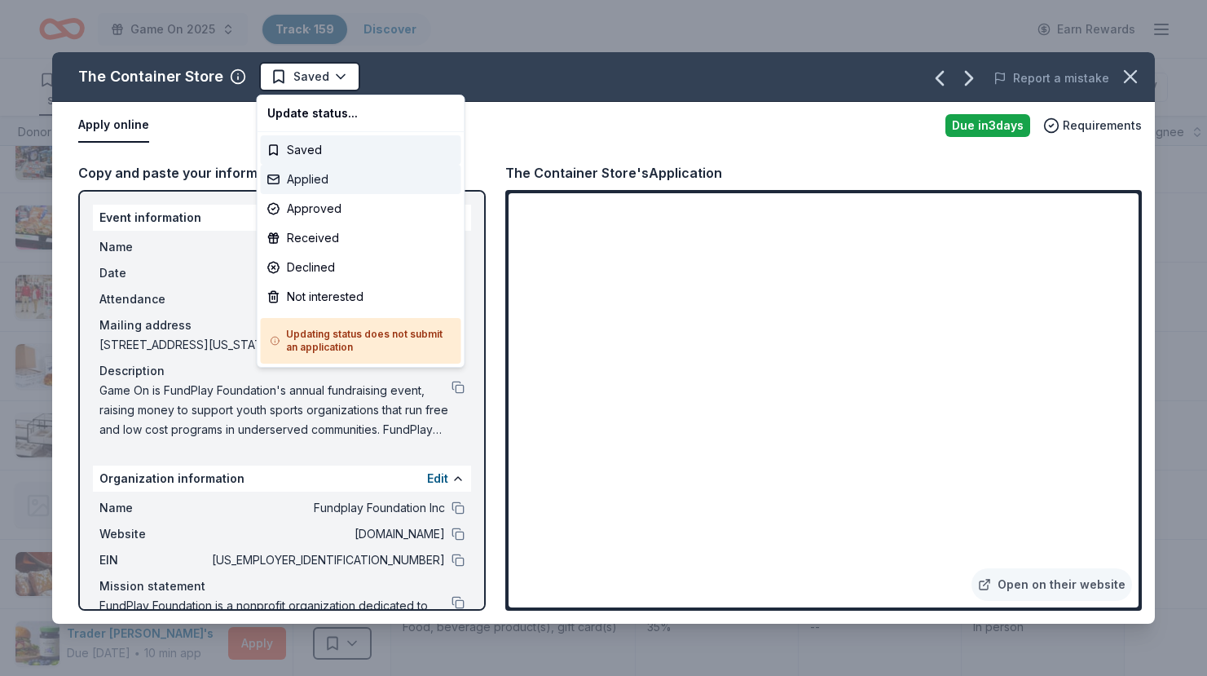
click at [312, 179] on div "Applied" at bounding box center [361, 179] width 201 height 29
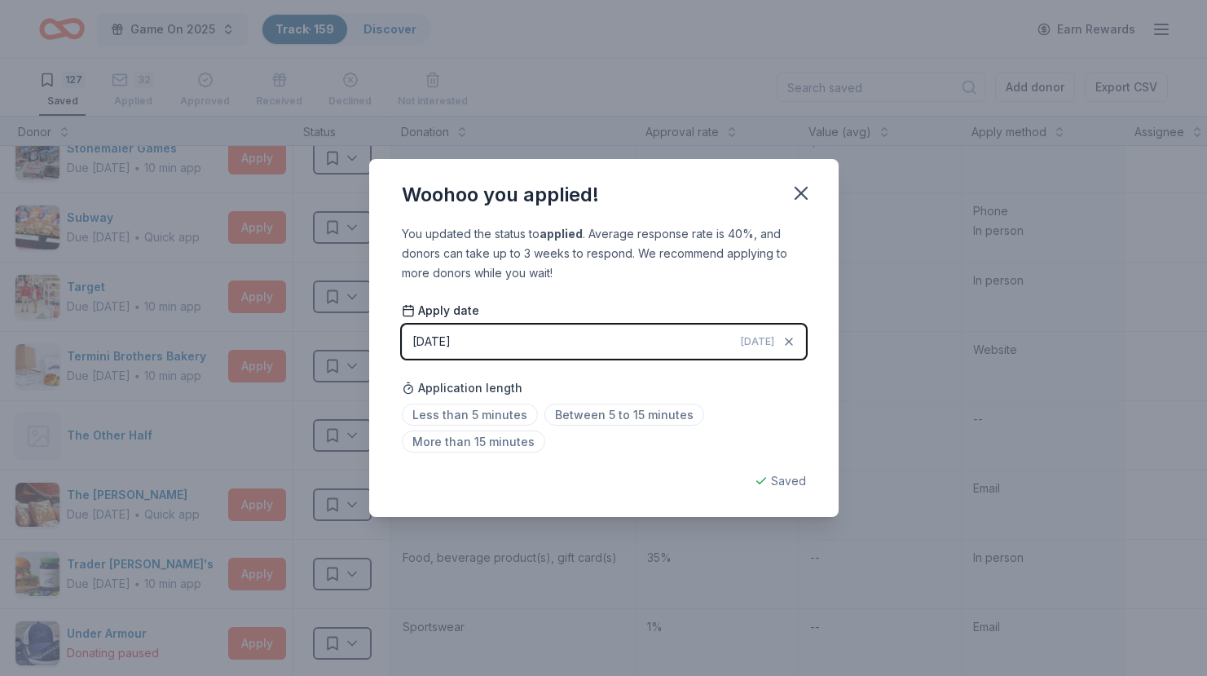
scroll to position [1, 0]
click at [794, 183] on icon "button" at bounding box center [801, 193] width 23 height 23
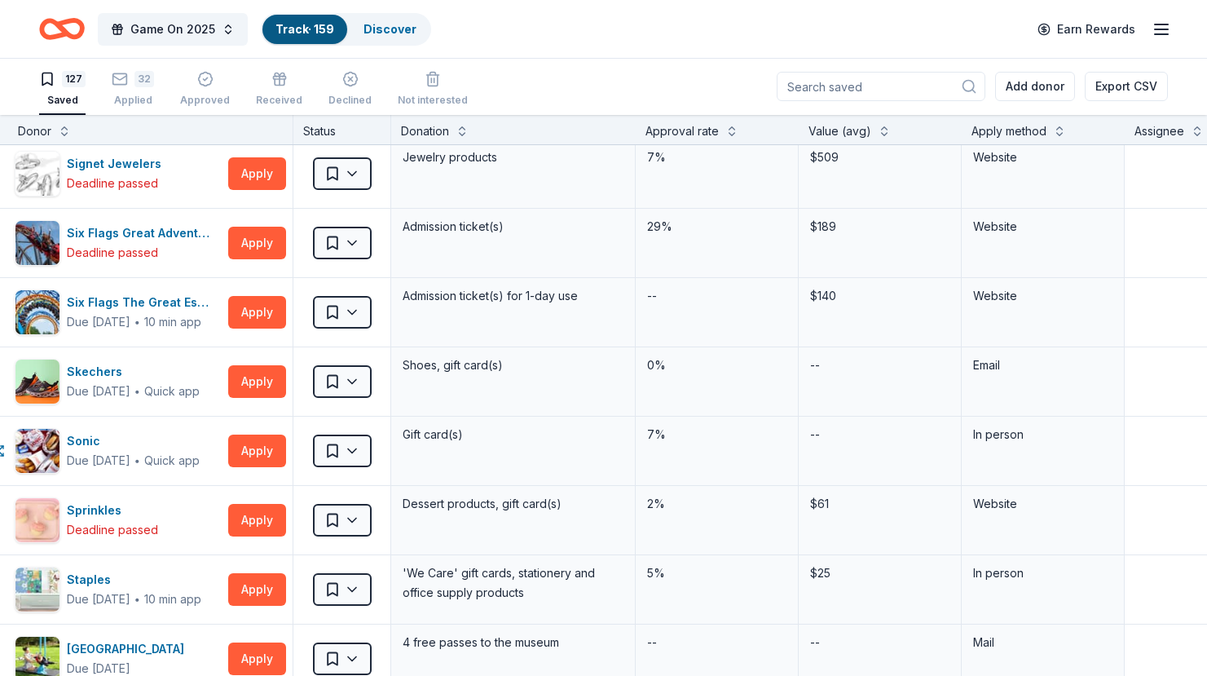
scroll to position [7385, 31]
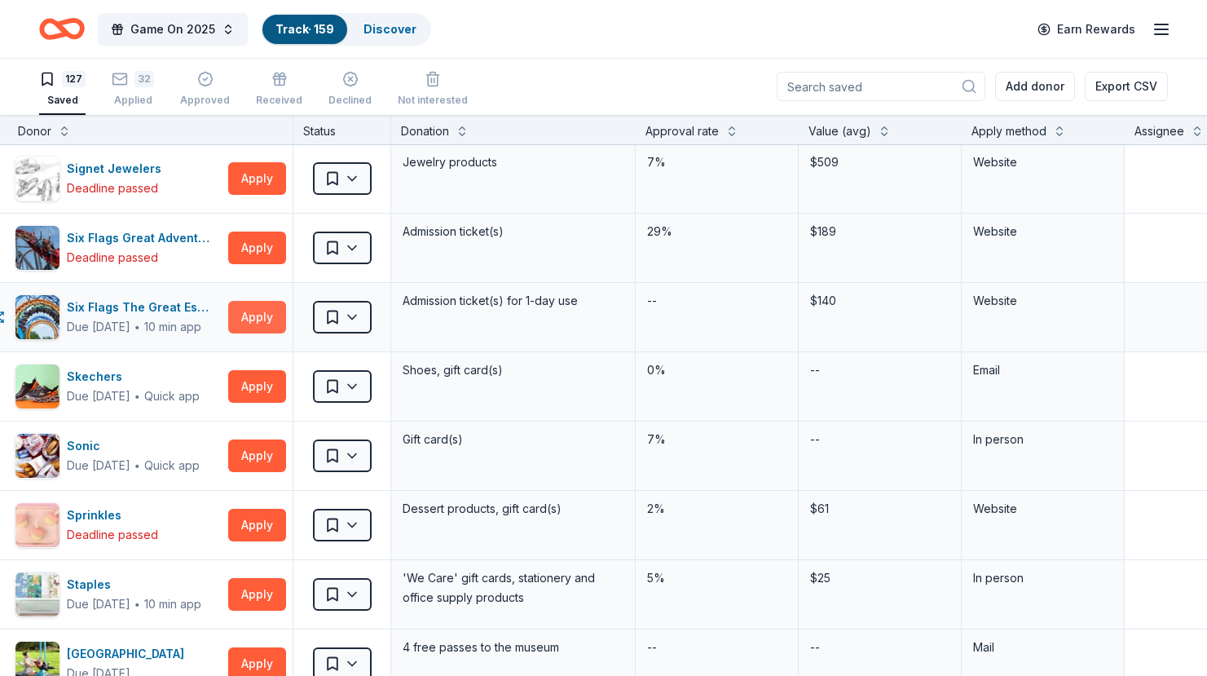
click at [254, 317] on button "Apply" at bounding box center [257, 317] width 58 height 33
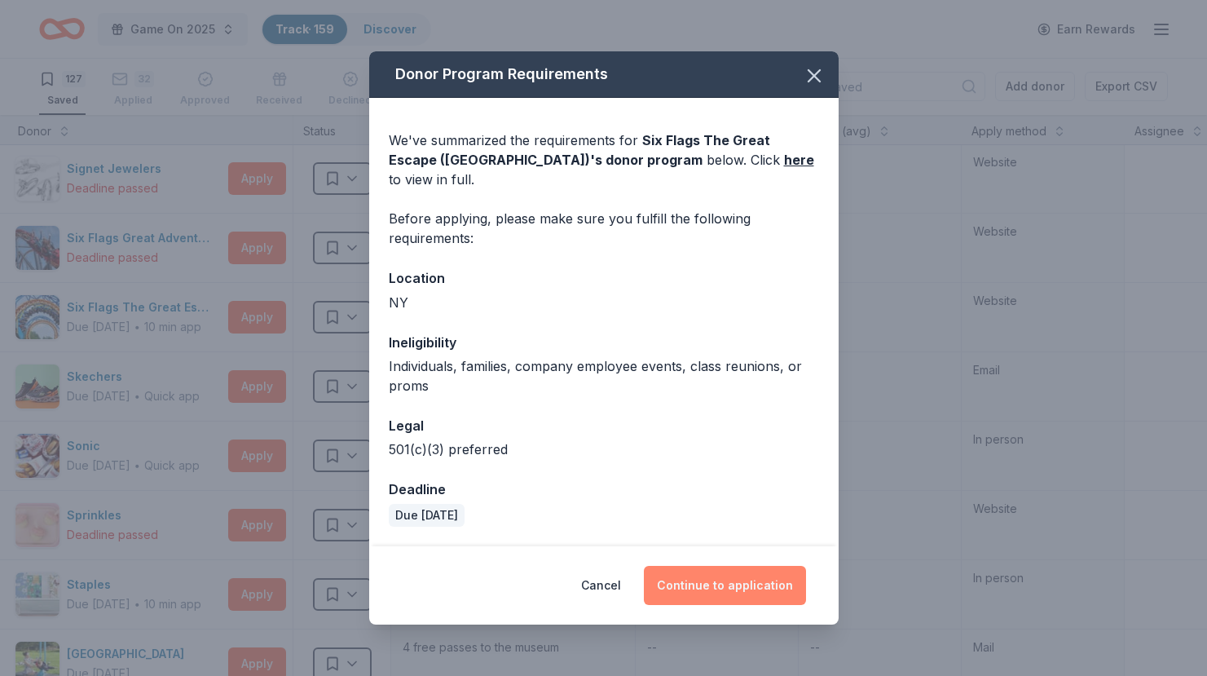
click at [715, 585] on button "Continue to application" at bounding box center [725, 585] width 162 height 39
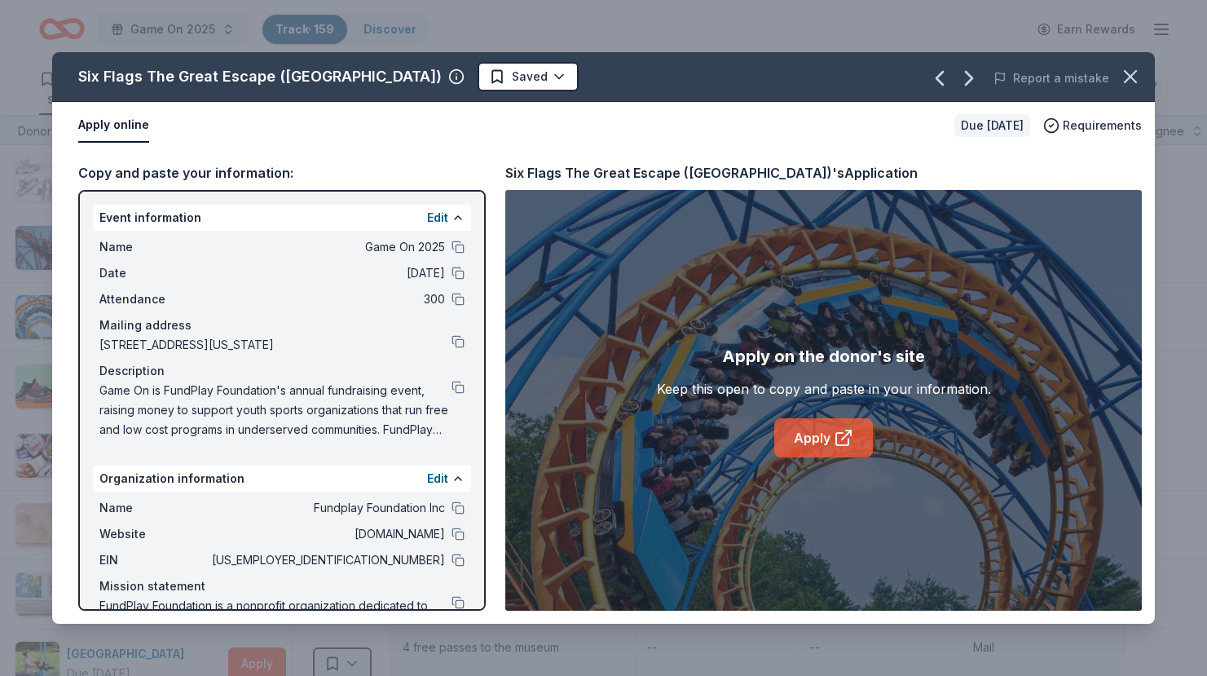
click at [805, 443] on link "Apply" at bounding box center [823, 437] width 99 height 39
click at [828, 442] on link "Apply" at bounding box center [823, 437] width 99 height 39
click at [839, 443] on icon at bounding box center [844, 438] width 20 height 20
click at [1131, 85] on icon "button" at bounding box center [1130, 76] width 23 height 23
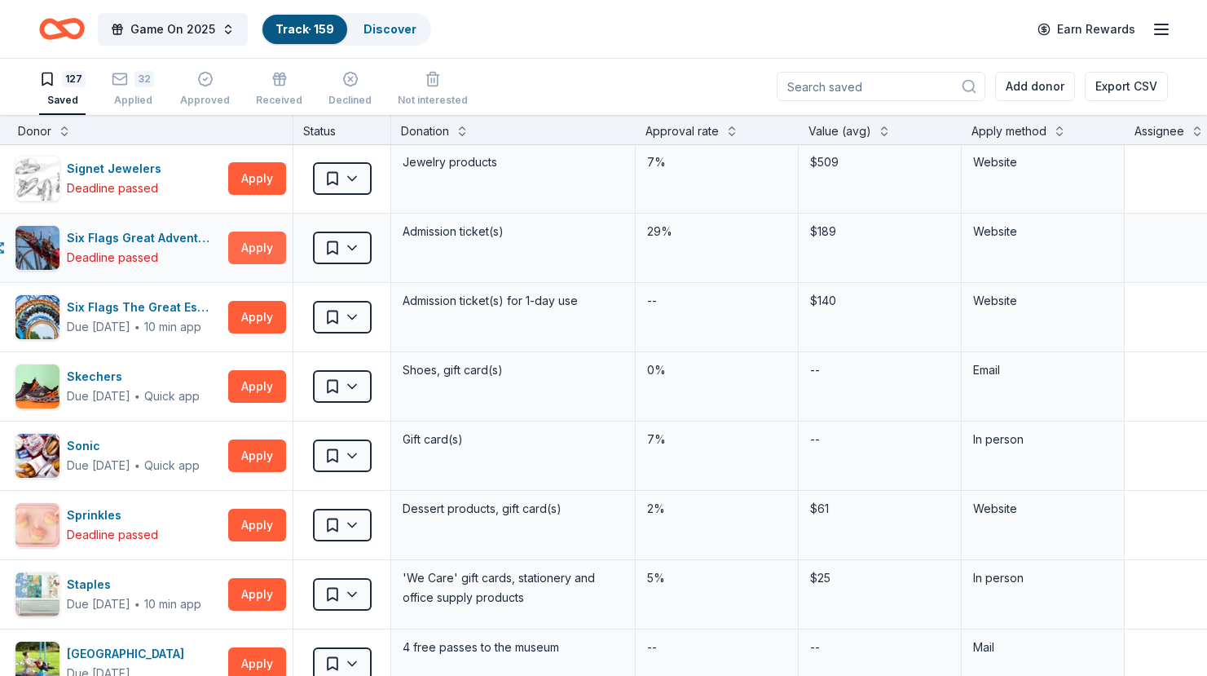
click at [250, 248] on button "Apply" at bounding box center [257, 248] width 58 height 33
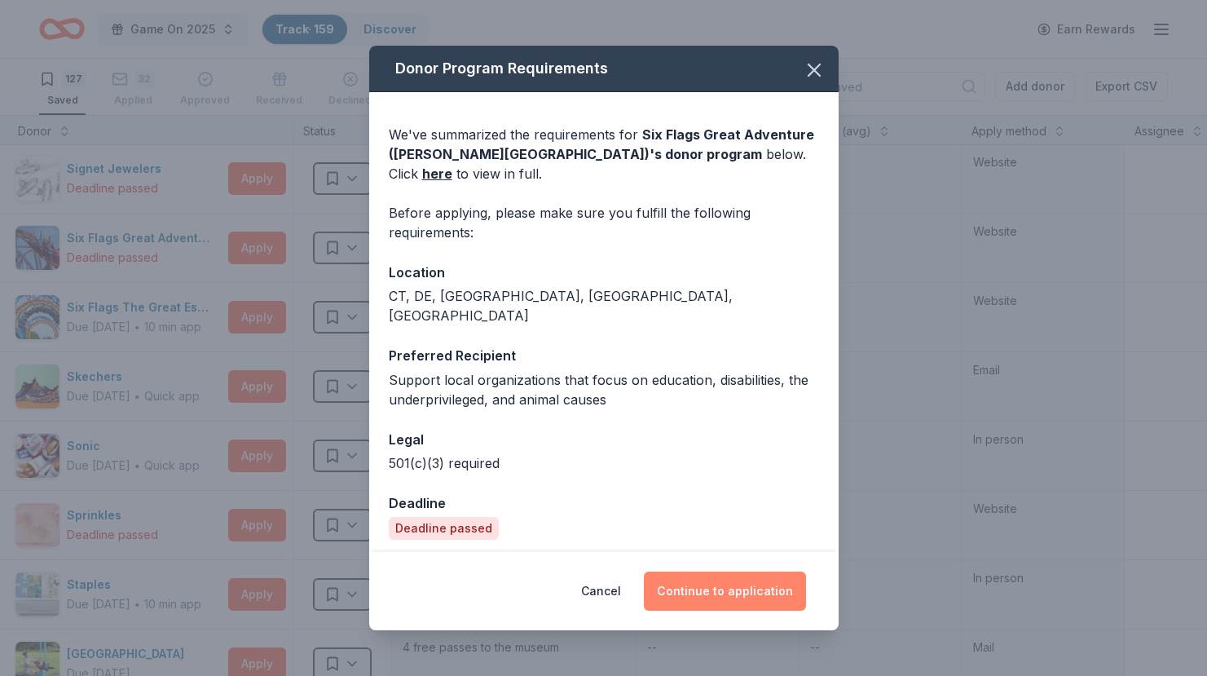
click at [728, 585] on button "Continue to application" at bounding box center [725, 590] width 162 height 39
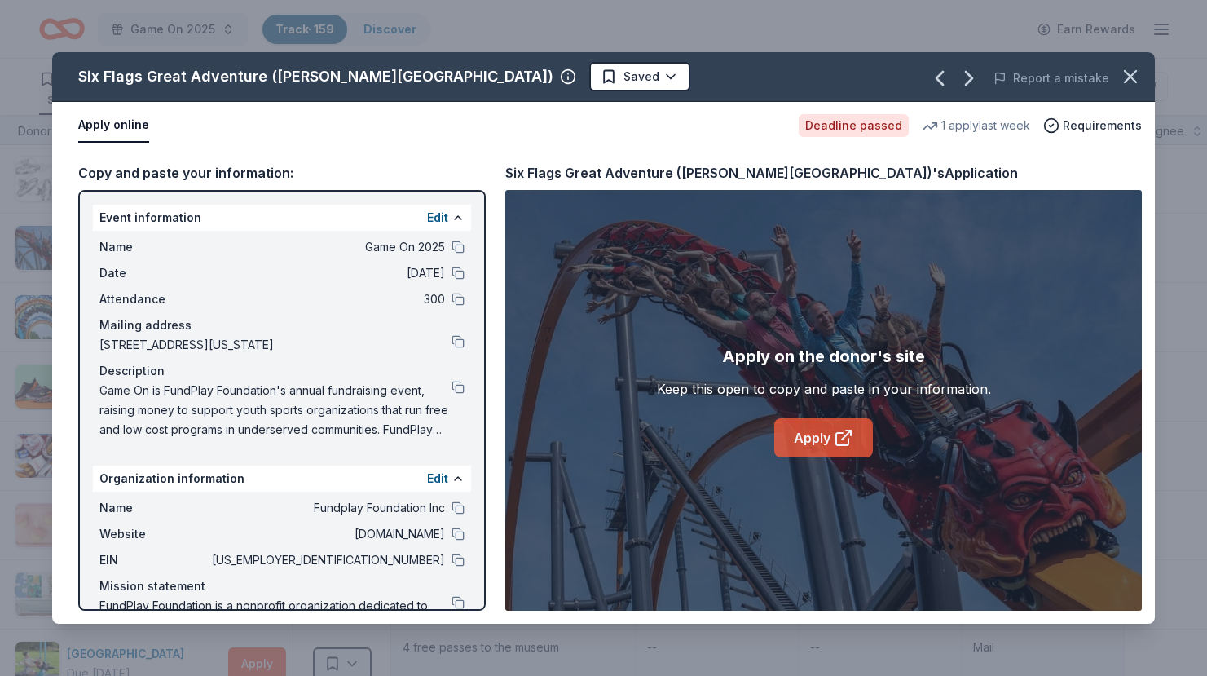
click at [822, 443] on link "Apply" at bounding box center [823, 437] width 99 height 39
click at [635, 13] on div "Six Flags Great Adventure ([PERSON_NAME][GEOGRAPHIC_DATA]) Saved Report a mista…" at bounding box center [603, 338] width 1207 height 676
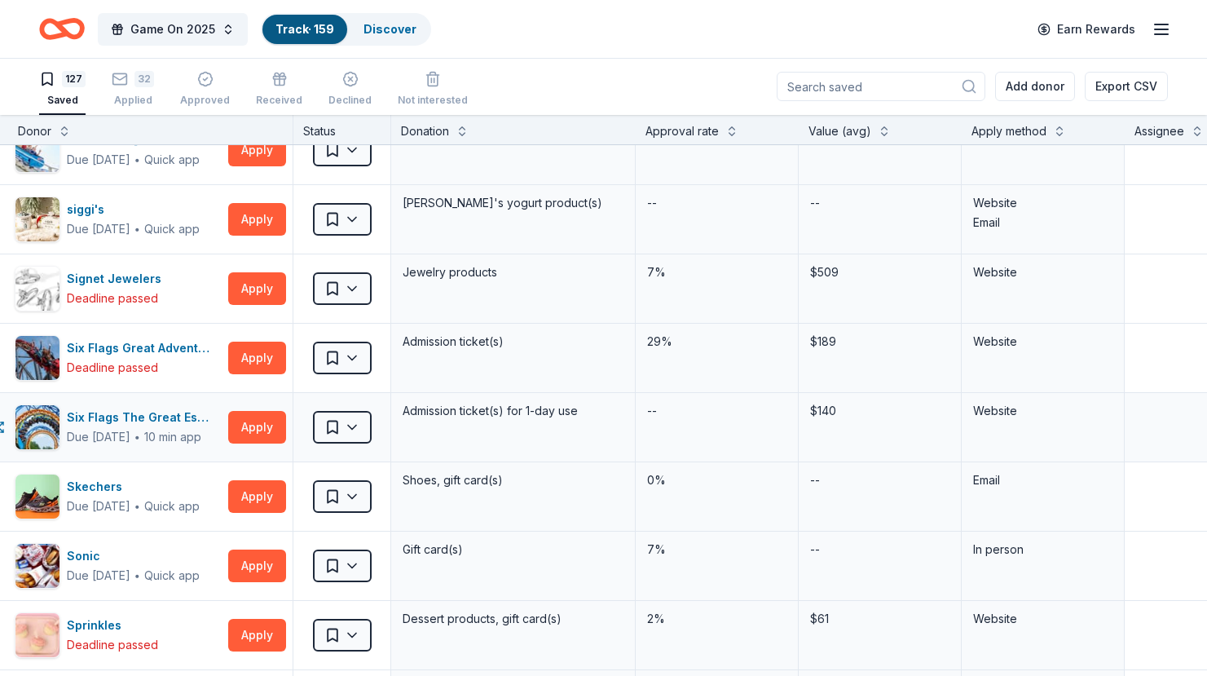
scroll to position [7274, 31]
click at [254, 286] on button "Apply" at bounding box center [257, 289] width 58 height 33
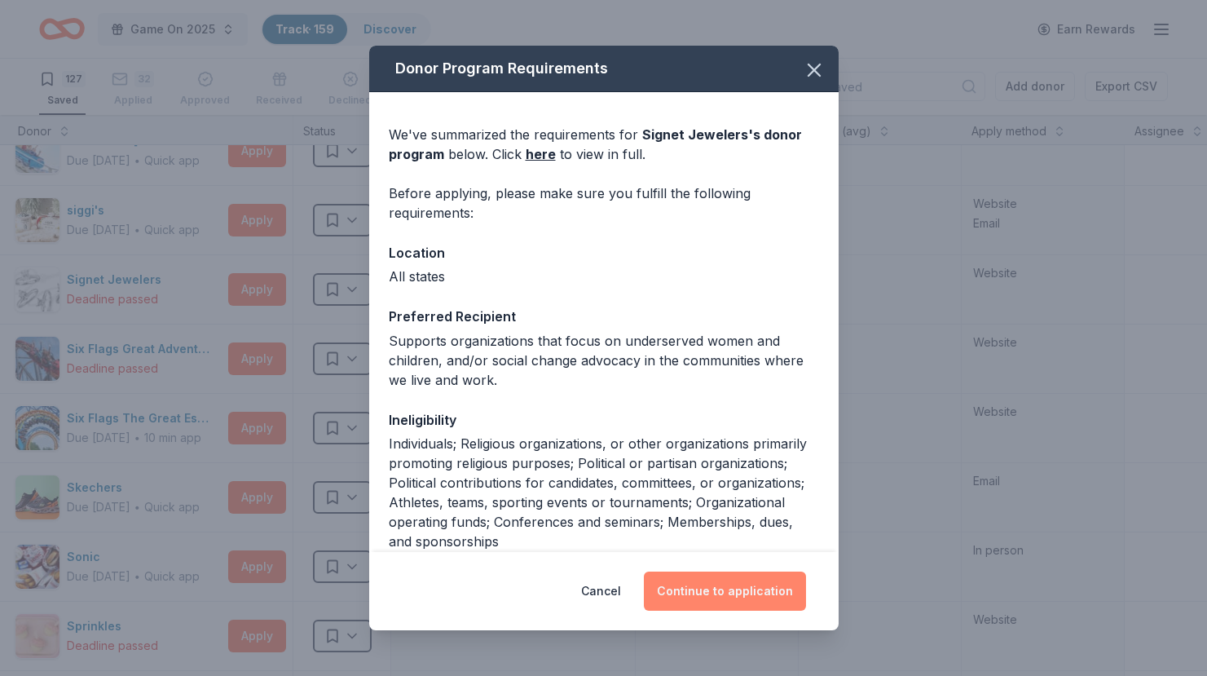
click at [722, 593] on button "Continue to application" at bounding box center [725, 590] width 162 height 39
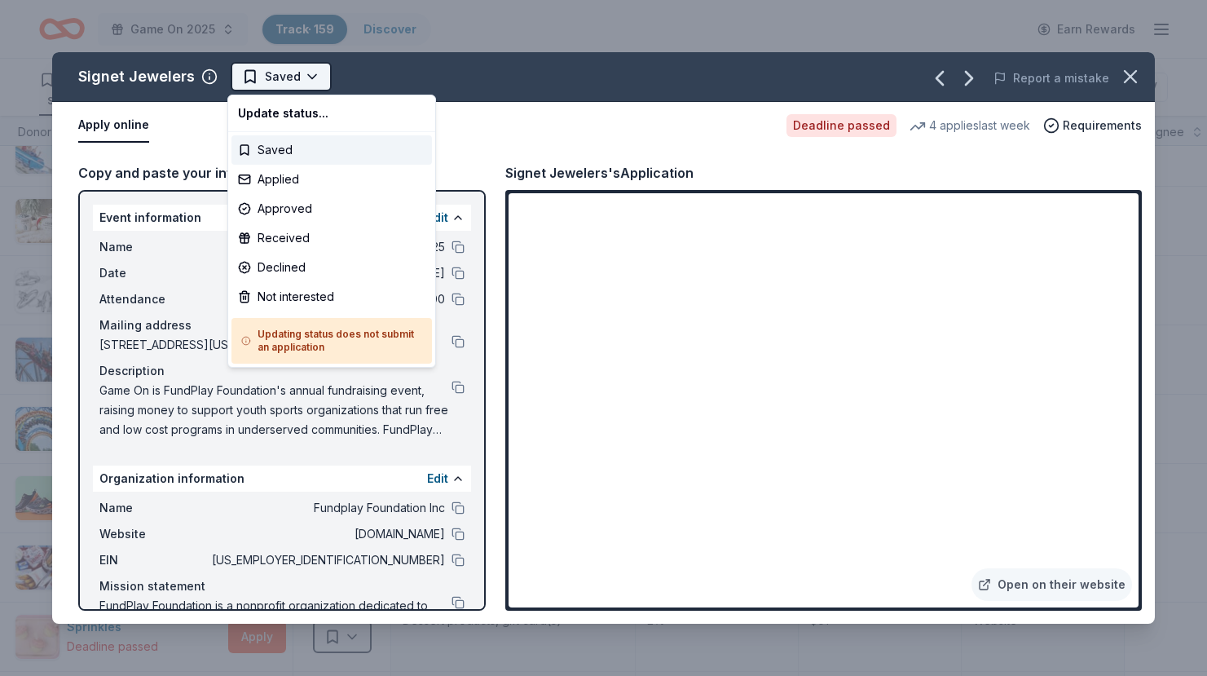
click at [285, 84] on html "Game On 2025 Track · 159 Discover Earn Rewards 127 Saved 32 Applied Approved Re…" at bounding box center [603, 338] width 1207 height 676
click at [267, 180] on div "Applied" at bounding box center [332, 179] width 201 height 29
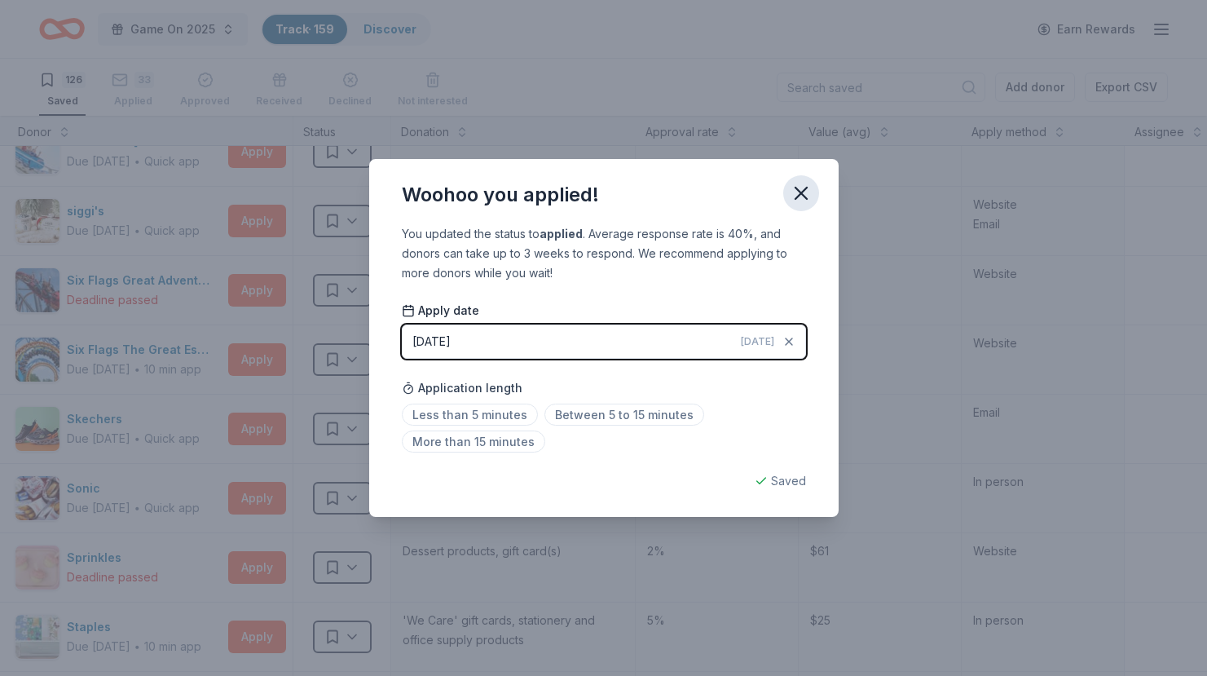
click at [806, 193] on icon "button" at bounding box center [801, 193] width 23 height 23
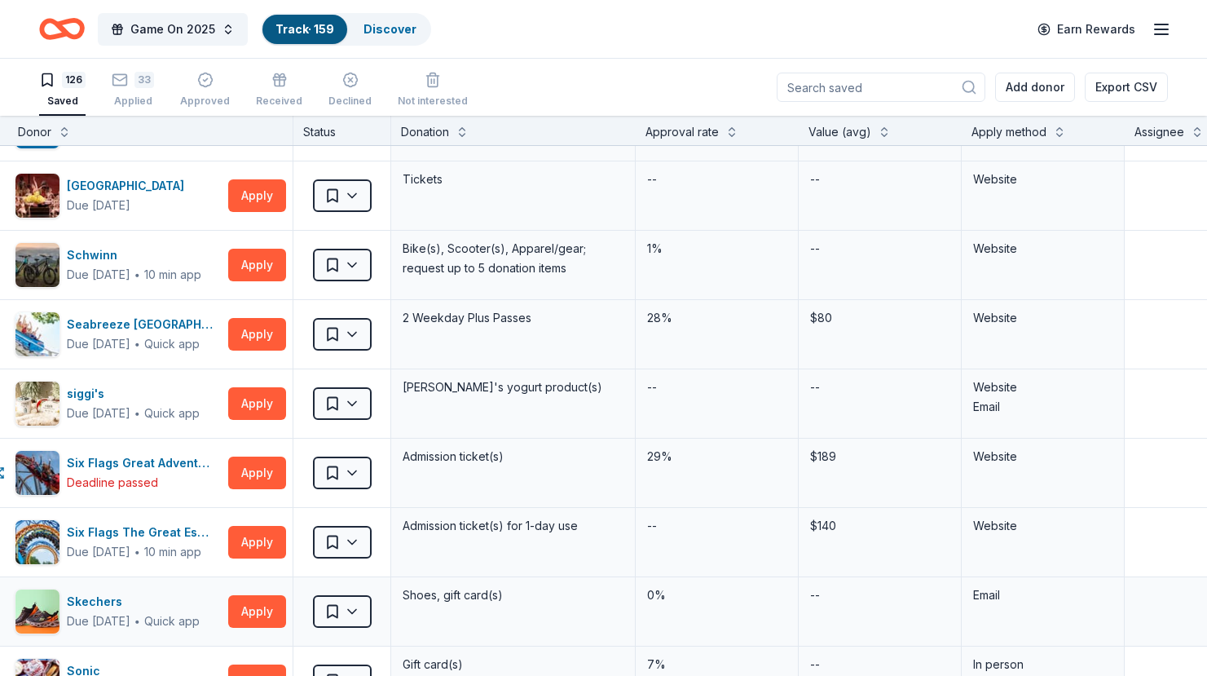
scroll to position [7090, 31]
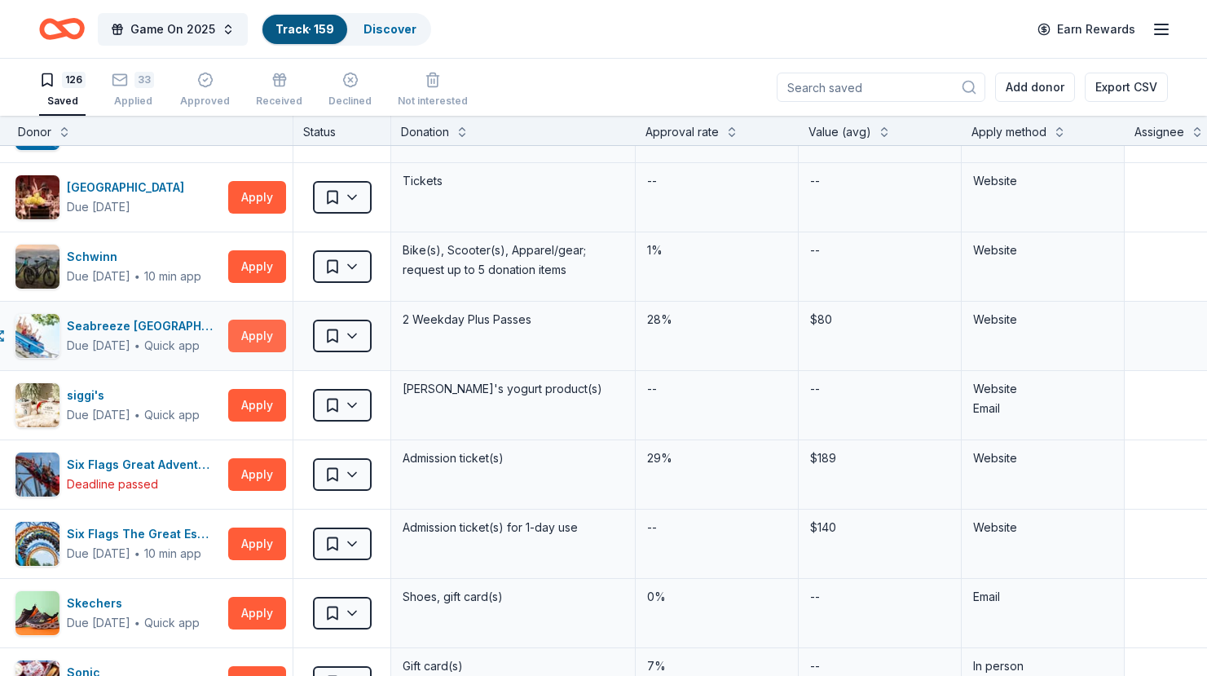
click at [264, 338] on button "Apply" at bounding box center [257, 336] width 58 height 33
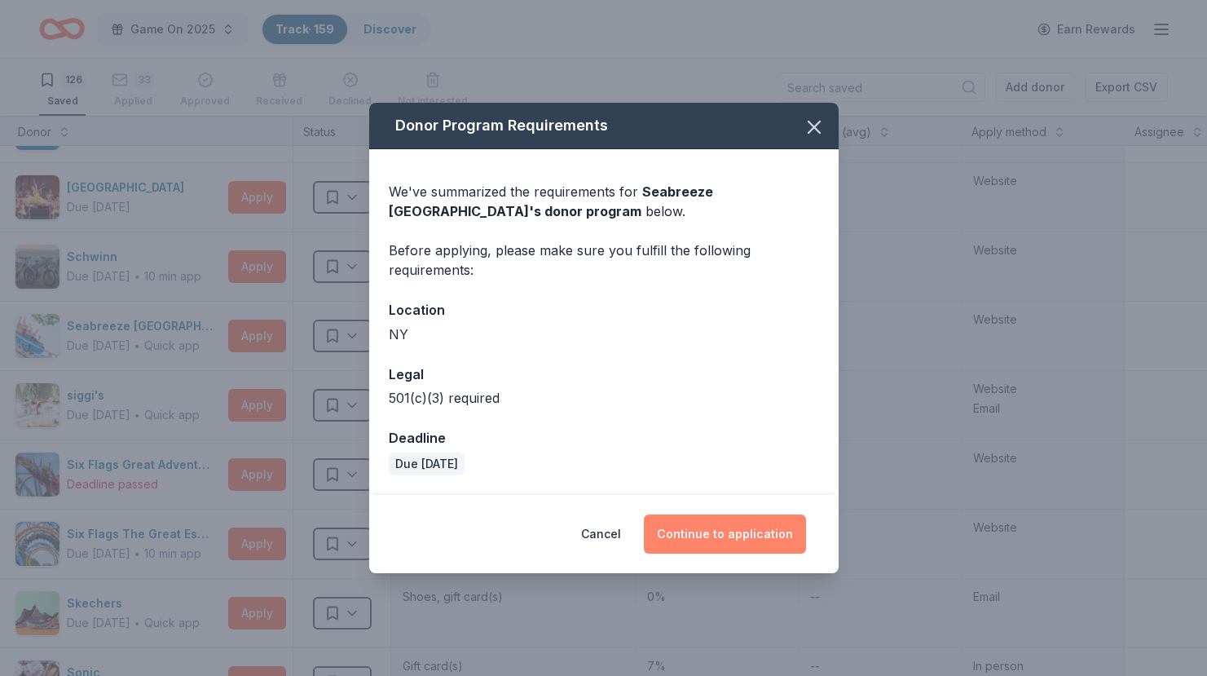
click at [733, 536] on button "Continue to application" at bounding box center [725, 533] width 162 height 39
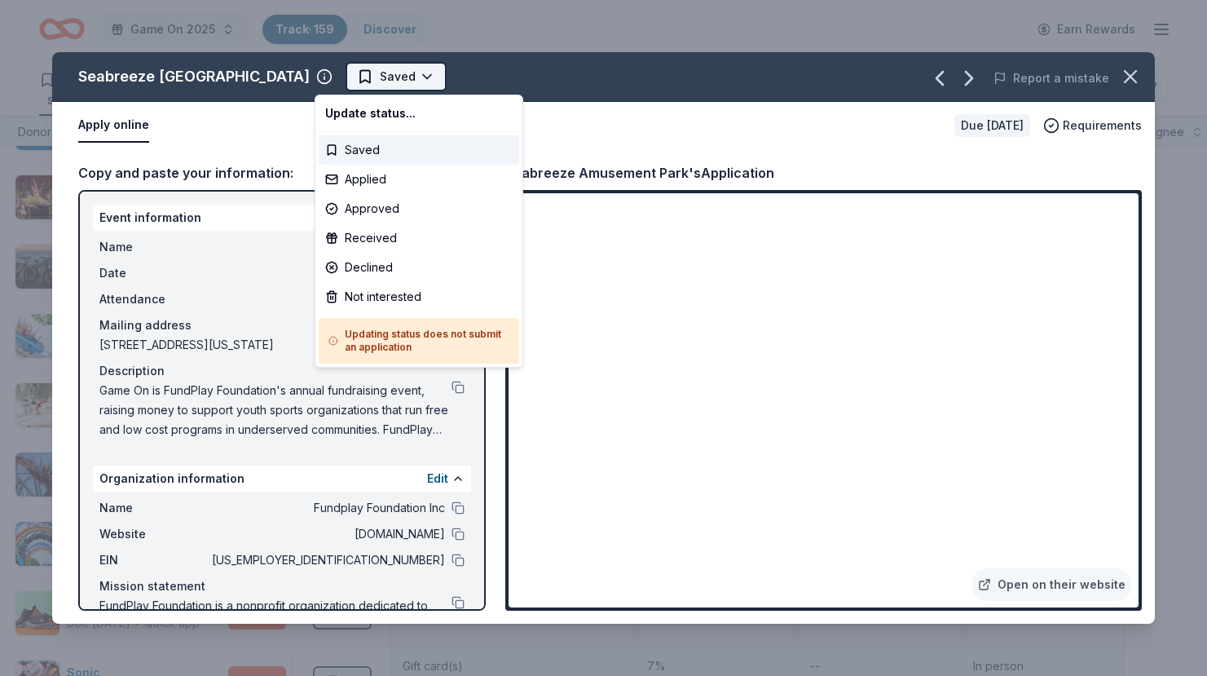
click at [366, 69] on html "Game On 2025 Track · 159 Discover Earn Rewards 126 Saved 33 Applied Approved Re…" at bounding box center [603, 338] width 1207 height 676
click at [384, 210] on div "Approved" at bounding box center [419, 208] width 201 height 29
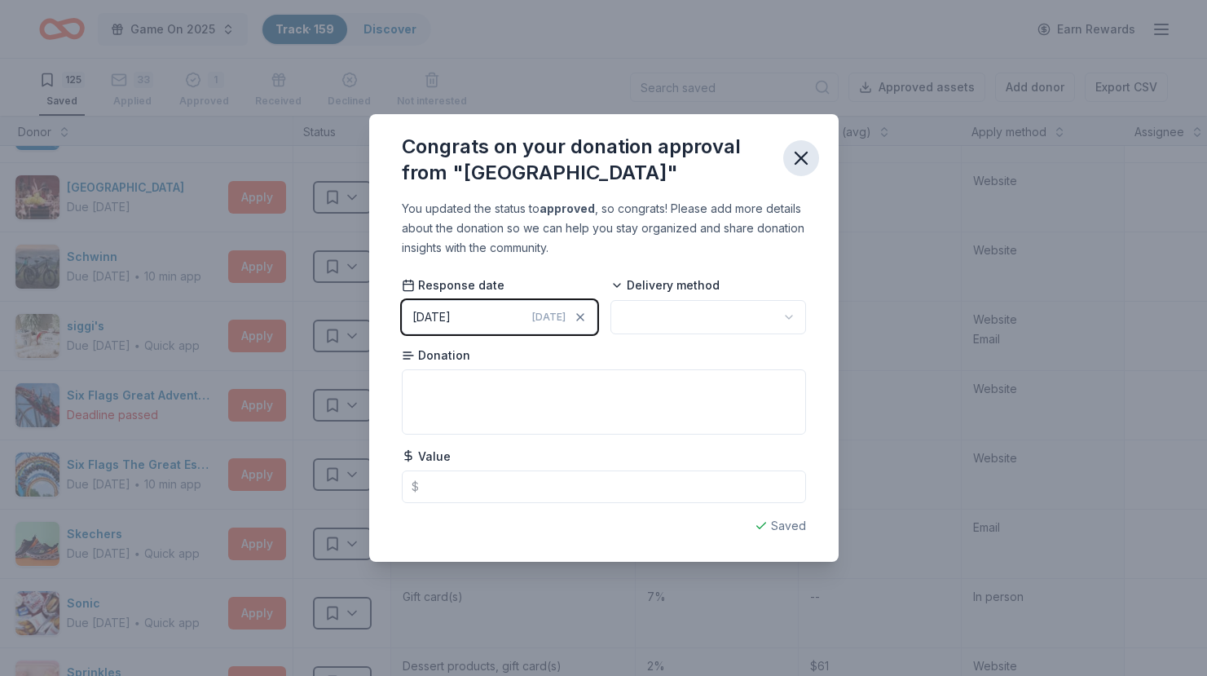
click at [798, 161] on icon "button" at bounding box center [801, 157] width 11 height 11
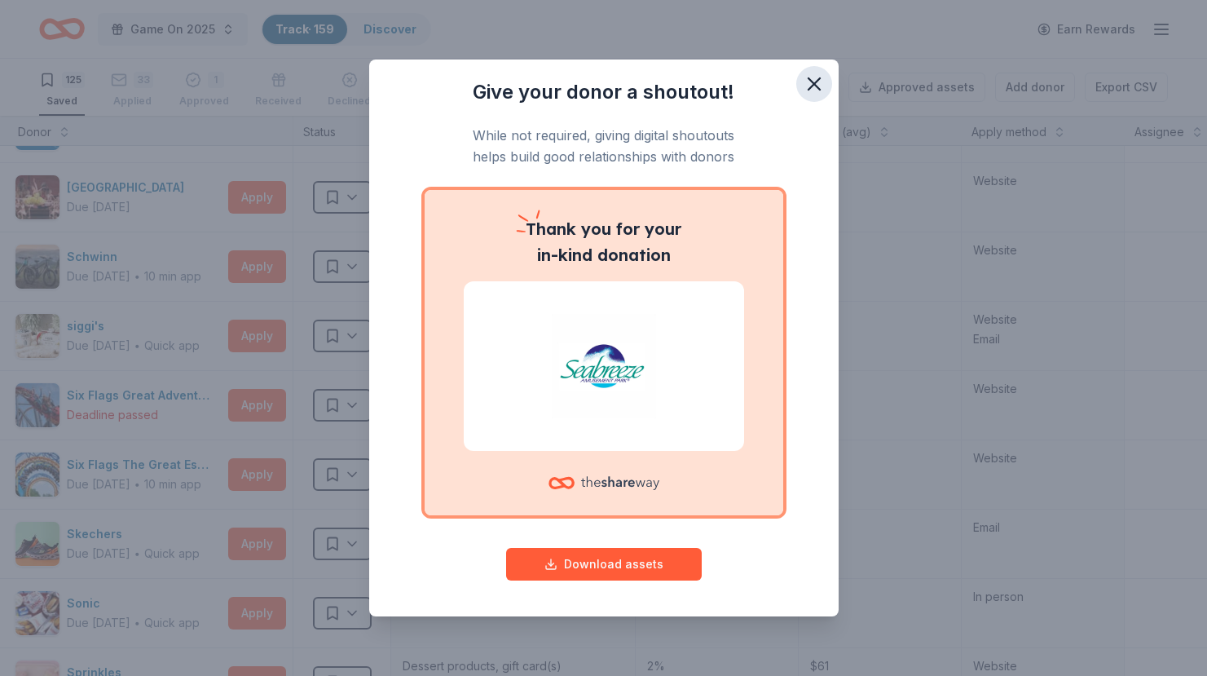
click at [820, 85] on icon "button" at bounding box center [814, 84] width 23 height 23
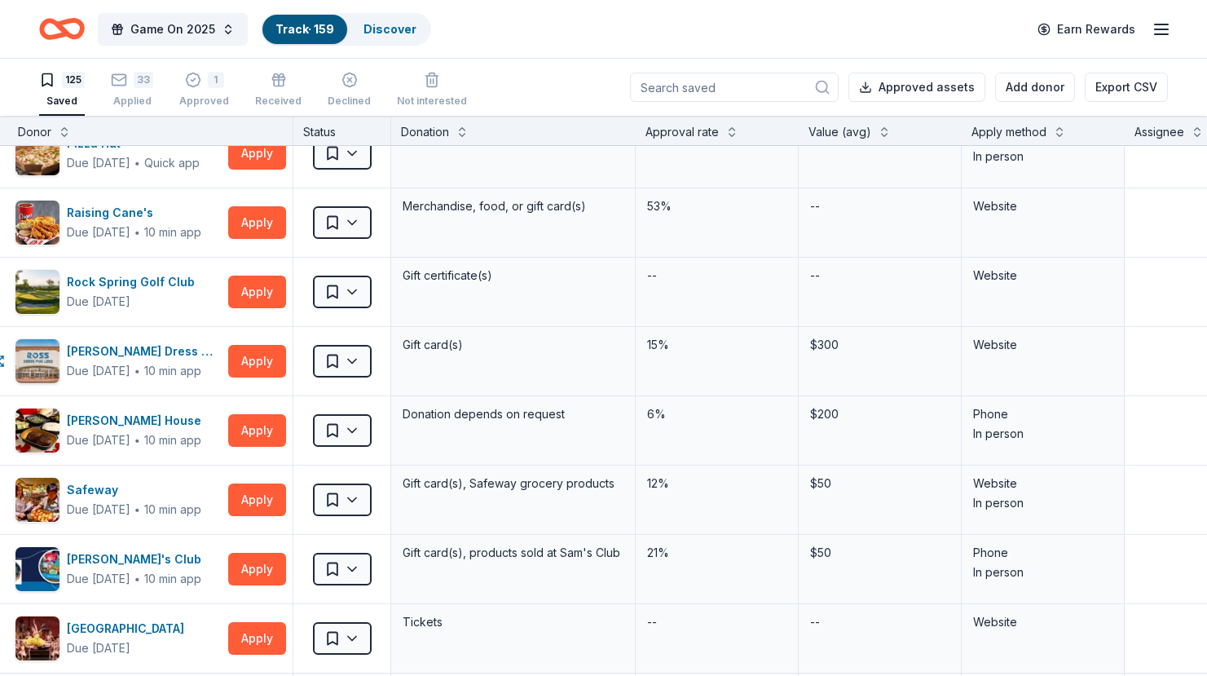
scroll to position [6641, 31]
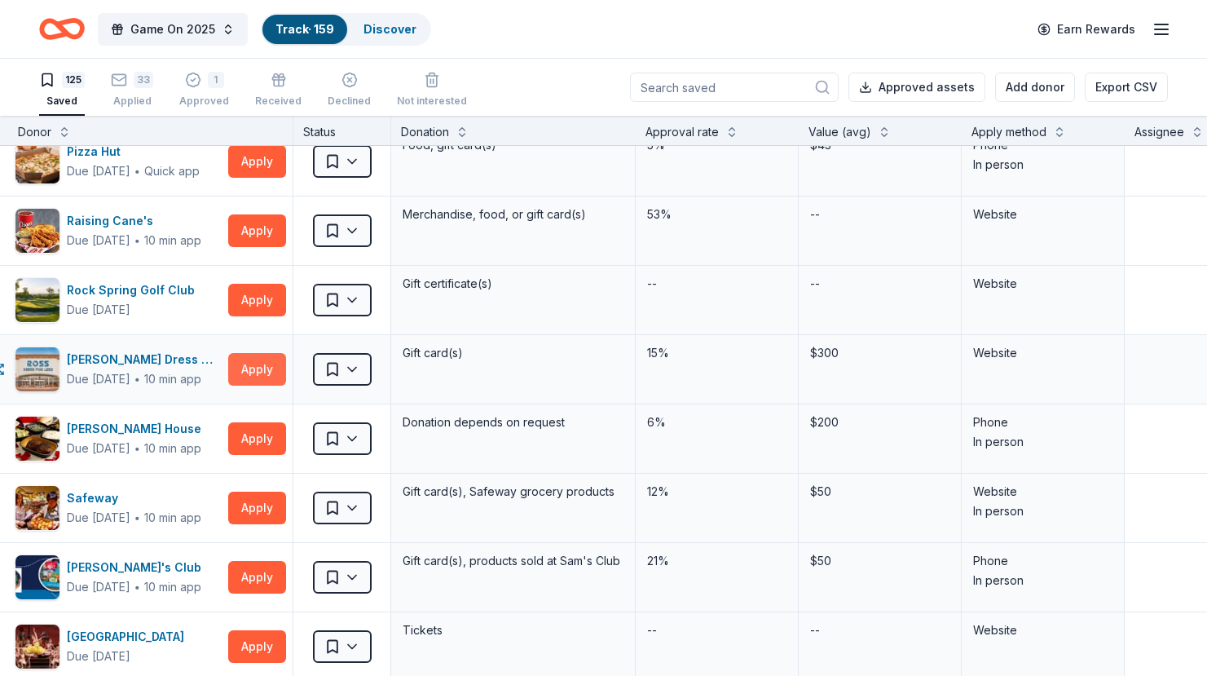
click at [272, 371] on button "Apply" at bounding box center [257, 369] width 58 height 33
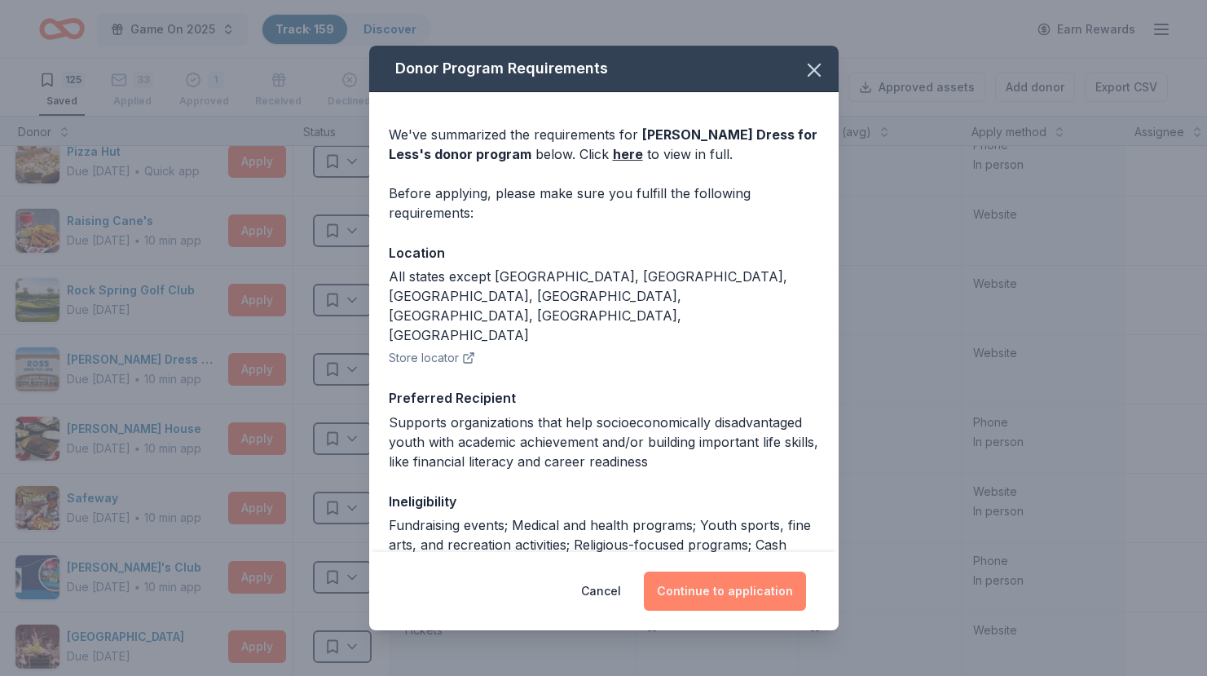
click at [717, 596] on button "Continue to application" at bounding box center [725, 590] width 162 height 39
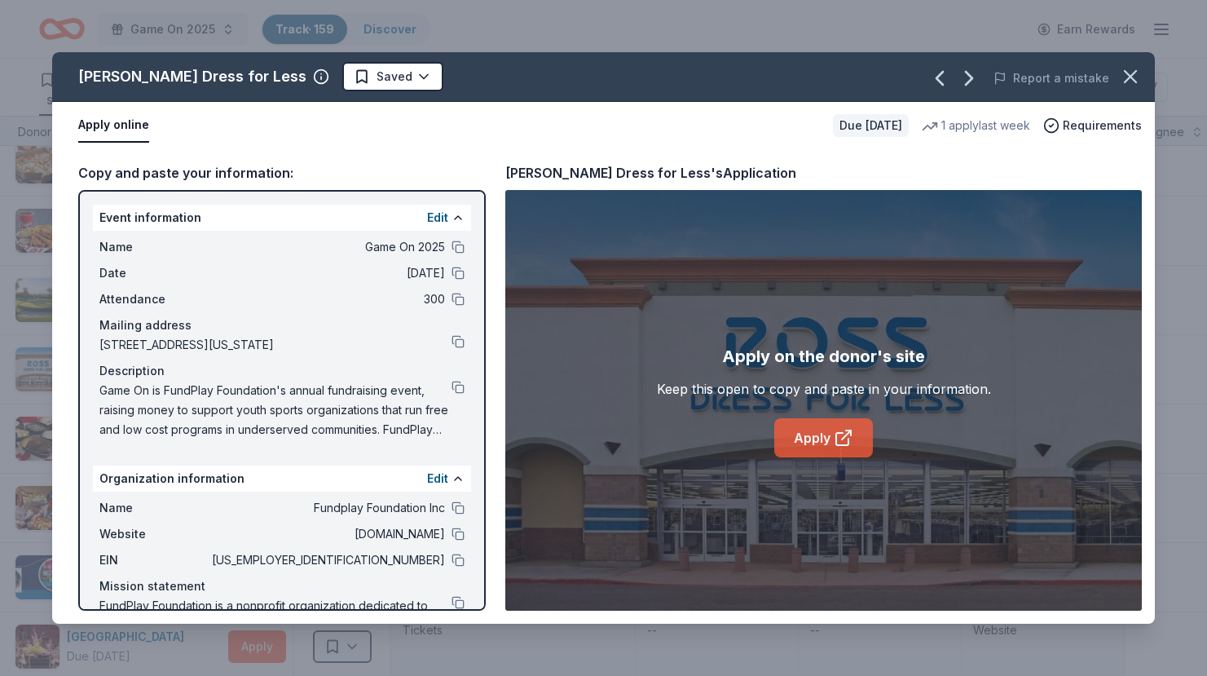
click at [810, 430] on link "Apply" at bounding box center [823, 437] width 99 height 39
click at [1135, 85] on icon "button" at bounding box center [1130, 76] width 23 height 23
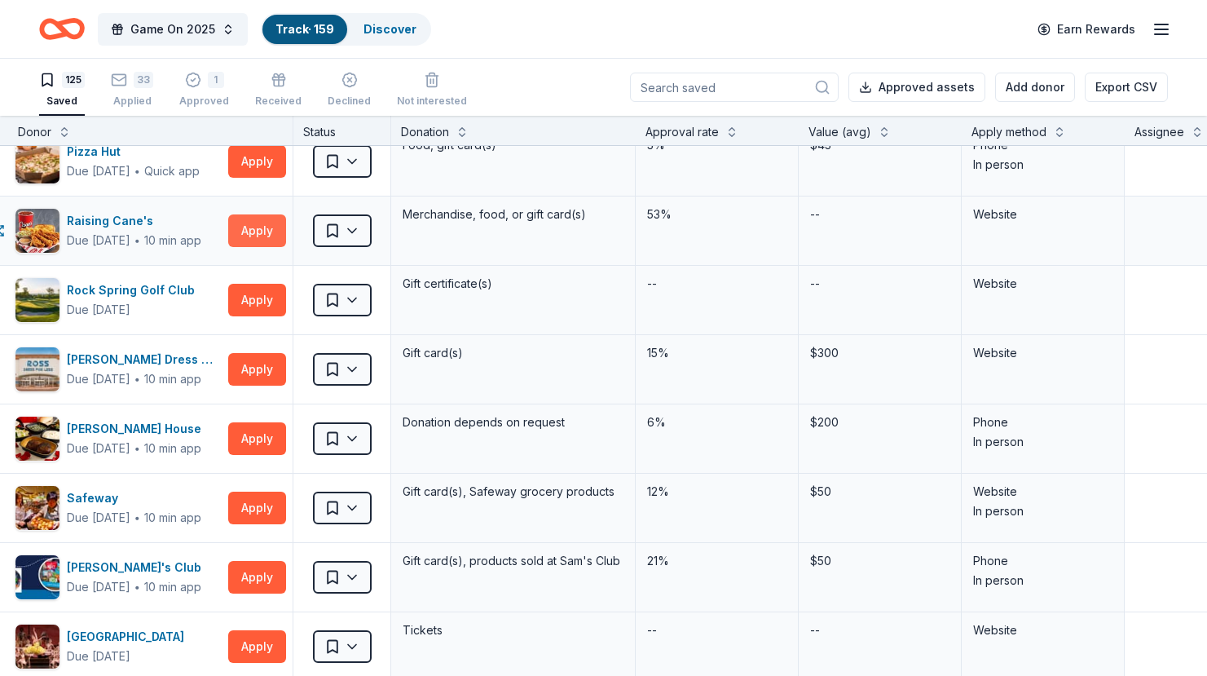
click at [260, 233] on button "Apply" at bounding box center [257, 230] width 58 height 33
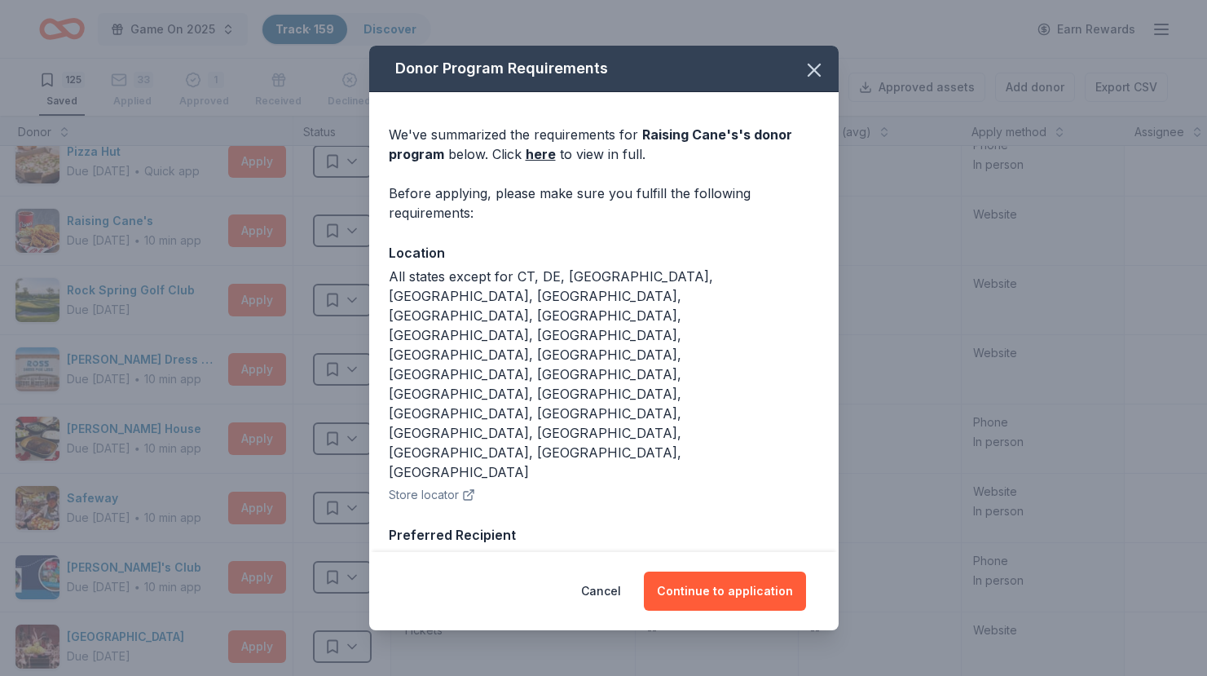
scroll to position [74, 0]
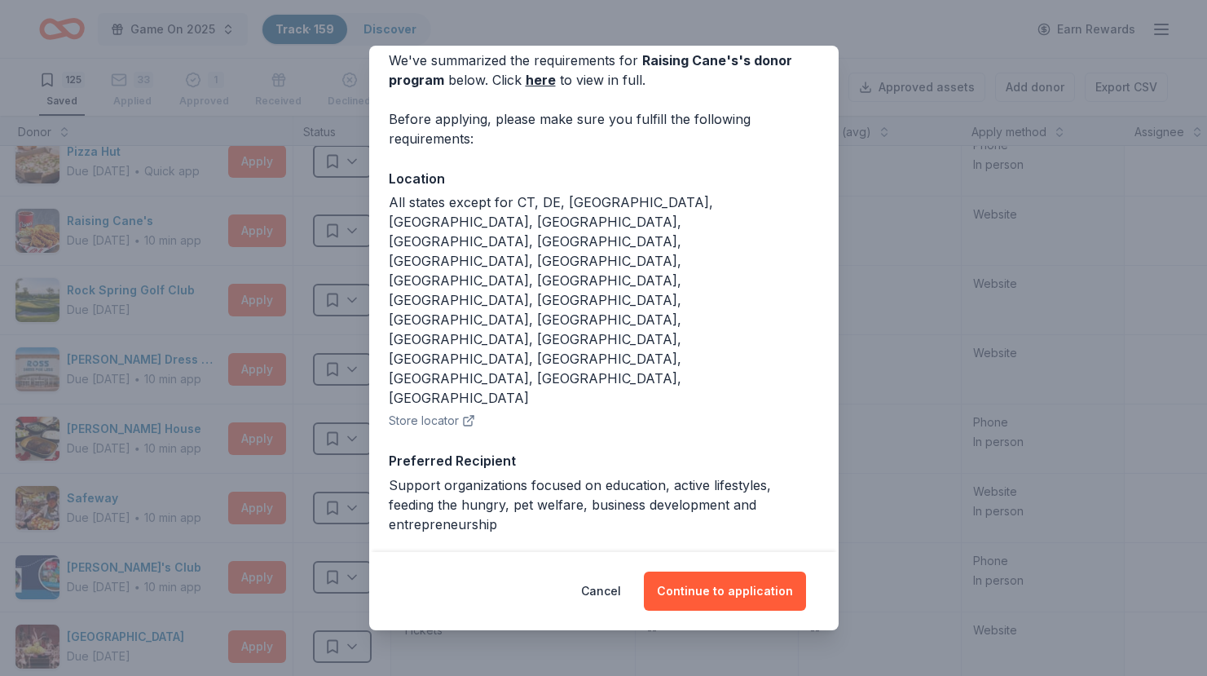
click at [710, 619] on div "Cancel Continue to application" at bounding box center [604, 591] width 470 height 78
click at [708, 592] on button "Continue to application" at bounding box center [725, 590] width 162 height 39
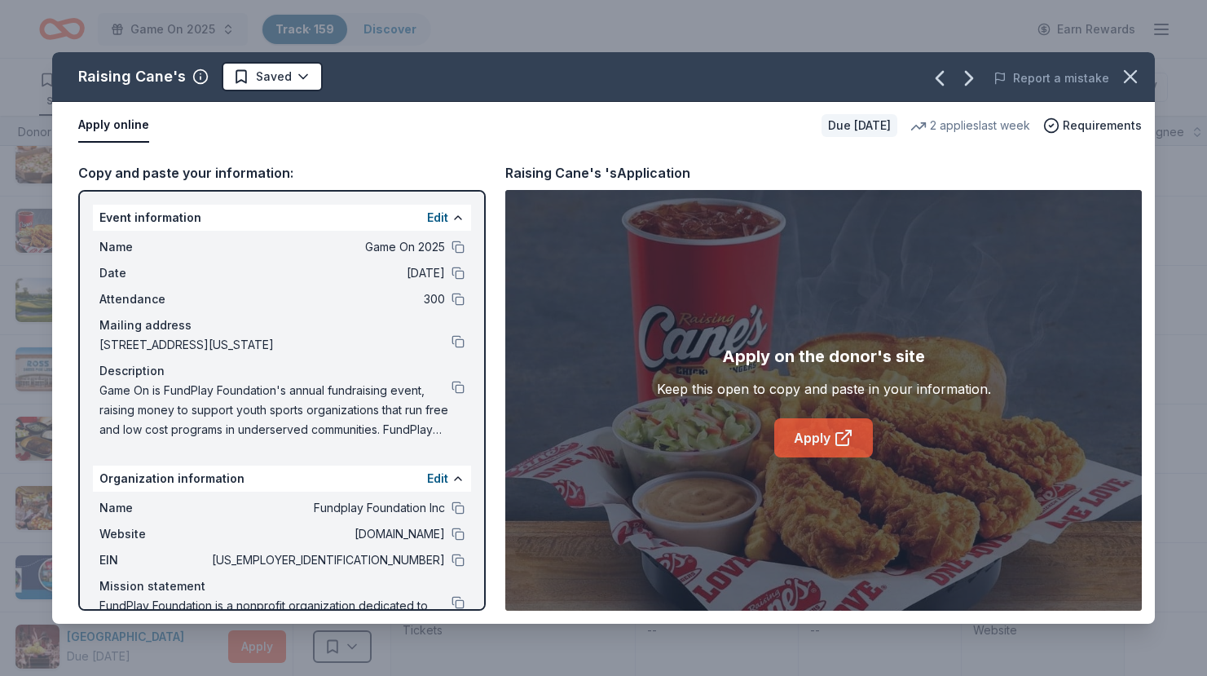
click at [823, 448] on link "Apply" at bounding box center [823, 437] width 99 height 39
click at [803, 429] on link "Apply" at bounding box center [823, 437] width 99 height 39
click at [1135, 79] on icon "button" at bounding box center [1130, 76] width 23 height 23
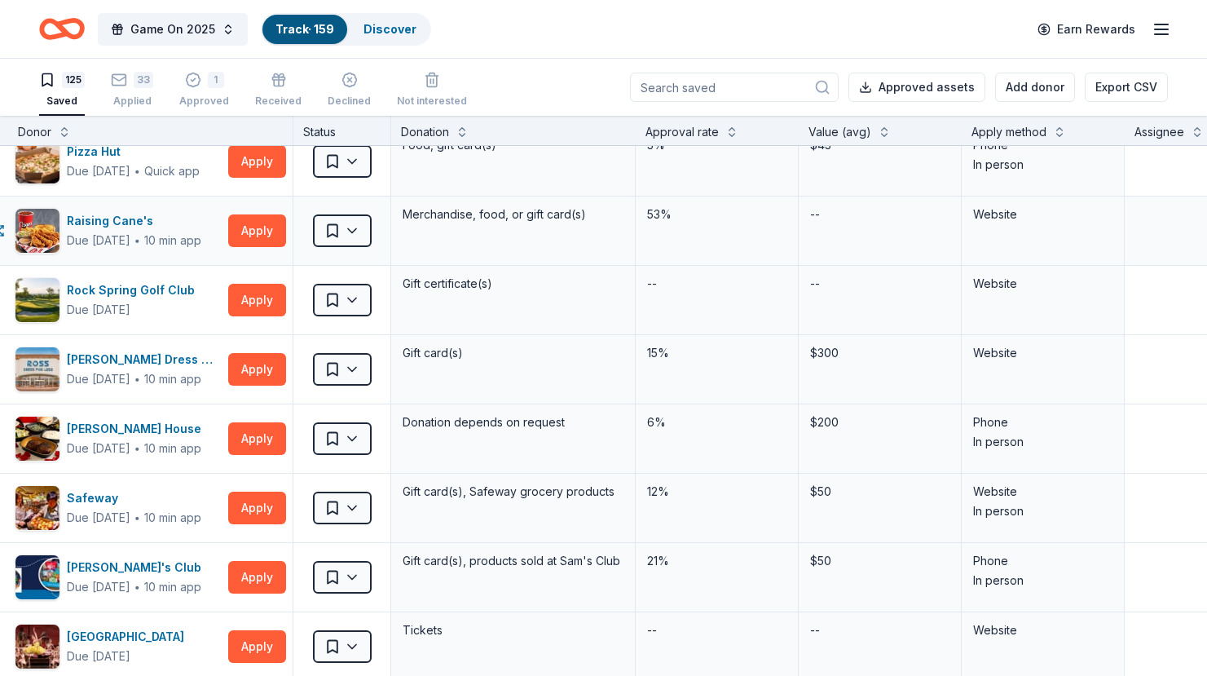
scroll to position [6591, 31]
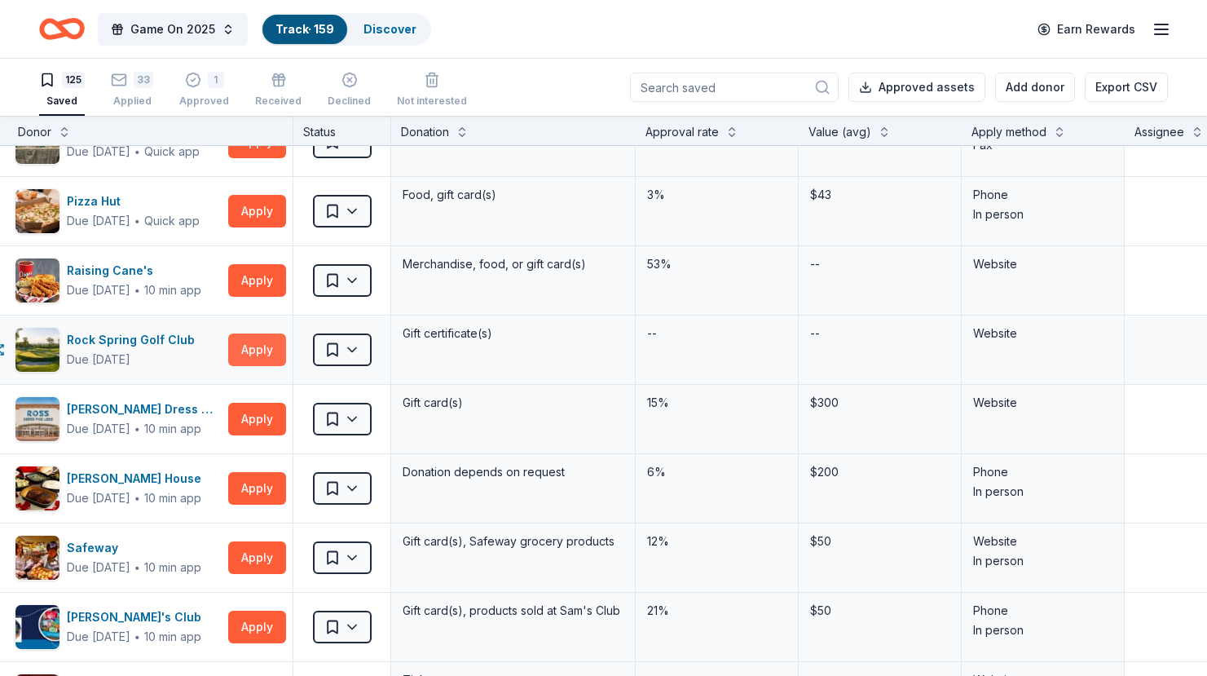
click at [252, 351] on button "Apply" at bounding box center [257, 349] width 58 height 33
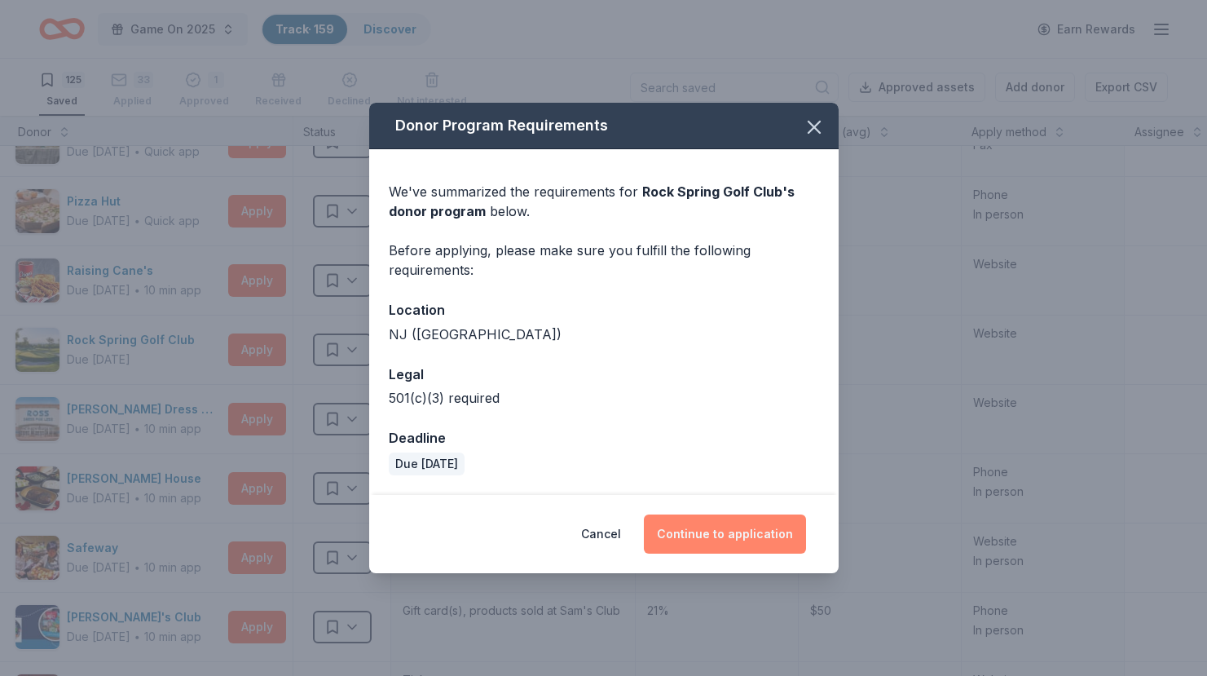
click at [703, 552] on button "Continue to application" at bounding box center [725, 533] width 162 height 39
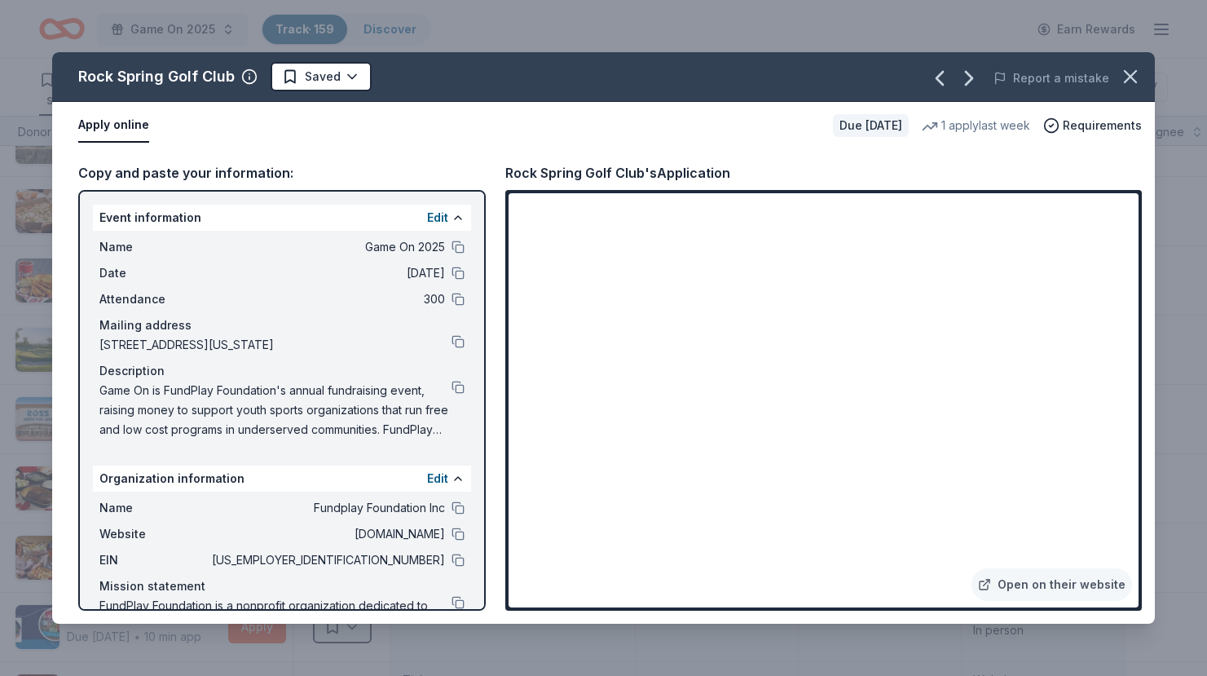
scroll to position [1, 0]
click at [342, 77] on html "Game On 2025 Track · 159 Discover Earn Rewards 125 Saved 33 Applied 1 Approved …" at bounding box center [603, 337] width 1207 height 676
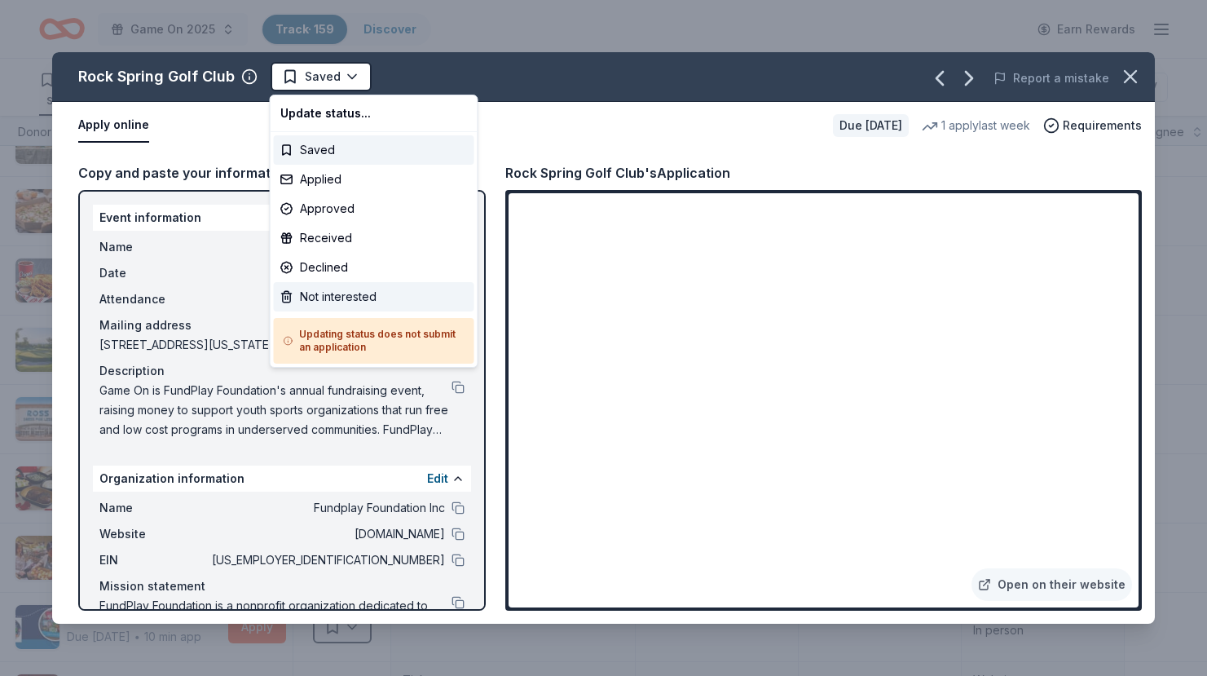
click at [338, 298] on div "Not interested" at bounding box center [374, 296] width 201 height 29
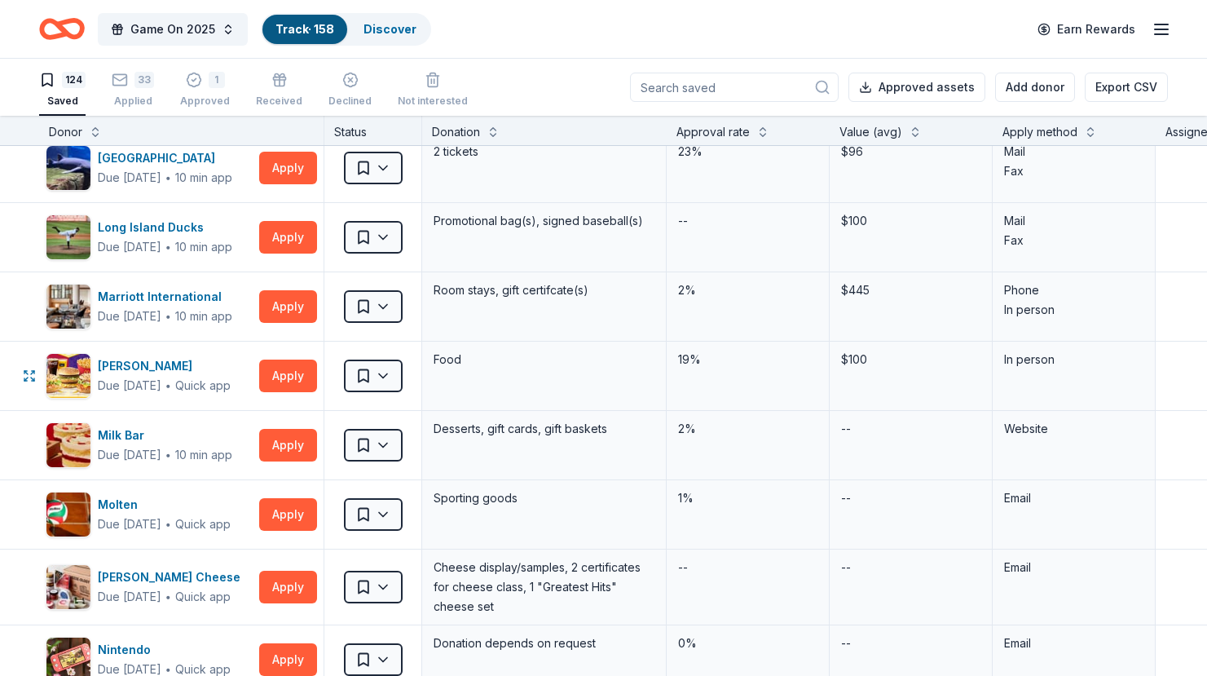
scroll to position [5499, 0]
